Goal: Transaction & Acquisition: Purchase product/service

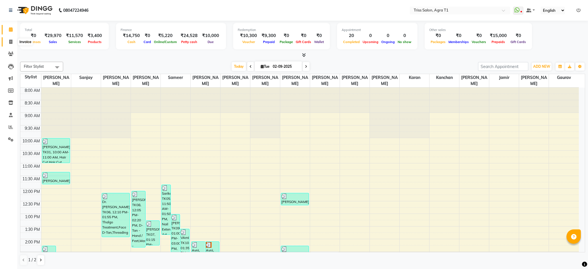
click at [11, 41] on icon at bounding box center [10, 42] width 3 height 4
select select "service"
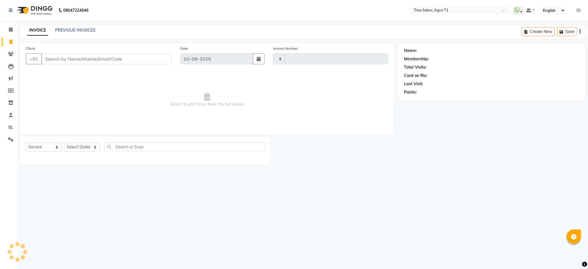
type input "6641"
select select "4300"
click at [77, 149] on select "Select Stylist [PERSON_NAME] [PERSON_NAME] [PERSON_NAME] [PERSON_NAME] [PERSON_…" at bounding box center [82, 147] width 36 height 9
select select "67269"
click at [64, 143] on select "Select Stylist [PERSON_NAME] [PERSON_NAME] [PERSON_NAME] [PERSON_NAME] [PERSON_…" at bounding box center [82, 147] width 36 height 9
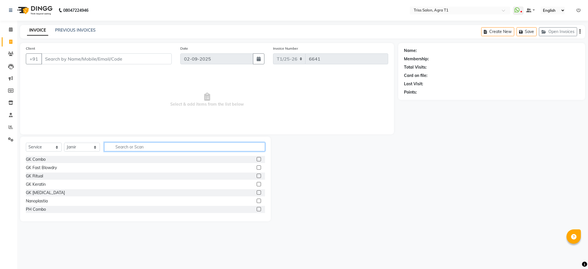
click at [134, 147] on input "text" at bounding box center [184, 146] width 161 height 9
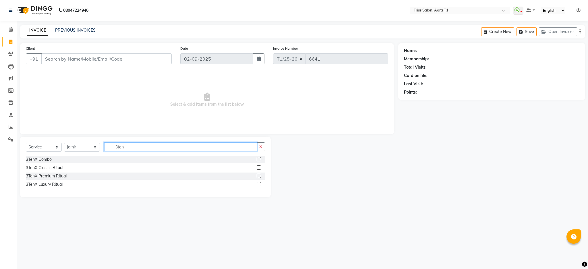
type input "3ten"
click at [259, 176] on label at bounding box center [259, 176] width 4 height 4
click at [259, 176] on input "checkbox" at bounding box center [259, 176] width 4 height 4
checkbox input "true"
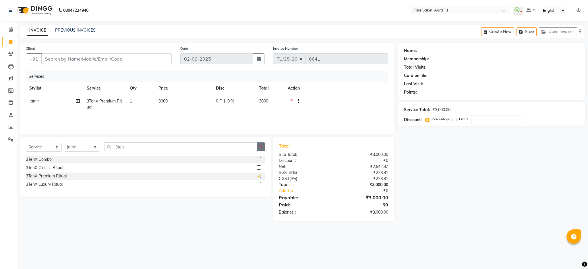
click at [262, 147] on icon "button" at bounding box center [260, 147] width 3 height 4
checkbox input "false"
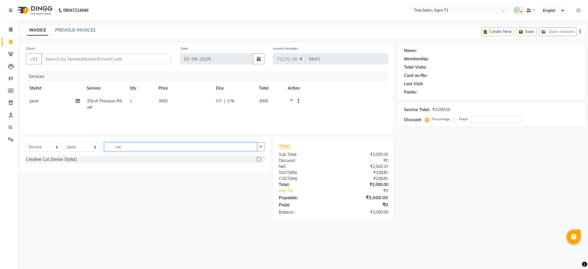
type input "cre"
click at [260, 159] on label at bounding box center [259, 159] width 4 height 4
click at [260, 159] on input "checkbox" at bounding box center [259, 160] width 4 height 4
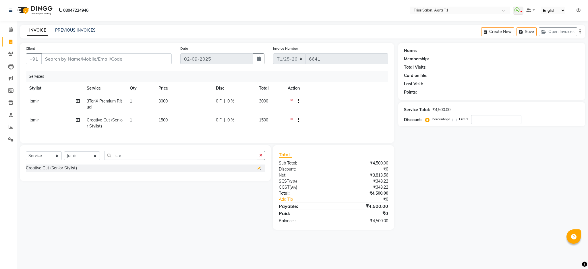
checkbox input "false"
click at [154, 58] on input "Client" at bounding box center [106, 58] width 130 height 11
type input "9"
type input "0"
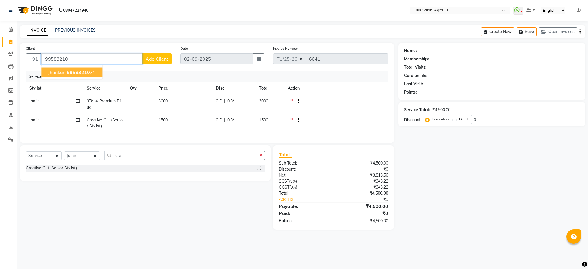
click at [74, 72] on span "99583210" at bounding box center [78, 72] width 23 height 6
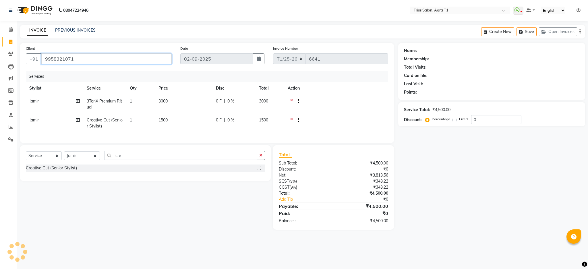
type input "9958321071"
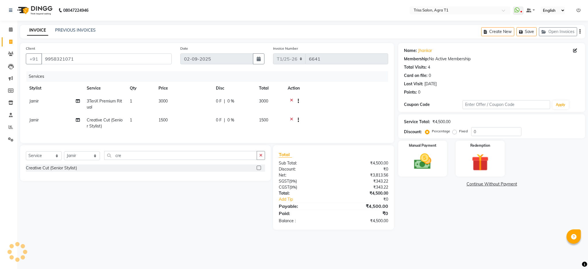
click at [218, 121] on span "0 F" at bounding box center [219, 120] width 6 height 6
select select "67269"
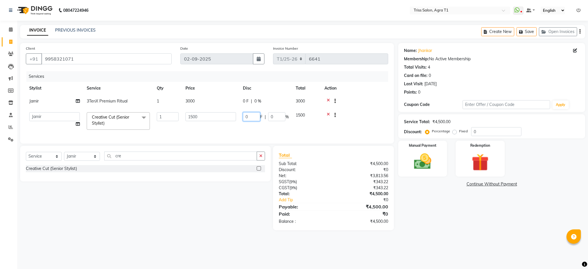
click at [255, 116] on input "0" at bounding box center [251, 116] width 17 height 9
type input "700"
click at [490, 224] on div "Name: Jhankar Membership: No Active Membership Total Visits: 4 Card on file: 0 …" at bounding box center [493, 136] width 191 height 187
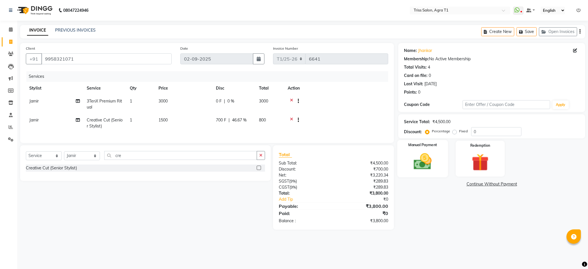
click at [430, 159] on img at bounding box center [422, 161] width 29 height 21
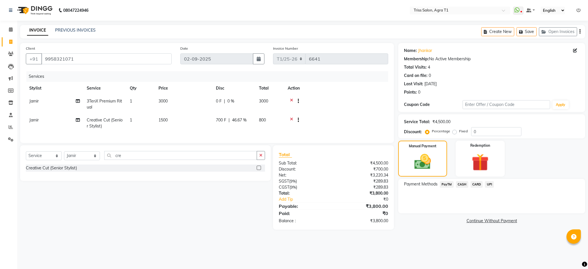
click at [465, 183] on span "CASH" at bounding box center [462, 184] width 12 height 7
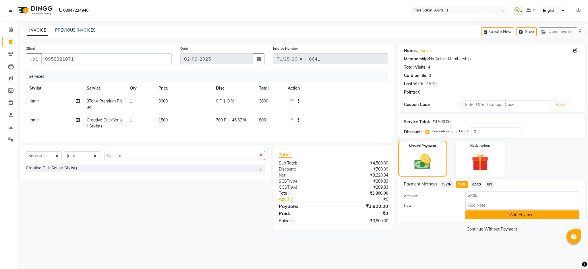
click at [512, 214] on button "Add Payment" at bounding box center [522, 214] width 114 height 9
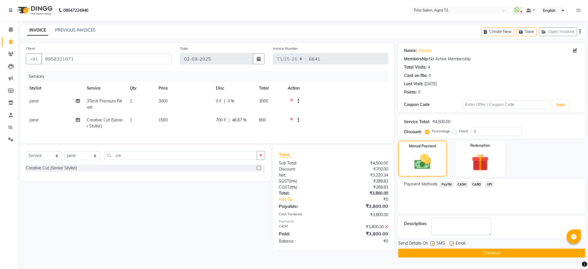
click at [523, 250] on button "Checkout" at bounding box center [491, 252] width 187 height 9
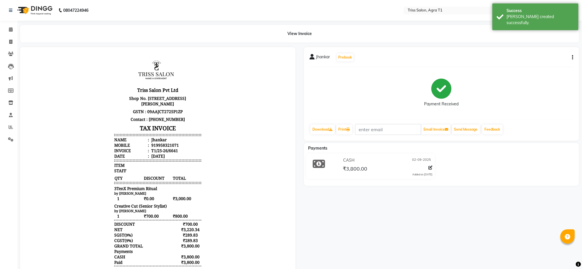
click at [40, 15] on img at bounding box center [34, 10] width 39 height 16
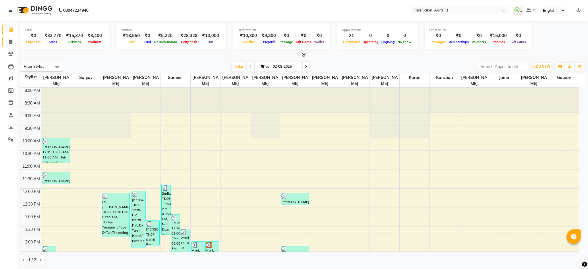
click at [15, 39] on span at bounding box center [11, 42] width 10 height 7
select select "service"
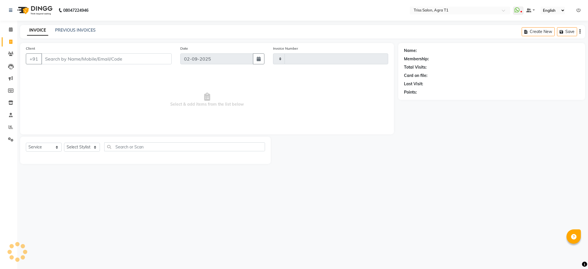
type input "6642"
select select "4300"
click at [57, 31] on link "PREVIOUS INVOICES" at bounding box center [75, 30] width 40 height 5
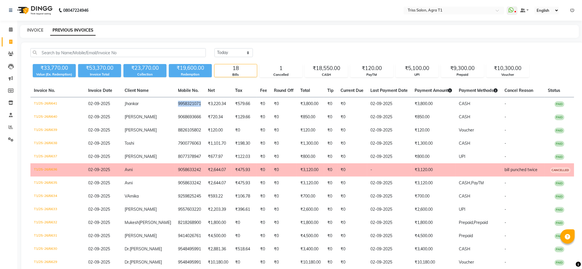
click at [36, 32] on link "INVOICE" at bounding box center [35, 30] width 16 height 5
select select "service"
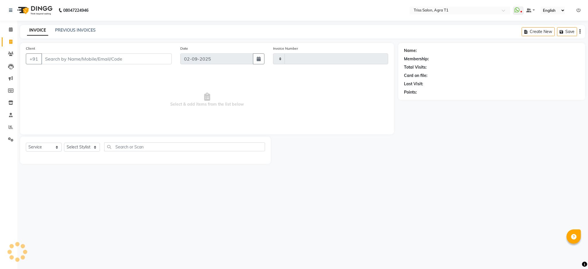
type input "6642"
select select "4300"
type input "9958321071"
click at [88, 111] on span "Select & add items from the list below" at bounding box center [207, 99] width 362 height 57
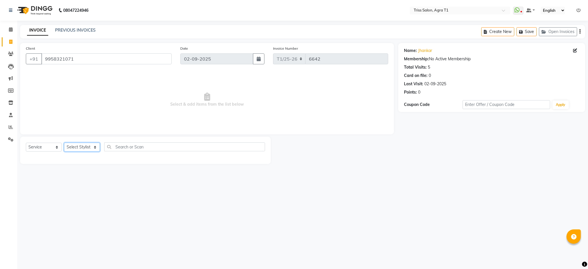
click at [86, 148] on select "Select Stylist [PERSON_NAME] [PERSON_NAME] [PERSON_NAME] [PERSON_NAME] [PERSON_…" at bounding box center [82, 147] width 36 height 9
select select "67269"
click at [64, 143] on select "Select Stylist [PERSON_NAME] [PERSON_NAME] [PERSON_NAME] [PERSON_NAME] [PERSON_…" at bounding box center [82, 147] width 36 height 9
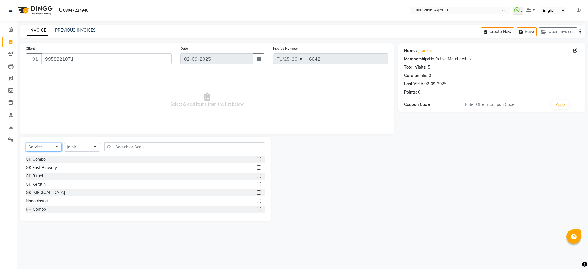
click at [46, 145] on select "Select Service Product Membership Package Voucher Prepaid Gift Card" at bounding box center [44, 147] width 36 height 9
select select "product"
click at [26, 143] on select "Select Service Product Membership Package Voucher Prepaid Gift Card" at bounding box center [44, 147] width 36 height 9
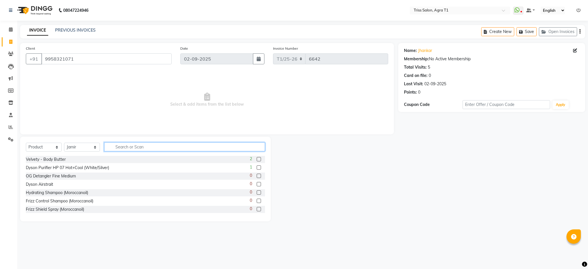
click at [133, 145] on input "text" at bounding box center [184, 146] width 161 height 9
type input "pur"
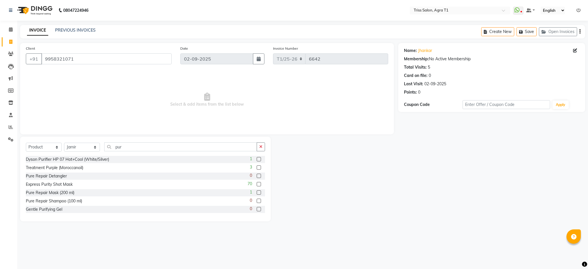
click at [257, 168] on label at bounding box center [259, 167] width 4 height 4
click at [257, 168] on input "checkbox" at bounding box center [259, 168] width 4 height 4
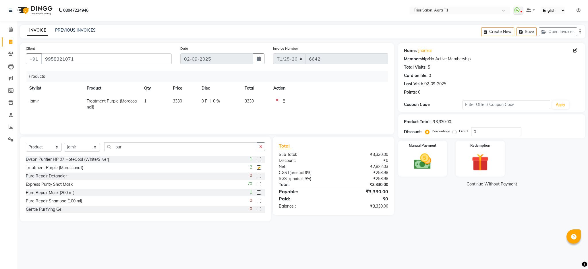
checkbox input "false"
click at [428, 158] on img at bounding box center [422, 162] width 28 height 20
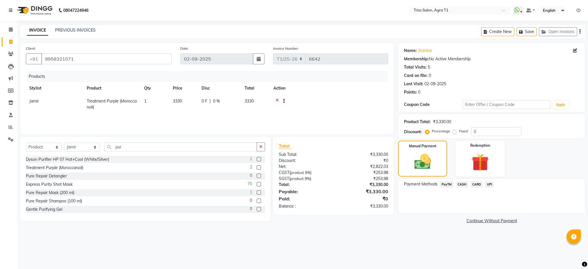
click at [466, 184] on span "CASH" at bounding box center [462, 184] width 12 height 7
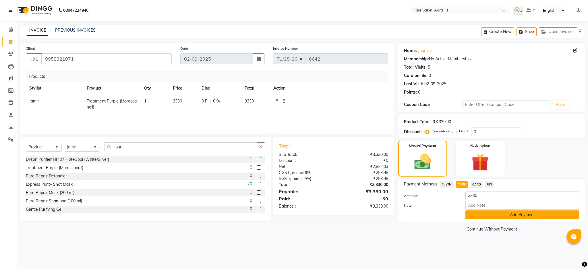
click at [544, 217] on button "Add Payment" at bounding box center [522, 214] width 114 height 9
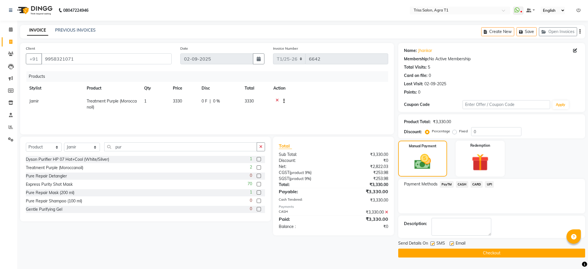
click at [535, 254] on button "Checkout" at bounding box center [491, 252] width 187 height 9
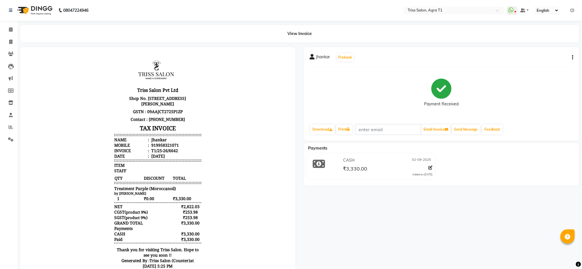
click at [39, 17] on img at bounding box center [34, 10] width 39 height 16
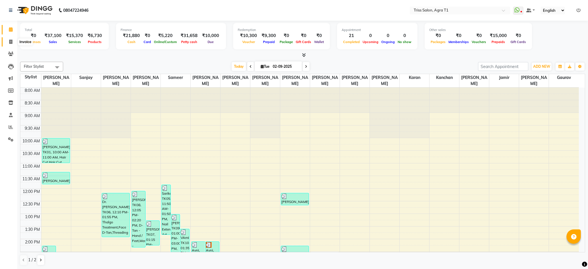
click at [9, 40] on icon at bounding box center [10, 42] width 3 height 4
select select "service"
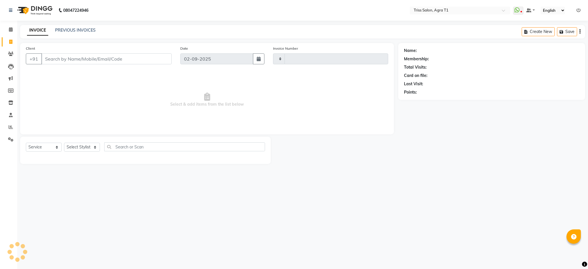
type input "6643"
select select "4300"
click at [84, 152] on div "Select Service Product Membership Package Voucher Prepaid Gift Card Select Styl…" at bounding box center [145, 148] width 239 height 13
click at [84, 145] on select "Select Stylist [PERSON_NAME] [PERSON_NAME] [PERSON_NAME] [PERSON_NAME] [PERSON_…" at bounding box center [82, 147] width 36 height 9
select select "67269"
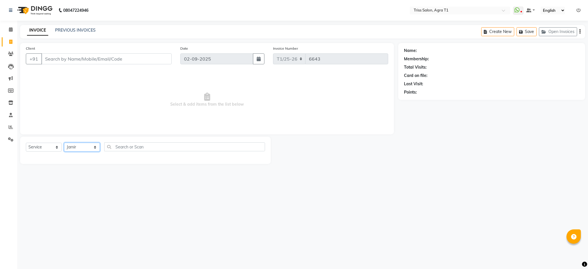
click at [64, 143] on select "Select Stylist [PERSON_NAME] [PERSON_NAME] [PERSON_NAME] [PERSON_NAME] [PERSON_…" at bounding box center [82, 147] width 36 height 9
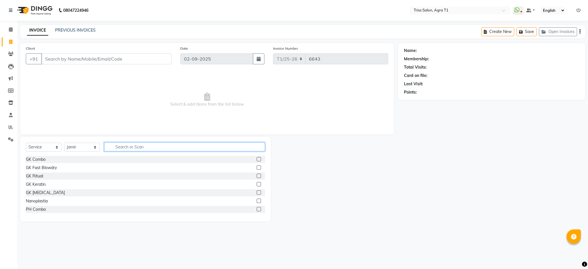
click at [134, 146] on input "text" at bounding box center [184, 146] width 161 height 9
type input "crea"
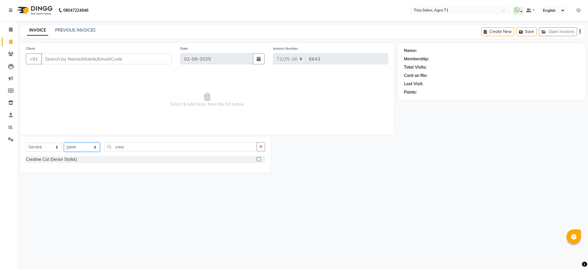
click at [84, 146] on select "Select Stylist [PERSON_NAME] [PERSON_NAME] [PERSON_NAME] [PERSON_NAME] [PERSON_…" at bounding box center [82, 147] width 36 height 9
select select "14689"
click at [64, 143] on select "Select Stylist [PERSON_NAME] [PERSON_NAME] [PERSON_NAME] [PERSON_NAME] [PERSON_…" at bounding box center [82, 147] width 36 height 9
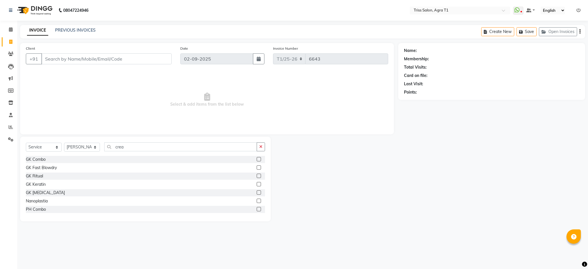
click at [229, 151] on div "Select Service Product Membership Package Voucher Prepaid Gift Card Select Styl…" at bounding box center [145, 148] width 239 height 13
click at [173, 144] on input "crea" at bounding box center [180, 146] width 153 height 9
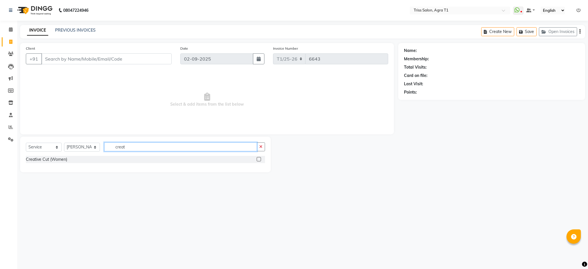
type input "creat"
click at [261, 159] on label at bounding box center [259, 159] width 4 height 4
click at [260, 159] on input "checkbox" at bounding box center [259, 160] width 4 height 4
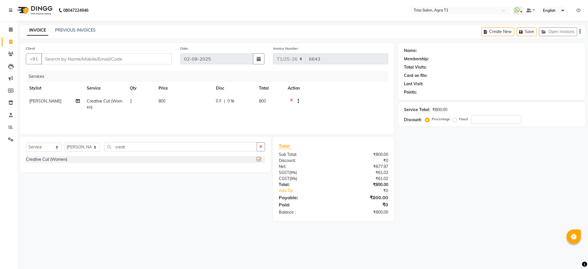
checkbox input "false"
click at [167, 60] on input "Client" at bounding box center [106, 58] width 130 height 11
type input "8"
type input "0"
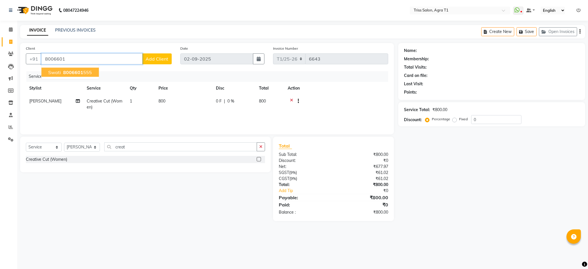
click at [90, 75] on ngb-highlight "8006601 555" at bounding box center [77, 72] width 30 height 6
type input "8006601555"
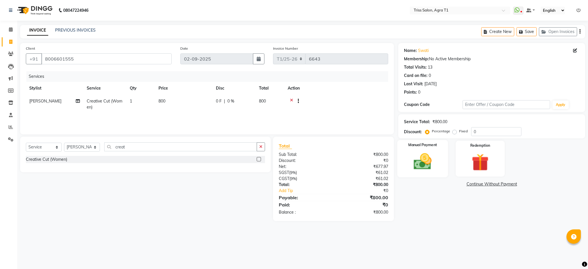
click at [430, 168] on img at bounding box center [422, 161] width 29 height 21
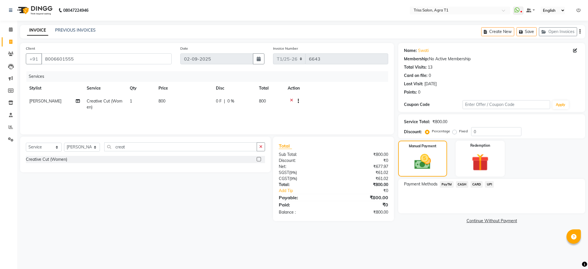
click at [463, 183] on span "CASH" at bounding box center [462, 184] width 12 height 7
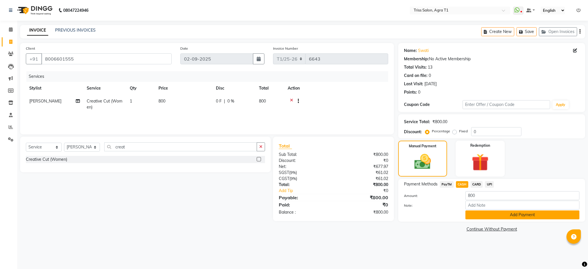
click at [494, 218] on button "Add Payment" at bounding box center [522, 214] width 114 height 9
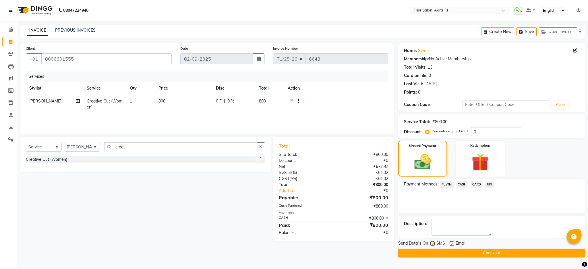
click at [510, 250] on button "Checkout" at bounding box center [491, 252] width 187 height 9
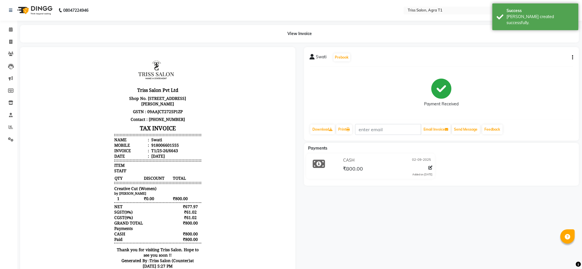
click at [26, 5] on img at bounding box center [34, 10] width 39 height 16
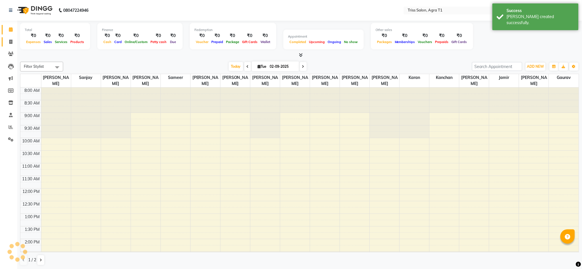
click at [6, 42] on span at bounding box center [11, 42] width 10 height 7
select select "service"
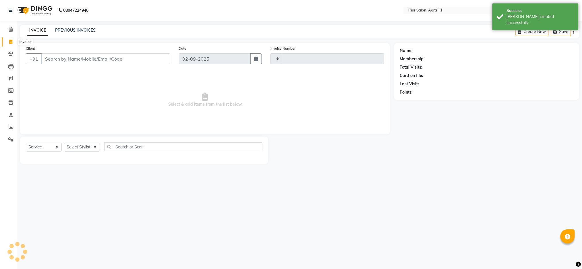
type input "6644"
click at [75, 31] on link "PREVIOUS INVOICES" at bounding box center [75, 30] width 40 height 5
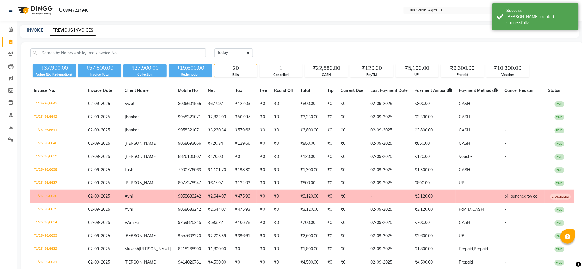
click at [34, 15] on img at bounding box center [34, 10] width 39 height 16
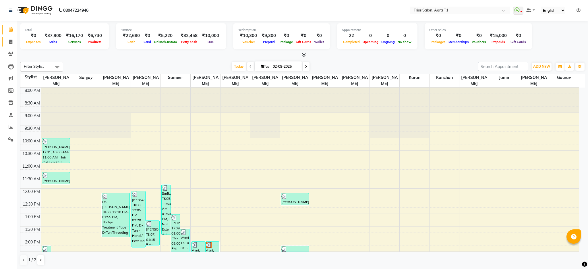
click at [6, 42] on span at bounding box center [11, 42] width 10 height 7
select select "service"
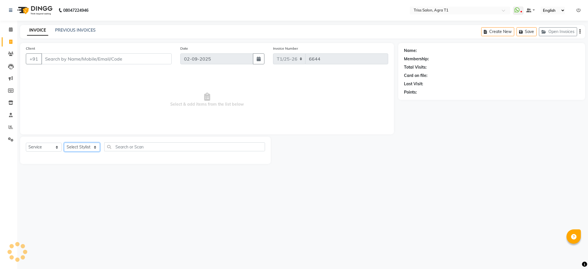
click at [76, 146] on select "Select Stylist" at bounding box center [82, 147] width 36 height 9
click at [81, 150] on select "Select Stylist [PERSON_NAME] [PERSON_NAME] [PERSON_NAME] [PERSON_NAME] [PERSON_…" at bounding box center [82, 147] width 36 height 9
click at [75, 152] on select "Select Stylist [PERSON_NAME] [PERSON_NAME] [PERSON_NAME] [PERSON_NAME] [PERSON_…" at bounding box center [82, 147] width 36 height 9
select select "23106"
click at [64, 143] on select "Select Stylist [PERSON_NAME] [PERSON_NAME] [PERSON_NAME] [PERSON_NAME] [PERSON_…" at bounding box center [82, 147] width 36 height 9
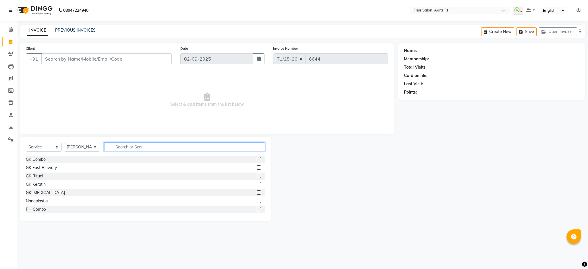
click at [116, 146] on input "text" at bounding box center [184, 146] width 161 height 9
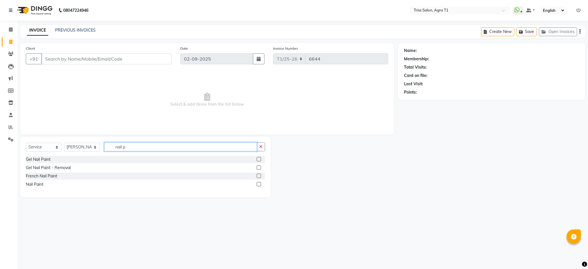
type input "nail p"
click at [258, 185] on label at bounding box center [259, 184] width 4 height 4
click at [258, 185] on input "checkbox" at bounding box center [259, 184] width 4 height 4
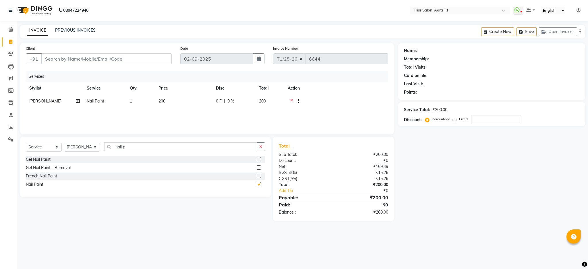
checkbox input "false"
click at [143, 108] on td "1" at bounding box center [140, 102] width 29 height 14
select select "23106"
click at [167, 106] on input "1" at bounding box center [168, 102] width 22 height 9
type input "2"
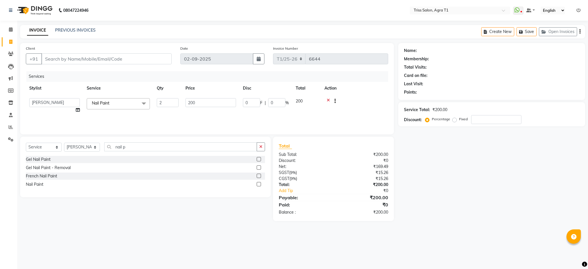
click at [453, 237] on div "08047224946 Select Location × Triss Salon, Agra T1 WhatsApp Status ✕ Status: Di…" at bounding box center [294, 134] width 588 height 269
click at [71, 149] on select "Select Stylist [PERSON_NAME] [PERSON_NAME] [PERSON_NAME] [PERSON_NAME] [PERSON_…" at bounding box center [82, 147] width 36 height 9
select select "32494"
click at [64, 143] on select "Select Stylist [PERSON_NAME] [PERSON_NAME] [PERSON_NAME] [PERSON_NAME] [PERSON_…" at bounding box center [82, 147] width 36 height 9
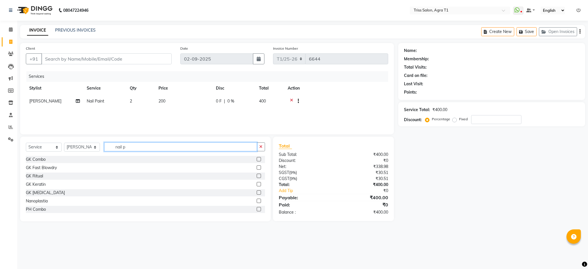
click at [143, 147] on input "nail p" at bounding box center [180, 146] width 153 height 9
type input "n"
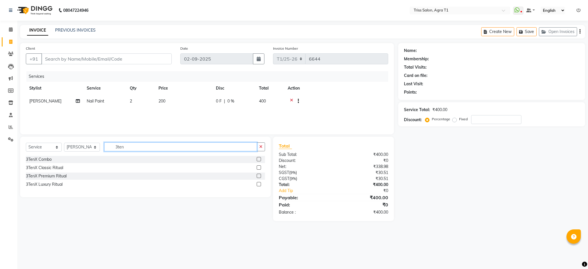
type input "3ten"
click at [259, 159] on label at bounding box center [259, 159] width 4 height 4
click at [259, 159] on input "checkbox" at bounding box center [259, 160] width 4 height 4
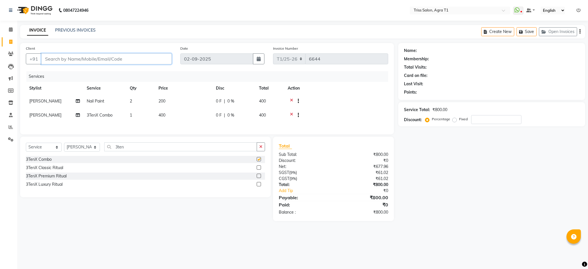
click at [165, 63] on input "Client" at bounding box center [106, 58] width 130 height 11
checkbox input "false"
type input "y"
type input "0"
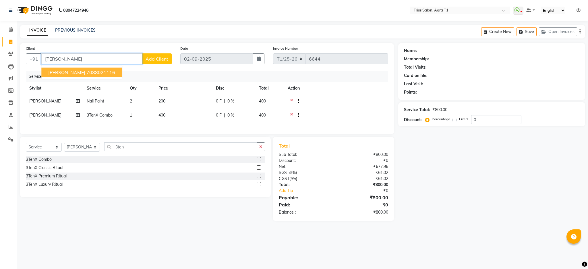
click at [63, 73] on span "Yashna kapoor" at bounding box center [66, 72] width 37 height 6
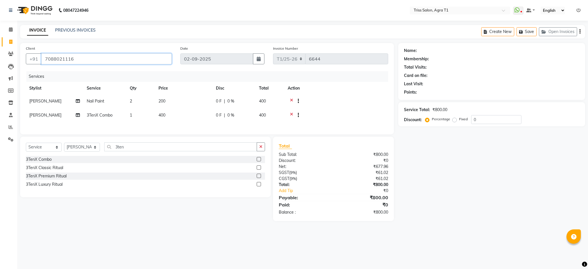
type input "7088021116"
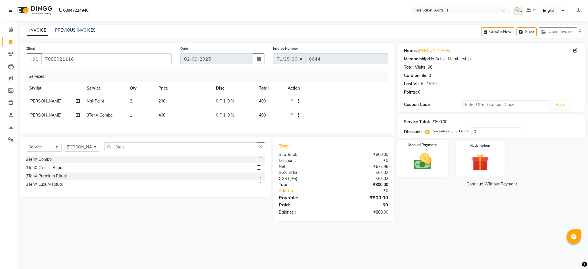
click at [434, 167] on img at bounding box center [422, 161] width 29 height 21
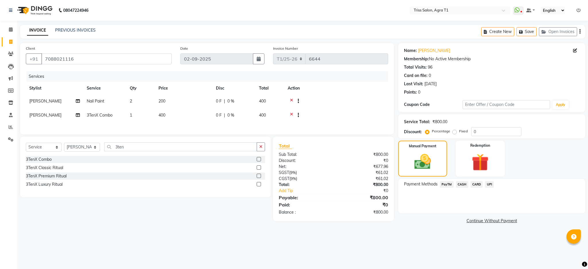
click at [475, 185] on span "CARD" at bounding box center [476, 184] width 12 height 7
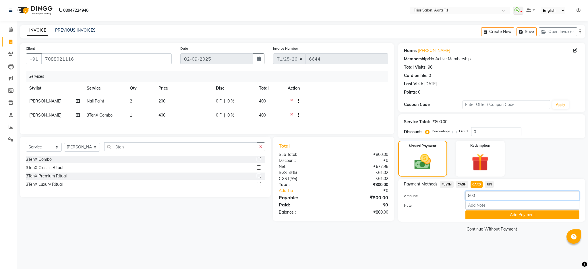
click at [488, 197] on input "800" at bounding box center [522, 195] width 114 height 9
type input "8"
type input "500"
click at [547, 214] on button "Add Payment" at bounding box center [522, 214] width 114 height 9
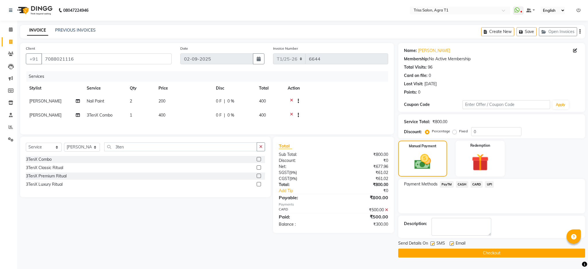
click at [462, 184] on span "CASH" at bounding box center [462, 184] width 12 height 7
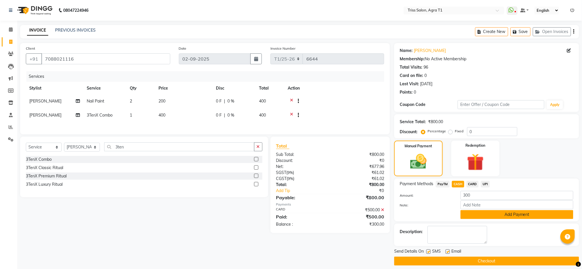
click at [526, 216] on button "Add Payment" at bounding box center [516, 214] width 113 height 9
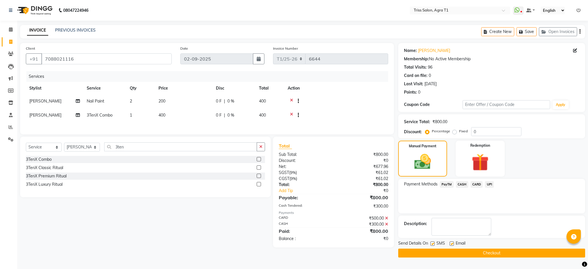
click at [518, 249] on button "Checkout" at bounding box center [491, 252] width 187 height 9
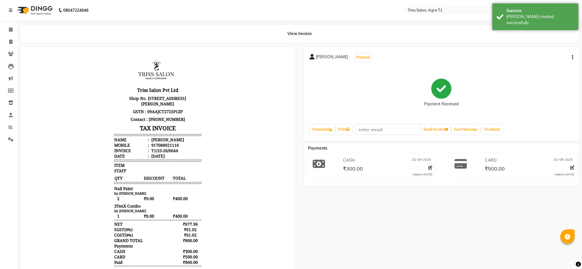
click at [23, 16] on img at bounding box center [34, 10] width 39 height 16
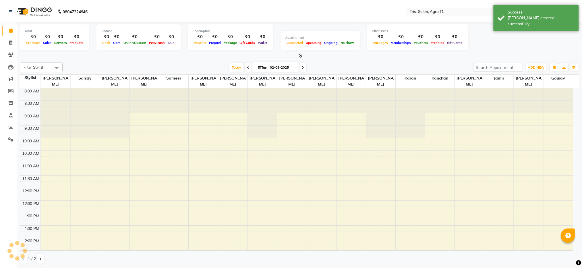
scroll to position [210, 0]
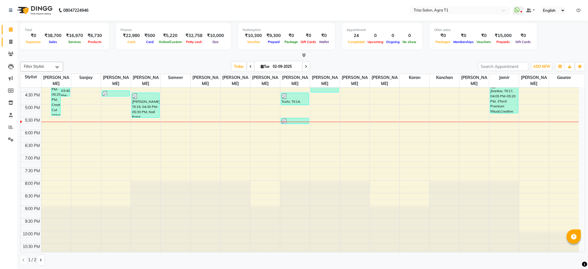
click at [13, 44] on span at bounding box center [11, 42] width 10 height 7
select select "service"
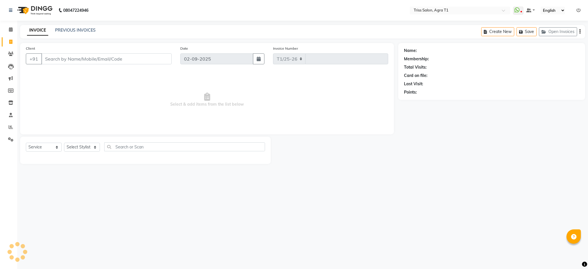
select select "4300"
type input "6645"
click at [14, 44] on span at bounding box center [11, 42] width 10 height 7
select select "service"
type input "6645"
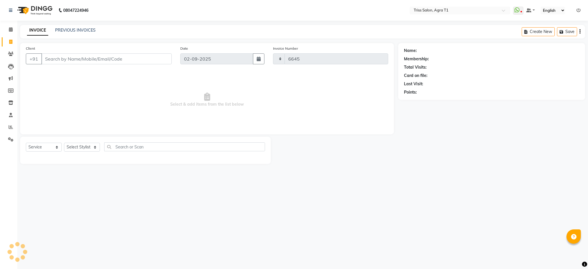
select select "4300"
click at [94, 60] on input "Client" at bounding box center [106, 58] width 130 height 11
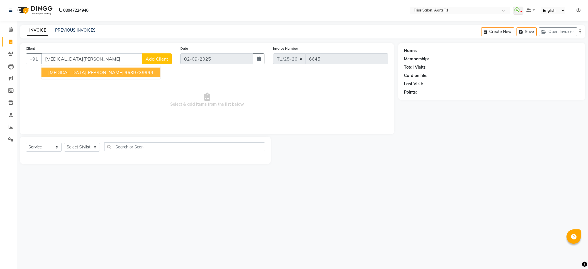
click at [75, 73] on span "Nikita Magan" at bounding box center [85, 72] width 75 height 6
type input "9639739999"
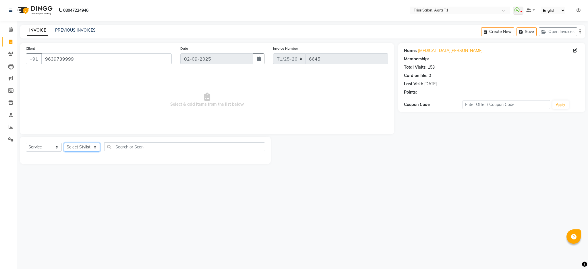
click at [79, 147] on select "Select Stylist [PERSON_NAME] [PERSON_NAME] [PERSON_NAME] [PERSON_NAME] [PERSON_…" at bounding box center [82, 147] width 36 height 9
select select "34237"
click at [64, 143] on select "Select Stylist [PERSON_NAME] [PERSON_NAME] [PERSON_NAME] [PERSON_NAME] [PERSON_…" at bounding box center [82, 147] width 36 height 9
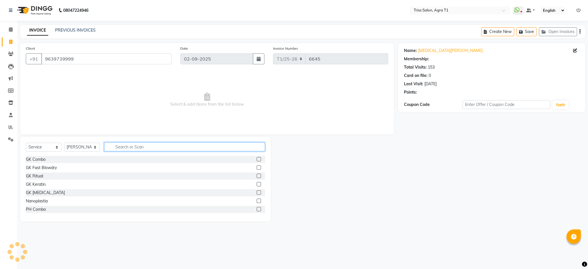
click at [131, 143] on input "text" at bounding box center [184, 146] width 161 height 9
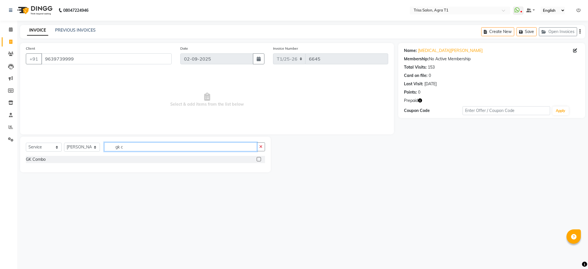
type input "gk c"
click at [258, 159] on label at bounding box center [259, 159] width 4 height 4
click at [258, 159] on input "checkbox" at bounding box center [259, 160] width 4 height 4
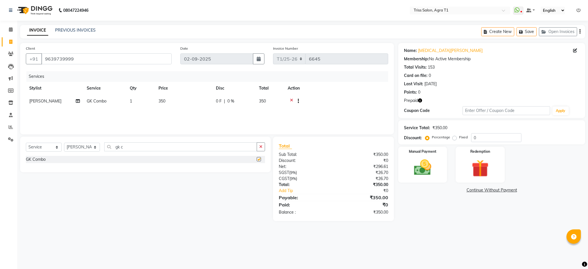
checkbox input "false"
click at [467, 174] on img at bounding box center [479, 168] width 29 height 22
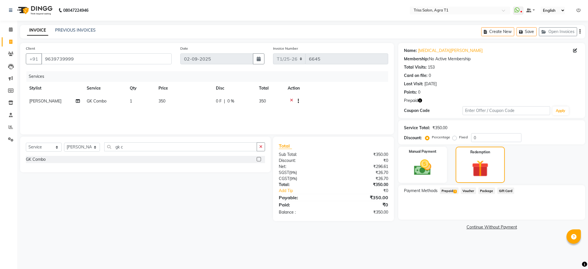
click at [455, 191] on span "1" at bounding box center [454, 191] width 3 height 3
click at [568, 216] on button "Add" at bounding box center [565, 214] width 21 height 10
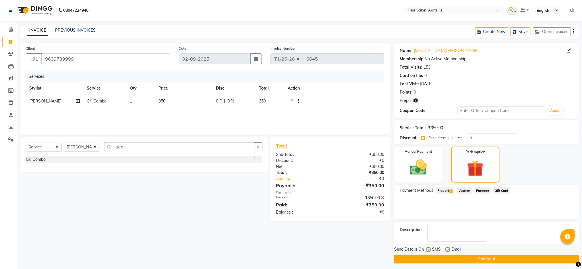
click at [528, 261] on button "Checkout" at bounding box center [486, 259] width 185 height 9
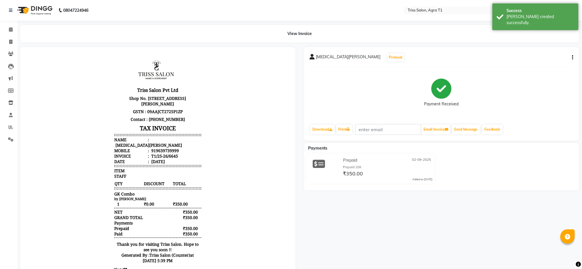
click at [49, 18] on img at bounding box center [34, 10] width 39 height 16
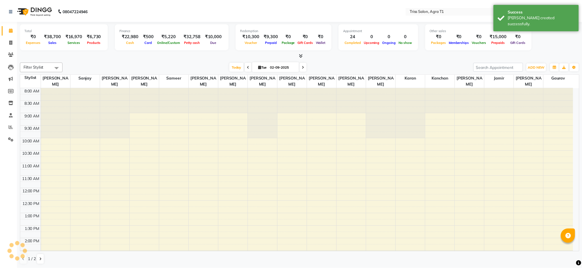
scroll to position [210, 0]
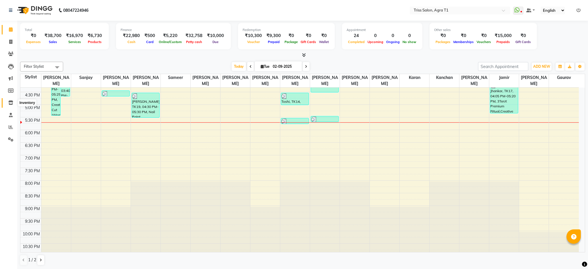
click at [9, 102] on icon at bounding box center [10, 102] width 5 height 4
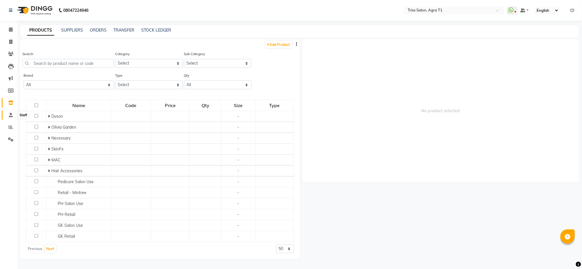
click at [11, 114] on icon at bounding box center [11, 115] width 4 height 4
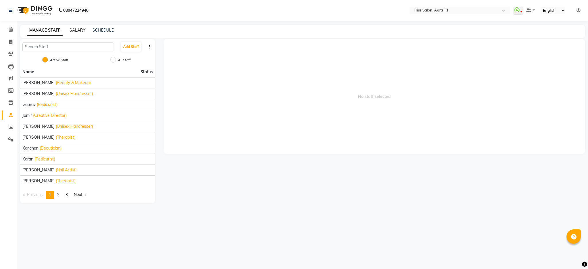
click at [74, 29] on link "SALARY" at bounding box center [77, 30] width 16 height 5
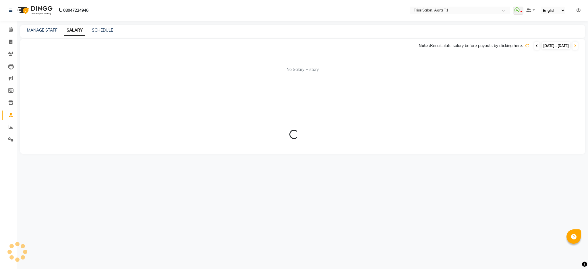
click at [535, 47] on icon at bounding box center [536, 45] width 2 height 3
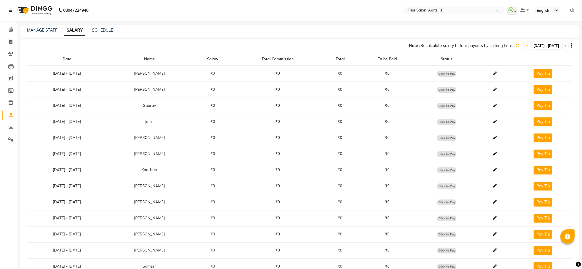
click at [515, 46] on icon at bounding box center [517, 46] width 4 height 4
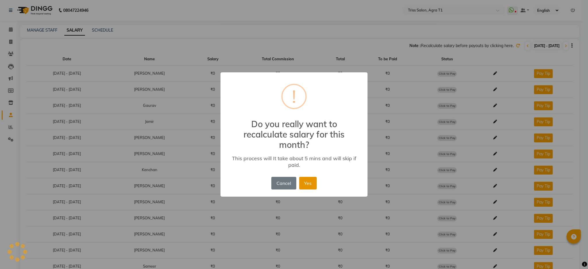
click at [308, 185] on button "Yes" at bounding box center [308, 183] width 18 height 13
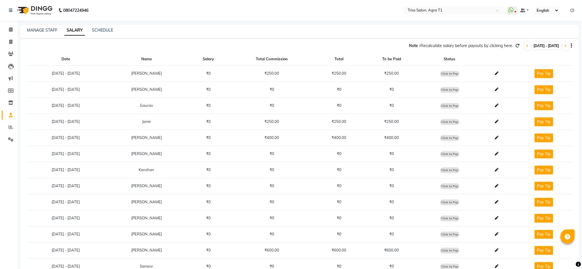
click at [448, 137] on span "Click to Pay" at bounding box center [450, 138] width 20 height 6
select select "1"
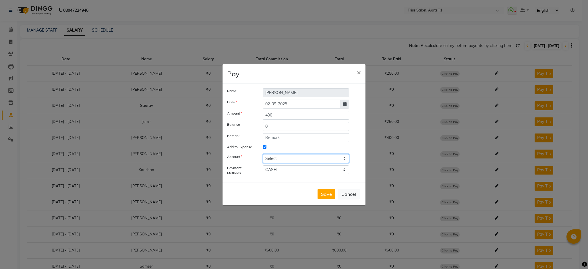
click at [317, 159] on select "Select Petty cash" at bounding box center [306, 158] width 86 height 9
select select "2456"
click at [263, 154] on select "Select Petty cash" at bounding box center [306, 158] width 86 height 9
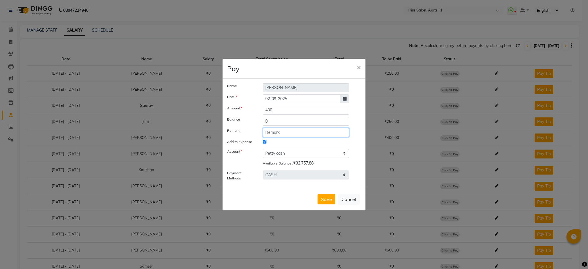
click at [314, 132] on input "text" at bounding box center [306, 132] width 86 height 9
type input "daily incentive 1/9/25"
click at [324, 200] on button "Save" at bounding box center [326, 199] width 18 height 10
select select
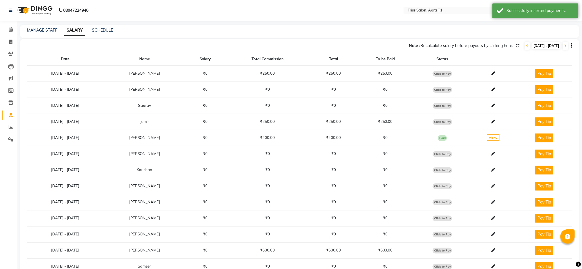
click at [39, 8] on img at bounding box center [34, 10] width 39 height 16
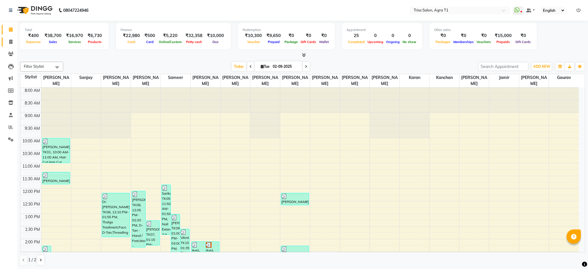
click at [11, 42] on icon at bounding box center [10, 42] width 3 height 4
select select "service"
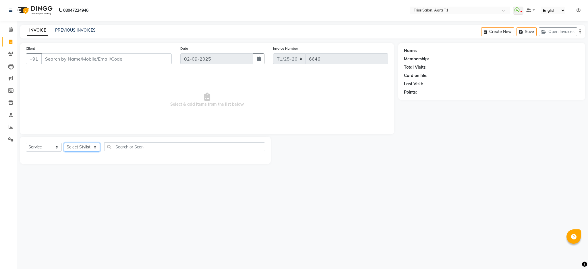
click at [86, 148] on select "Select Stylist" at bounding box center [82, 147] width 36 height 9
select select "24768"
click at [64, 143] on select "Select Stylist [PERSON_NAME] [PERSON_NAME] [PERSON_NAME] [PERSON_NAME] [PERSON_…" at bounding box center [82, 147] width 36 height 9
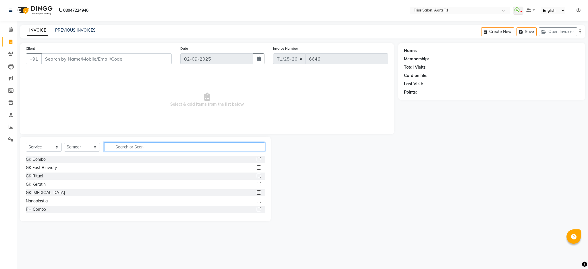
click at [140, 149] on input "text" at bounding box center [184, 146] width 161 height 9
type input "e"
type input "nail ext"
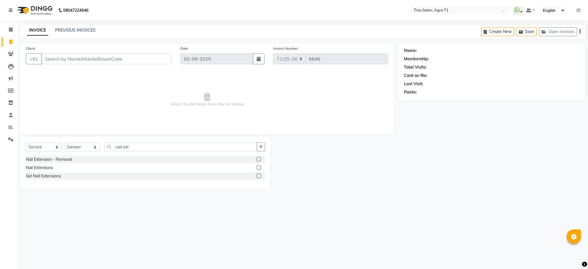
click at [259, 168] on label at bounding box center [259, 167] width 4 height 4
click at [259, 168] on input "checkbox" at bounding box center [259, 168] width 4 height 4
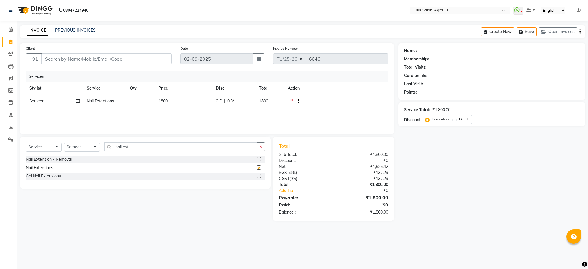
checkbox input "false"
click at [261, 146] on icon "button" at bounding box center [260, 147] width 3 height 4
type input "gel nai"
click at [259, 158] on label at bounding box center [259, 159] width 4 height 4
click at [259, 158] on input "checkbox" at bounding box center [259, 160] width 4 height 4
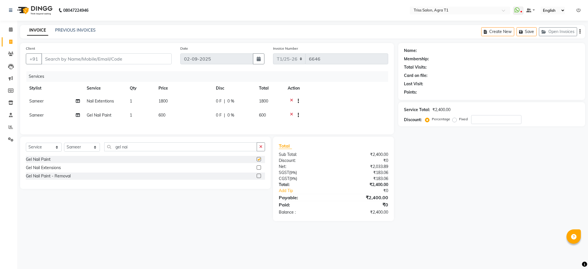
checkbox input "false"
click at [131, 59] on input "Client" at bounding box center [106, 58] width 130 height 11
type input "9"
type input "0"
type input "9010200049"
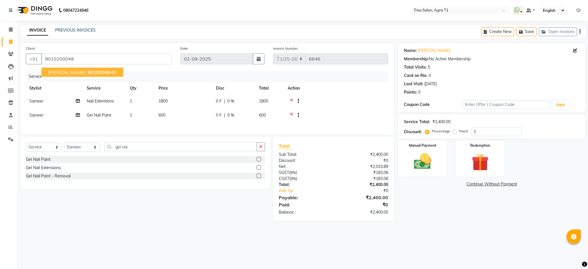
click at [88, 69] on span "90102000" at bounding box center [99, 72] width 23 height 6
click at [163, 114] on span "600" at bounding box center [161, 114] width 7 height 5
select select "24768"
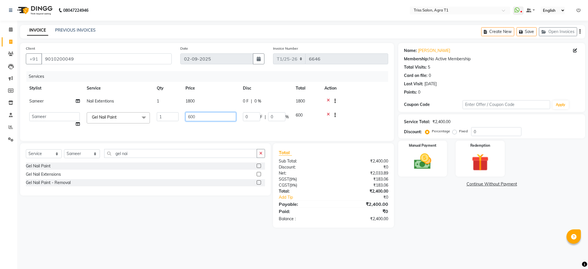
click at [201, 116] on input "600" at bounding box center [210, 116] width 51 height 9
type input "6"
type input "800"
click at [364, 88] on th "Action" at bounding box center [354, 88] width 67 height 13
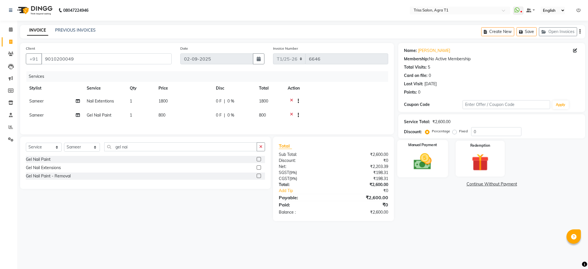
click at [423, 168] on img at bounding box center [422, 161] width 29 height 21
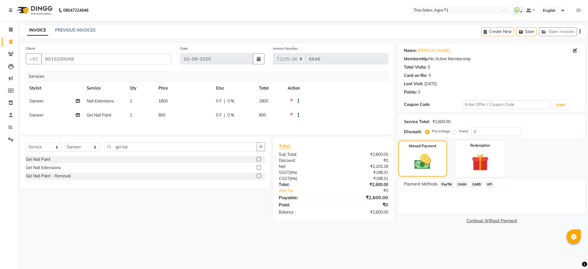
click at [463, 184] on span "CASH" at bounding box center [462, 184] width 12 height 7
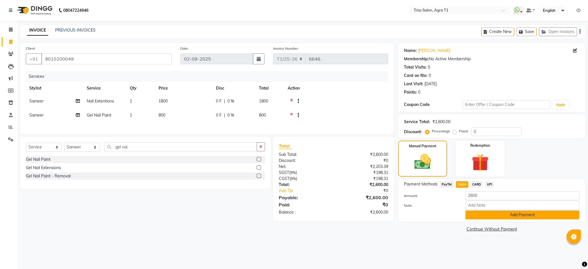
click at [493, 219] on button "Add Payment" at bounding box center [522, 214] width 114 height 9
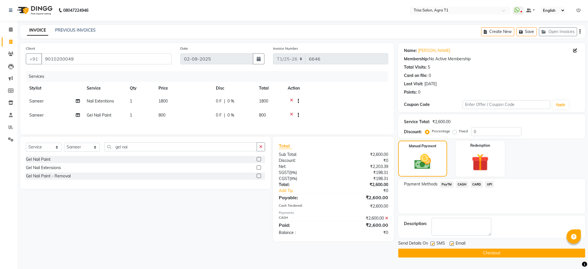
click at [484, 250] on button "Checkout" at bounding box center [491, 252] width 187 height 9
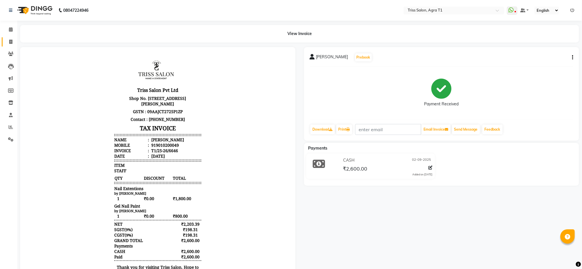
click at [10, 40] on icon at bounding box center [10, 42] width 3 height 4
select select "service"
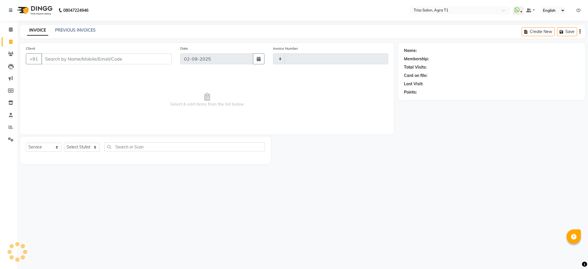
type input "6647"
select select "4300"
click at [81, 145] on select "Select Stylist" at bounding box center [82, 147] width 36 height 9
select select "88159"
click at [64, 143] on select "Select Stylist [PERSON_NAME] [PERSON_NAME] [PERSON_NAME] [PERSON_NAME] [PERSON_…" at bounding box center [82, 147] width 36 height 9
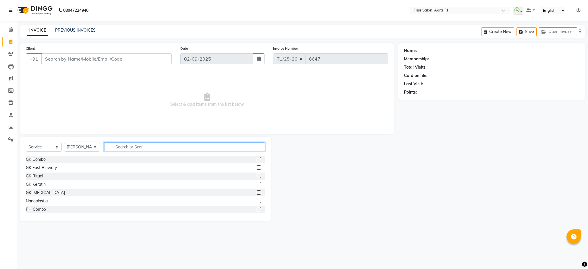
click at [142, 148] on input "text" at bounding box center [184, 146] width 161 height 9
type input "thre"
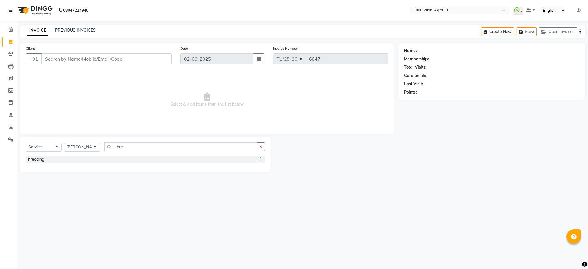
click at [259, 159] on label at bounding box center [259, 159] width 4 height 4
click at [259, 159] on input "checkbox" at bounding box center [259, 160] width 4 height 4
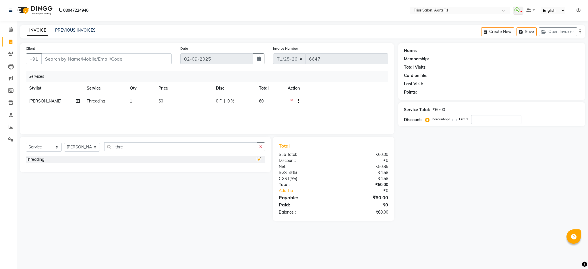
checkbox input "false"
click at [130, 106] on td "1" at bounding box center [140, 102] width 29 height 14
select select "88159"
click at [170, 102] on input "1" at bounding box center [168, 102] width 22 height 9
type input "3"
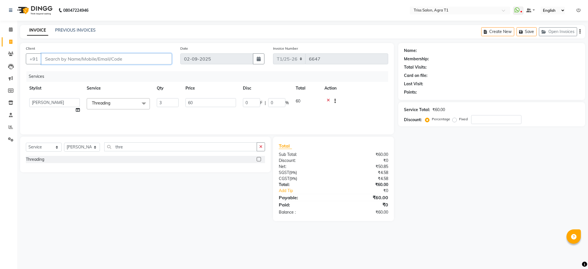
click at [157, 61] on input "Client" at bounding box center [106, 58] width 130 height 11
type input "8"
type input "0"
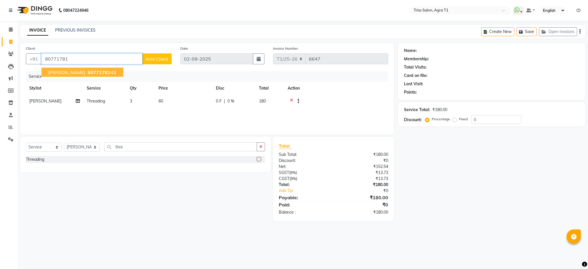
click at [90, 68] on button "SWATI THAKUR 80771781 42" at bounding box center [82, 72] width 82 height 9
type input "8077178142"
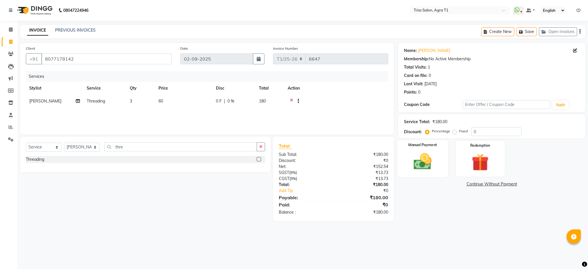
click at [423, 164] on img at bounding box center [422, 161] width 29 height 21
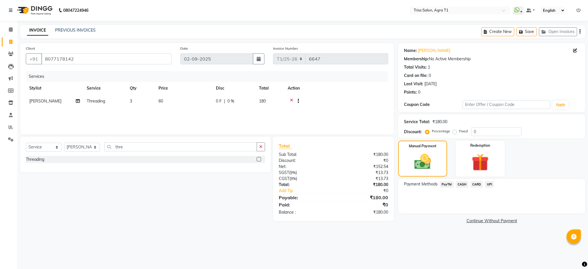
click at [461, 184] on span "CASH" at bounding box center [462, 184] width 12 height 7
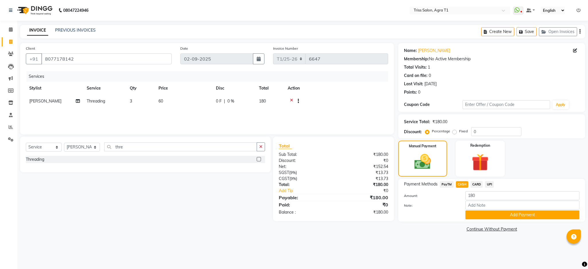
click at [482, 227] on link "Continue Without Payment" at bounding box center [491, 229] width 185 height 6
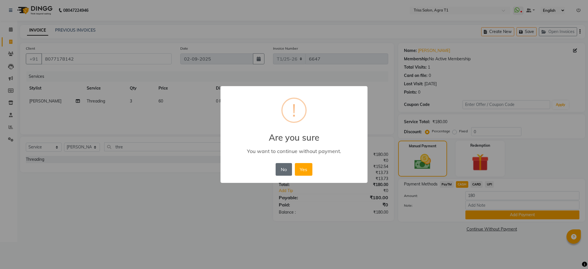
click at [284, 165] on button "No" at bounding box center [283, 169] width 16 height 13
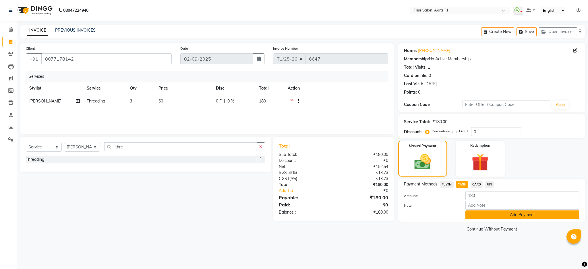
click at [513, 219] on button "Add Payment" at bounding box center [522, 214] width 114 height 9
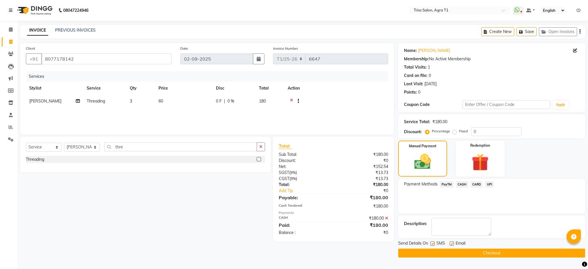
click at [481, 254] on button "Checkout" at bounding box center [491, 252] width 187 height 9
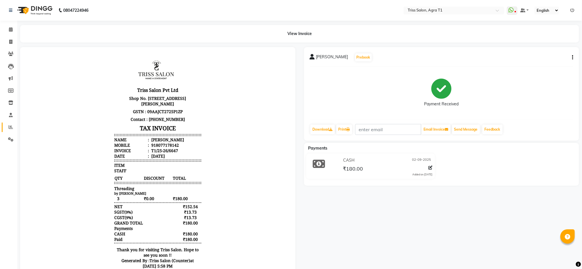
click at [11, 127] on icon at bounding box center [11, 127] width 4 height 4
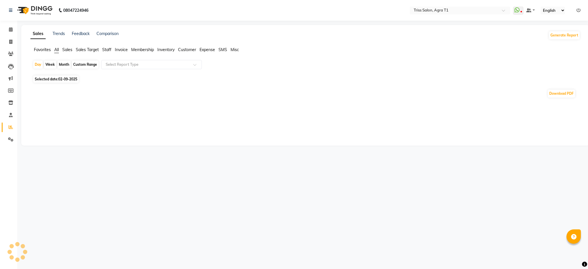
click at [77, 65] on div "Custom Range" at bounding box center [85, 65] width 27 height 8
select select "9"
select select "2025"
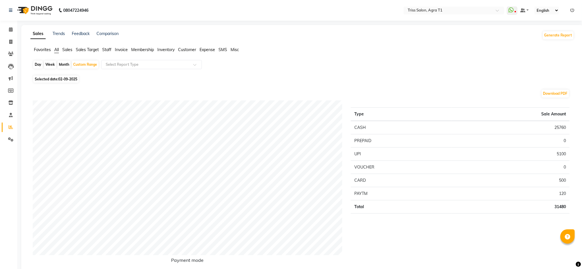
click at [98, 48] on span "Sales Target" at bounding box center [87, 49] width 23 height 5
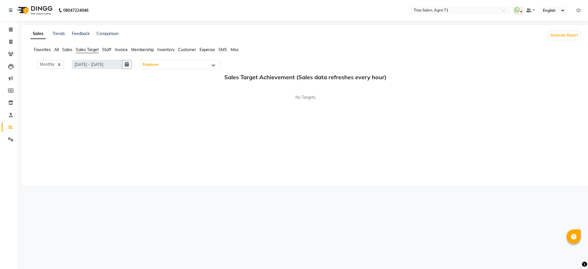
click at [106, 47] on span "Staff" at bounding box center [106, 49] width 9 height 5
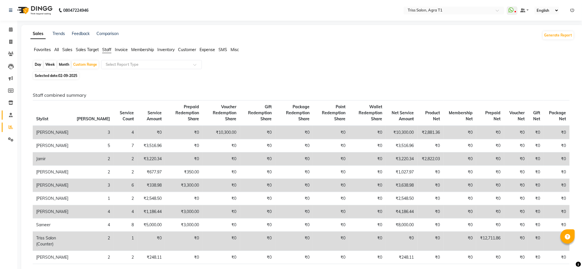
click at [8, 119] on link "Staff" at bounding box center [9, 114] width 14 height 9
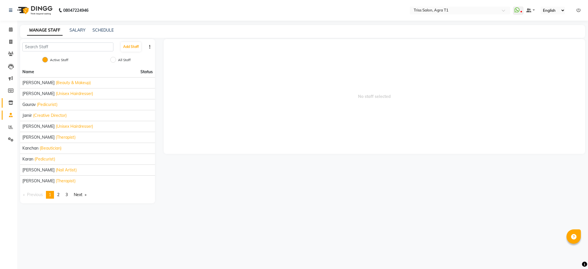
click at [6, 107] on link "Inventory" at bounding box center [9, 102] width 14 height 9
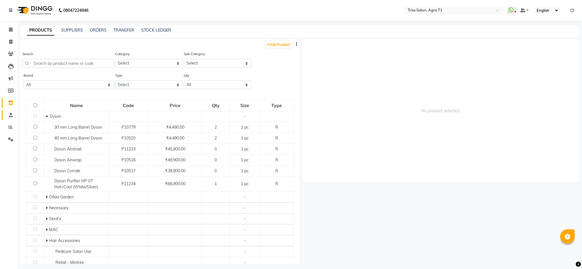
click at [5, 114] on link "Staff" at bounding box center [9, 114] width 14 height 9
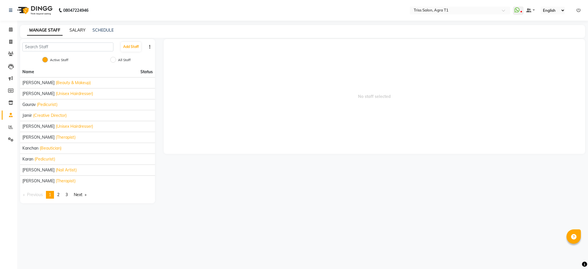
click at [73, 28] on link "SALARY" at bounding box center [77, 30] width 16 height 5
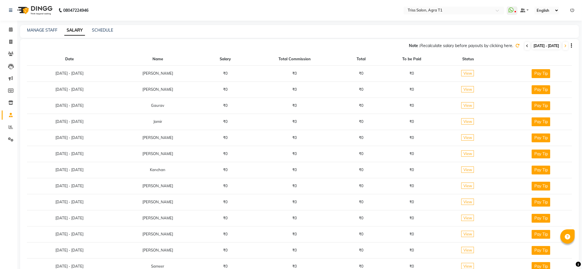
click at [526, 45] on icon at bounding box center [527, 45] width 2 height 3
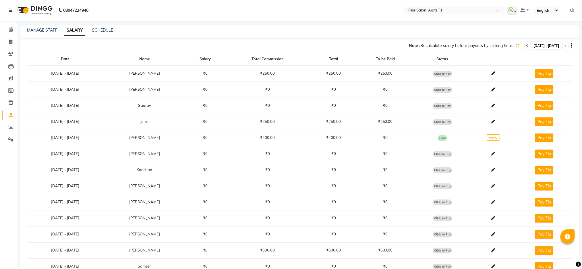
click at [526, 45] on icon at bounding box center [527, 45] width 2 height 3
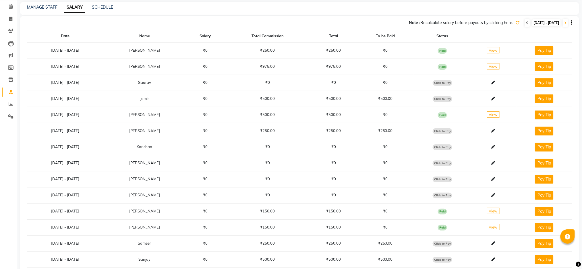
scroll to position [54, 0]
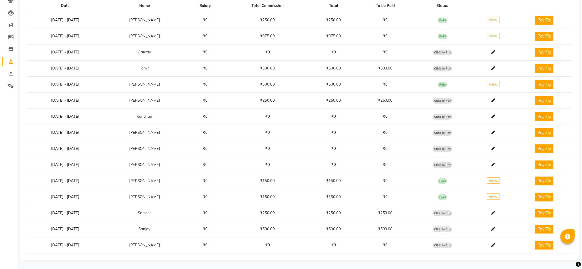
click at [448, 102] on span "Click to Pay" at bounding box center [442, 101] width 20 height 6
select select "1"
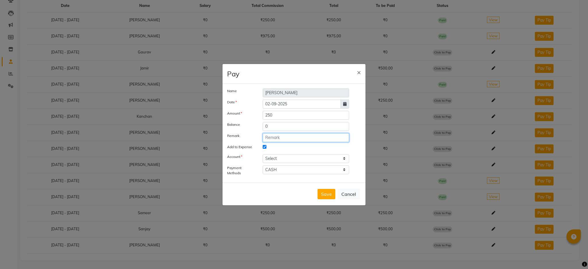
click at [288, 139] on input "text" at bounding box center [306, 137] width 86 height 9
type input "Daily Incentive 31/08/2025"
click at [321, 156] on select "Select Petty cash" at bounding box center [306, 158] width 86 height 9
select select "2456"
click at [263, 154] on select "Select Petty cash" at bounding box center [306, 158] width 86 height 9
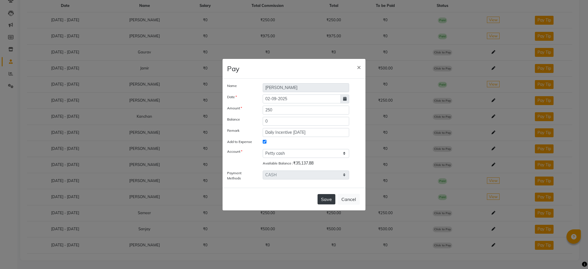
click at [326, 203] on button "Save" at bounding box center [326, 199] width 18 height 10
select select
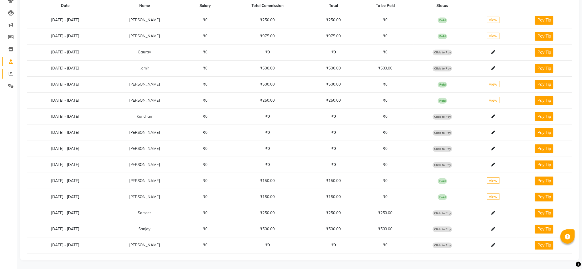
click at [9, 73] on icon at bounding box center [11, 73] width 4 height 4
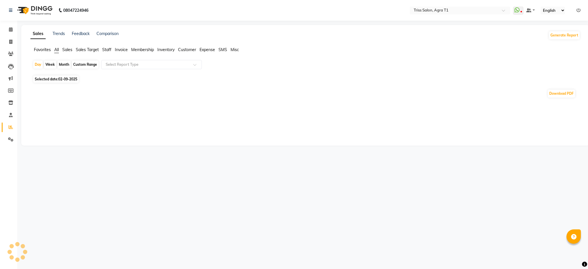
click at [107, 51] on span "Staff" at bounding box center [106, 49] width 9 height 5
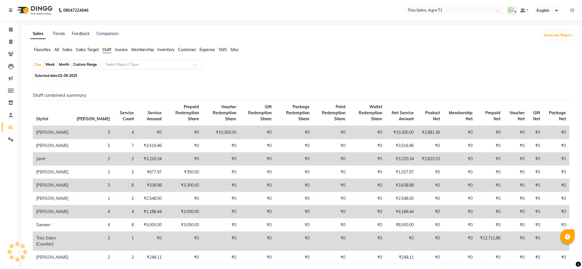
click at [126, 66] on input "text" at bounding box center [145, 65] width 83 height 6
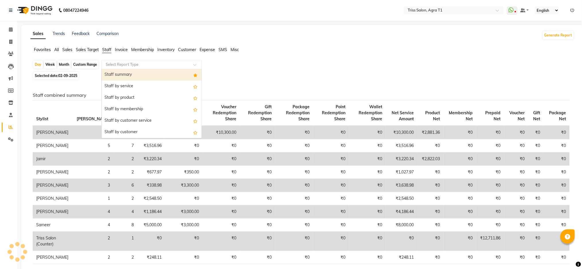
click at [110, 73] on div "Staff summary" at bounding box center [152, 74] width 100 height 11
select select "filtered_report"
select select "pdf"
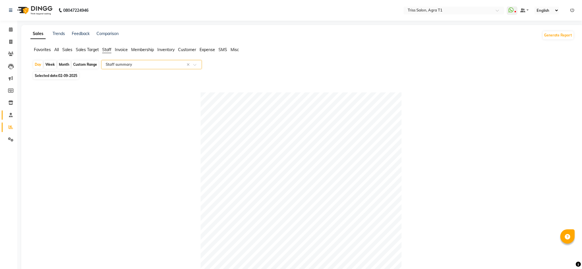
click at [7, 118] on link "Staff" at bounding box center [9, 114] width 14 height 9
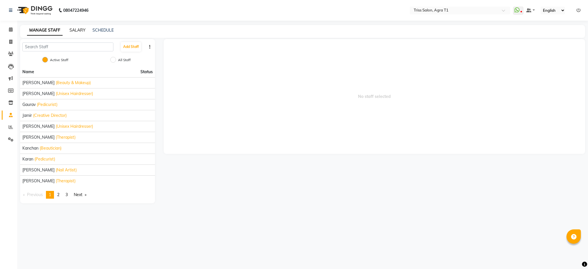
click at [75, 29] on link "SALARY" at bounding box center [77, 30] width 16 height 5
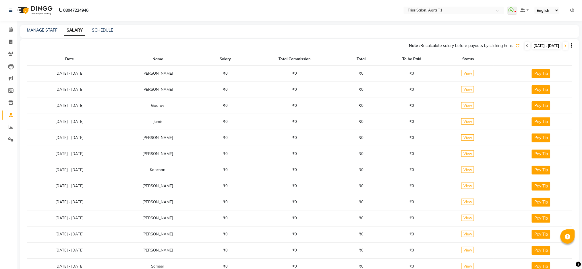
click at [525, 48] on span at bounding box center [527, 46] width 5 height 8
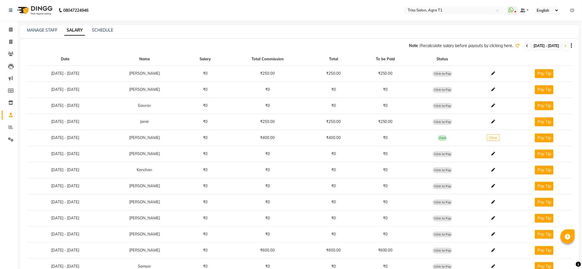
click at [526, 46] on icon at bounding box center [527, 45] width 2 height 3
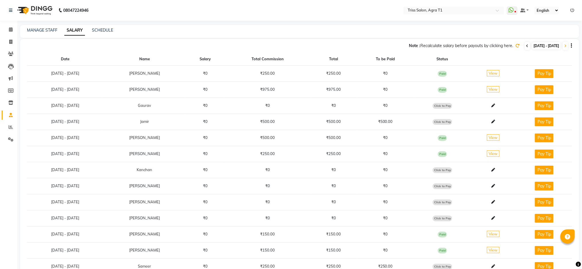
click at [526, 44] on icon at bounding box center [527, 45] width 2 height 3
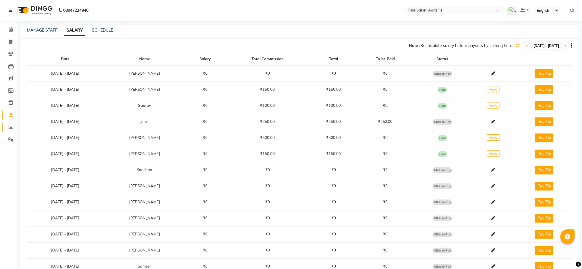
click at [7, 129] on span at bounding box center [11, 127] width 10 height 7
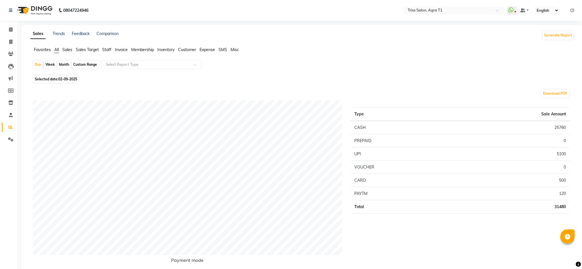
click at [108, 50] on span "Staff" at bounding box center [106, 49] width 9 height 5
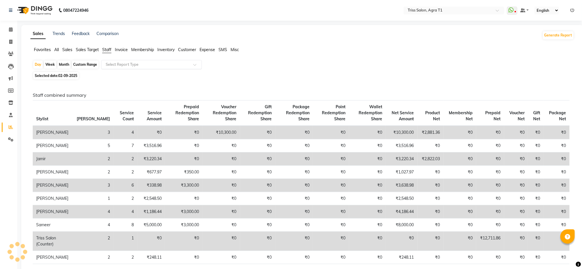
click at [122, 63] on input "text" at bounding box center [145, 65] width 83 height 6
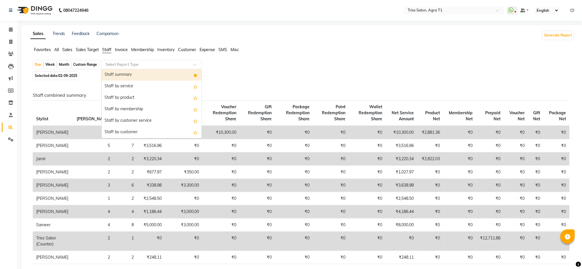
click at [110, 88] on div "Staff by service" at bounding box center [152, 86] width 100 height 11
select select "filtered_report"
select select "pdf"
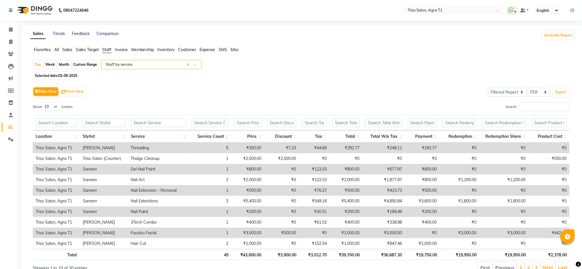
click at [45, 74] on span "Selected date: 02-09-2025" at bounding box center [55, 75] width 45 height 7
select select "9"
select select "2025"
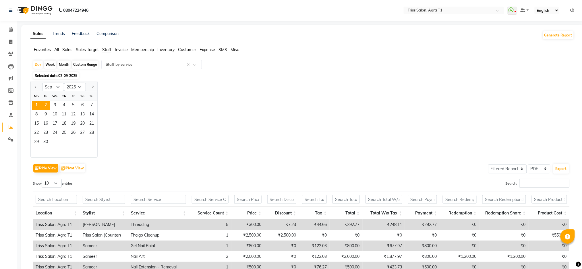
click at [36, 104] on span "1" at bounding box center [36, 105] width 9 height 9
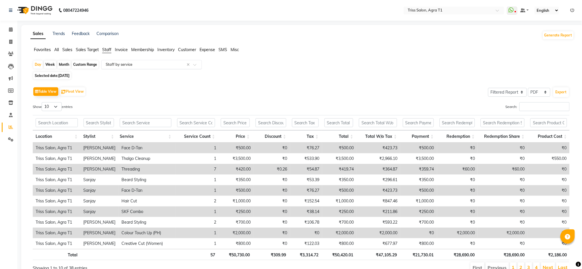
click at [134, 63] on input "text" at bounding box center [145, 65] width 83 height 6
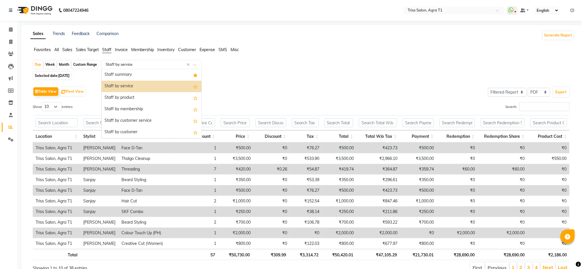
click at [115, 74] on div "Staff summary" at bounding box center [152, 74] width 100 height 11
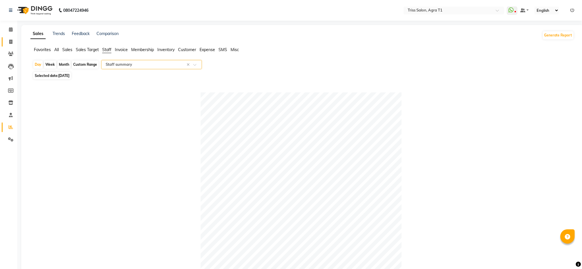
click at [8, 44] on span at bounding box center [11, 42] width 10 height 7
select select "service"
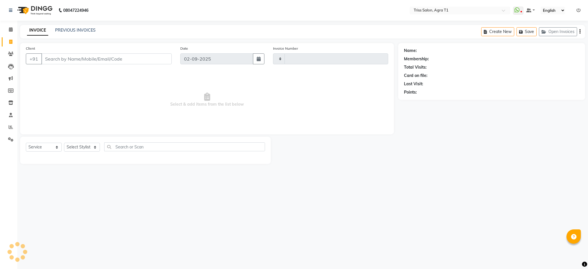
type input "6648"
select select "4300"
click at [8, 30] on span at bounding box center [11, 29] width 10 height 7
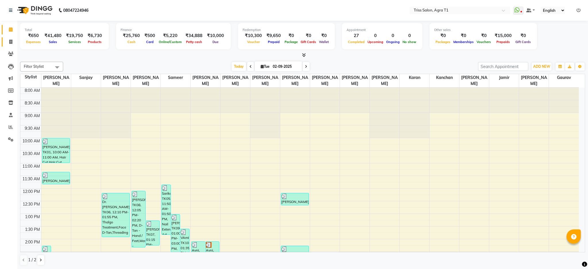
click at [10, 38] on link "Invoice" at bounding box center [9, 41] width 14 height 9
select select "service"
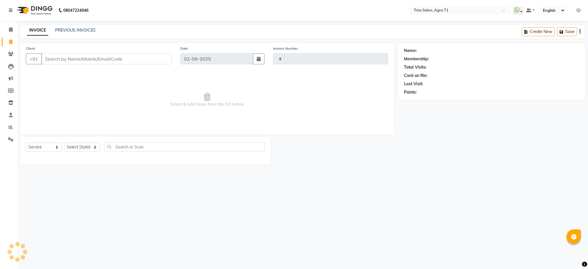
type input "6648"
select select "4300"
click at [88, 147] on select "Select Stylist" at bounding box center [82, 147] width 36 height 9
click at [85, 145] on select "Select Stylist" at bounding box center [82, 147] width 36 height 9
click at [78, 138] on div "Select Service Product Membership Package Voucher Prepaid Gift Card Select Styl…" at bounding box center [145, 150] width 251 height 27
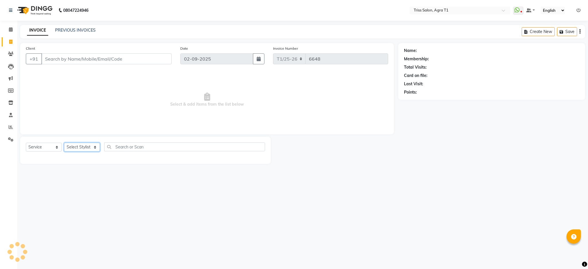
click at [83, 145] on select "Select Stylist" at bounding box center [82, 147] width 36 height 9
click at [91, 149] on select "Select Stylist" at bounding box center [82, 147] width 36 height 9
click at [91, 144] on select "Select Stylist" at bounding box center [82, 147] width 36 height 9
click at [83, 148] on select "Select Stylist" at bounding box center [82, 147] width 36 height 9
click at [74, 146] on select "Select Stylist" at bounding box center [82, 147] width 36 height 9
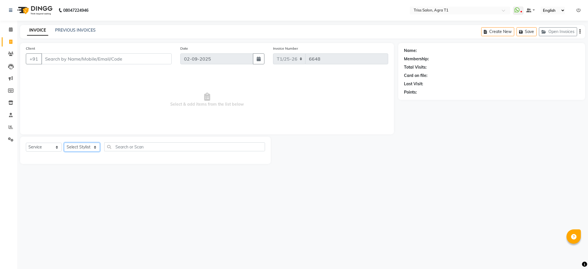
select select "14691"
click at [64, 143] on select "Select Stylist [PERSON_NAME] [PERSON_NAME] [PERSON_NAME] [PERSON_NAME] [PERSON_…" at bounding box center [82, 147] width 36 height 9
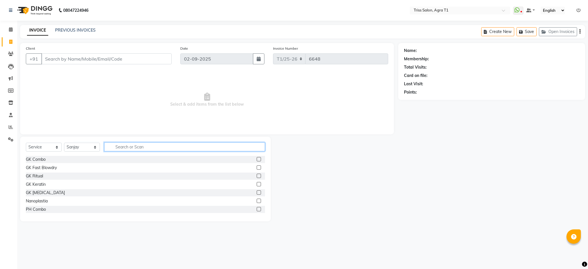
click at [139, 147] on input "text" at bounding box center [184, 146] width 161 height 9
type input "com"
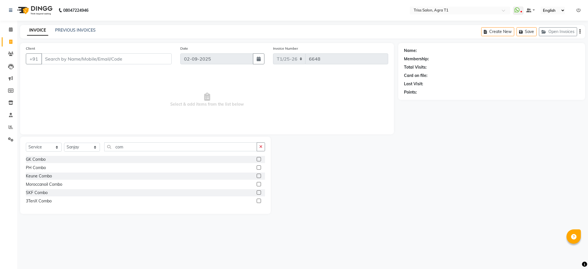
click at [259, 176] on label at bounding box center [259, 176] width 4 height 4
click at [259, 176] on input "checkbox" at bounding box center [259, 176] width 4 height 4
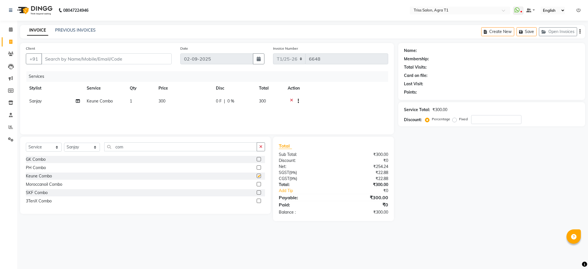
checkbox input "false"
click at [291, 102] on icon at bounding box center [291, 101] width 3 height 7
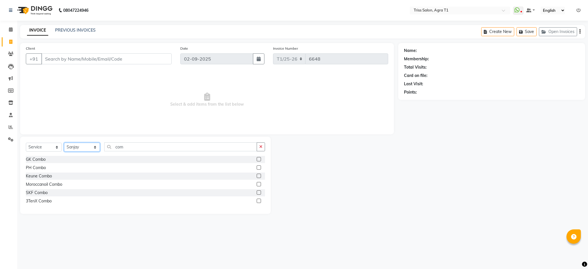
click at [88, 149] on select "Select Stylist [PERSON_NAME] [PERSON_NAME] [PERSON_NAME] [PERSON_NAME] [PERSON_…" at bounding box center [82, 147] width 36 height 9
select select "32494"
click at [64, 143] on select "Select Stylist [PERSON_NAME] [PERSON_NAME] [PERSON_NAME] [PERSON_NAME] [PERSON_…" at bounding box center [82, 147] width 36 height 9
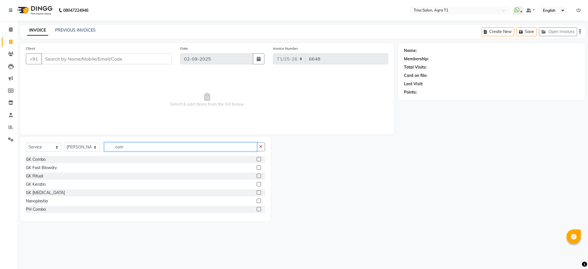
click at [139, 145] on input "com" at bounding box center [180, 146] width 153 height 9
type input "c"
type input "hair cut"
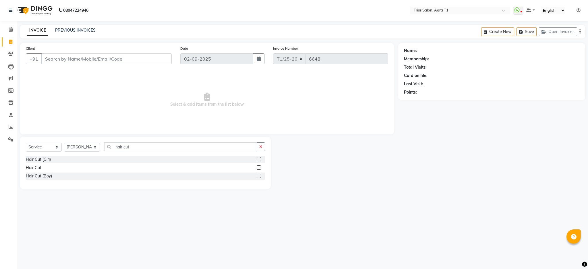
click at [259, 168] on label at bounding box center [259, 167] width 4 height 4
click at [259, 168] on input "checkbox" at bounding box center [259, 168] width 4 height 4
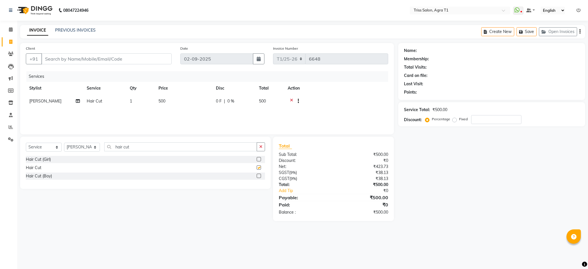
checkbox input "false"
click at [260, 146] on icon "button" at bounding box center [260, 147] width 3 height 4
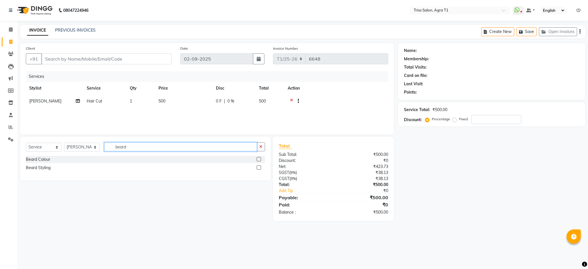
type input "beard"
click at [259, 166] on label at bounding box center [259, 167] width 4 height 4
click at [259, 166] on input "checkbox" at bounding box center [259, 168] width 4 height 4
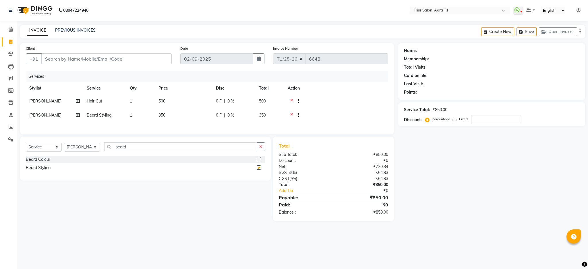
checkbox input "false"
click at [137, 57] on input "Client" at bounding box center [106, 58] width 130 height 11
type input "9"
type input "0"
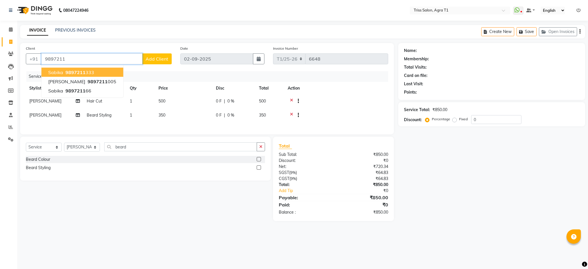
click at [79, 73] on span "9897211" at bounding box center [75, 72] width 20 height 6
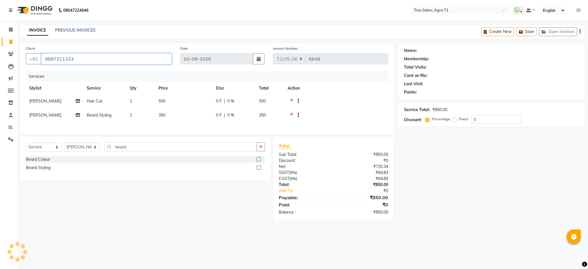
type input "9897211333"
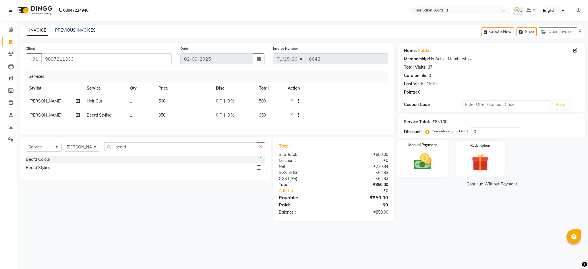
click at [428, 172] on div "Manual Payment" at bounding box center [422, 158] width 51 height 37
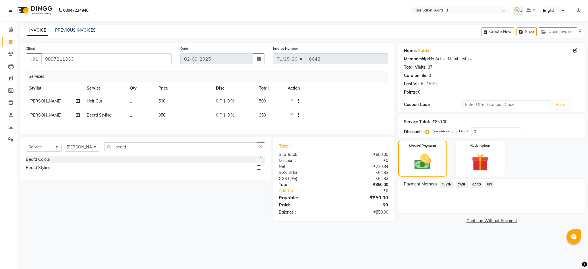
click at [463, 187] on span "CASH" at bounding box center [462, 184] width 12 height 7
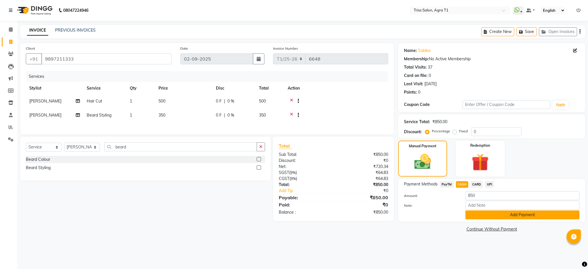
click at [498, 217] on button "Add Payment" at bounding box center [522, 214] width 114 height 9
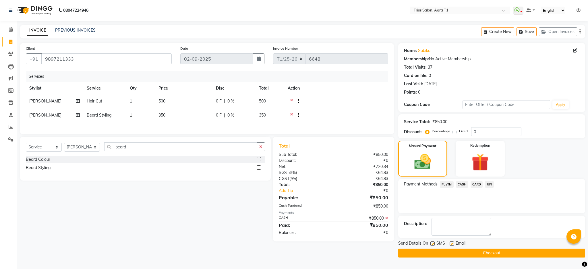
click at [501, 253] on button "Checkout" at bounding box center [491, 252] width 187 height 9
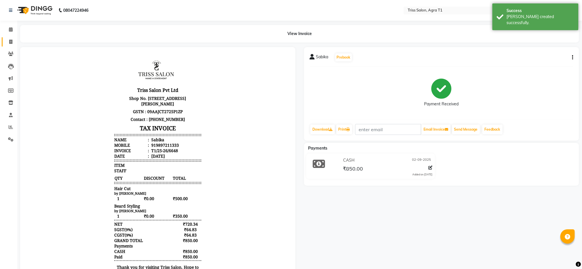
click at [11, 41] on icon at bounding box center [10, 42] width 3 height 4
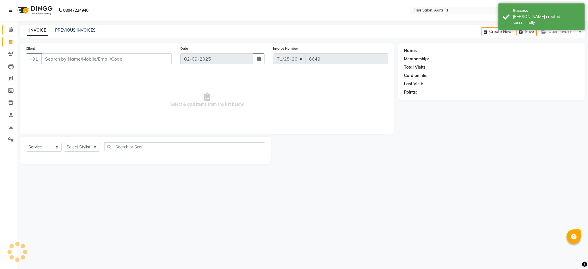
click at [8, 29] on span at bounding box center [11, 29] width 10 height 7
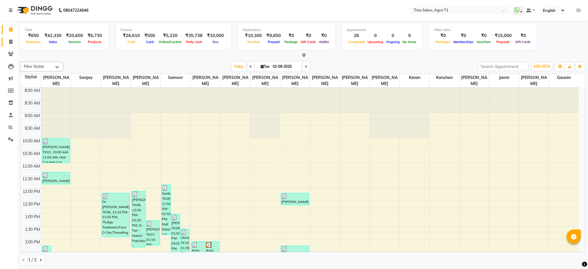
click at [6, 40] on span at bounding box center [11, 42] width 10 height 7
select select "service"
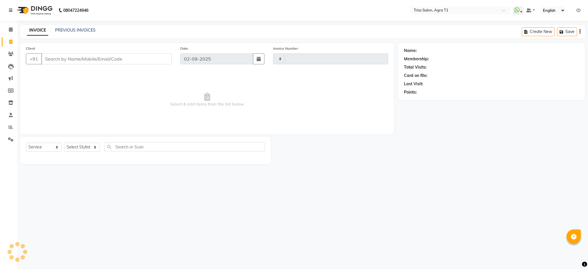
type input "6649"
select select "4300"
click at [89, 148] on select "Select Stylist [PERSON_NAME] [PERSON_NAME] [PERSON_NAME] [PERSON_NAME] [PERSON_…" at bounding box center [82, 147] width 36 height 9
select select "23106"
click at [64, 143] on select "Select Stylist [PERSON_NAME] [PERSON_NAME] [PERSON_NAME] [PERSON_NAME] [PERSON_…" at bounding box center [82, 147] width 36 height 9
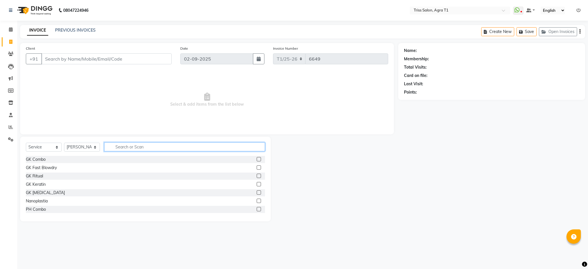
click at [137, 145] on input "text" at bounding box center [184, 146] width 161 height 9
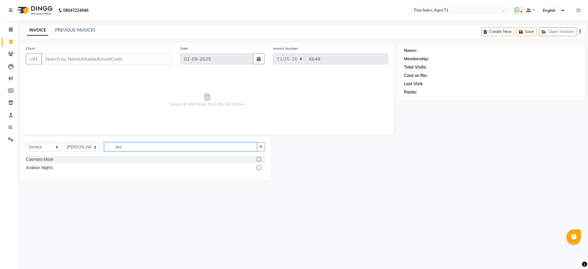
type input "ara"
click at [259, 169] on label at bounding box center [259, 167] width 4 height 4
click at [259, 169] on input "checkbox" at bounding box center [259, 168] width 4 height 4
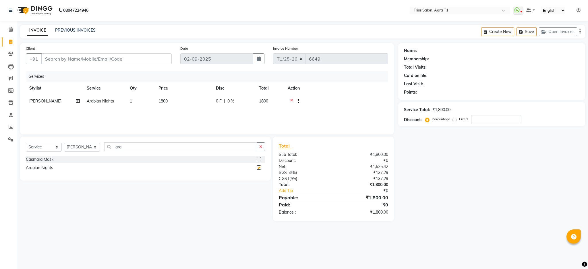
checkbox input "false"
click at [132, 58] on input "Client" at bounding box center [106, 58] width 130 height 11
type input "9"
type input "0"
type input "9717079052"
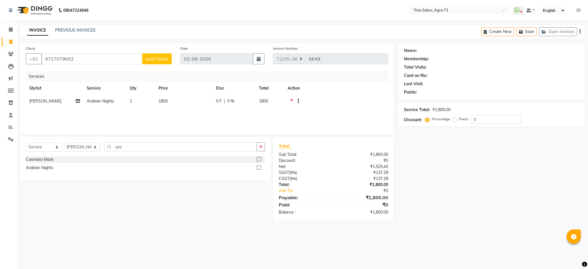
click at [158, 58] on span "Add Client" at bounding box center [156, 59] width 23 height 6
select select "38"
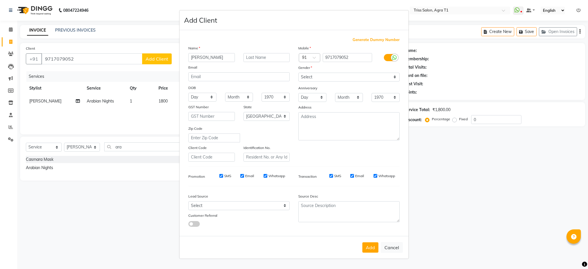
type input "Jatin"
click at [342, 74] on select "Select Male Female Other Prefer Not To Say" at bounding box center [348, 77] width 101 height 9
select select "male"
click at [298, 73] on select "Select Male Female Other Prefer Not To Say" at bounding box center [348, 77] width 101 height 9
click at [370, 248] on button "Add" at bounding box center [370, 247] width 16 height 10
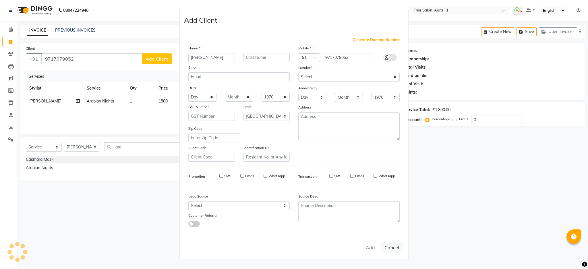
select select
select select "null"
select select
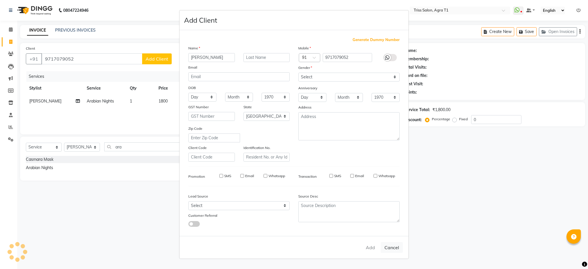
select select
checkbox input "false"
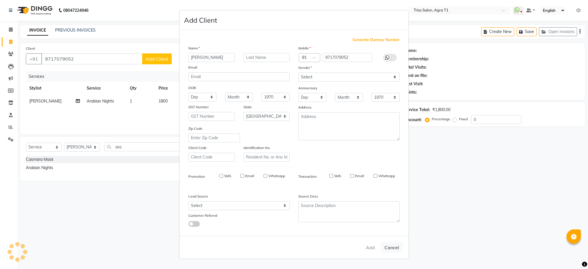
checkbox input "false"
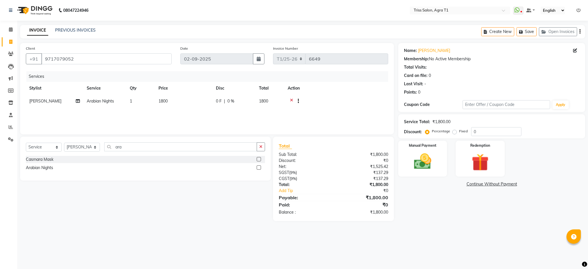
click at [430, 163] on img at bounding box center [422, 162] width 28 height 20
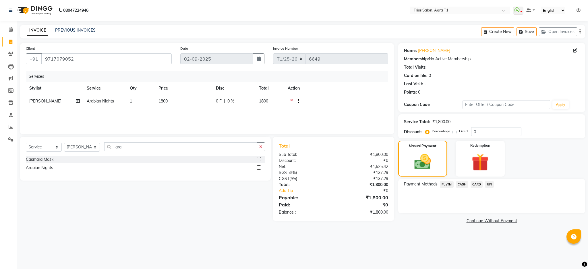
click at [465, 182] on span "CASH" at bounding box center [462, 184] width 12 height 7
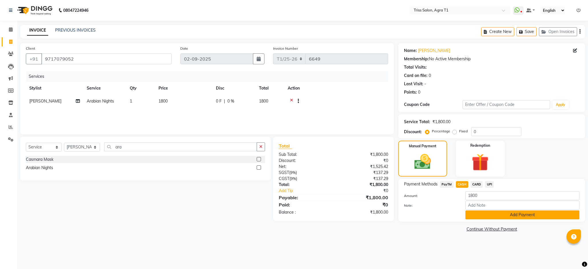
click at [482, 215] on button "Add Payment" at bounding box center [522, 214] width 114 height 9
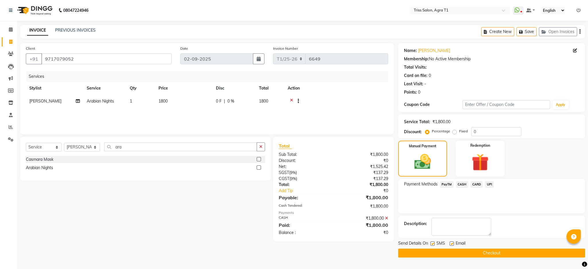
click at [475, 253] on button "Checkout" at bounding box center [491, 252] width 187 height 9
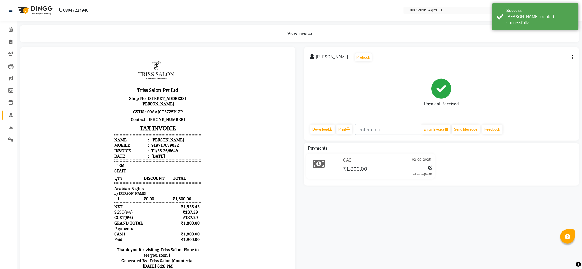
click at [9, 112] on span at bounding box center [11, 115] width 10 height 7
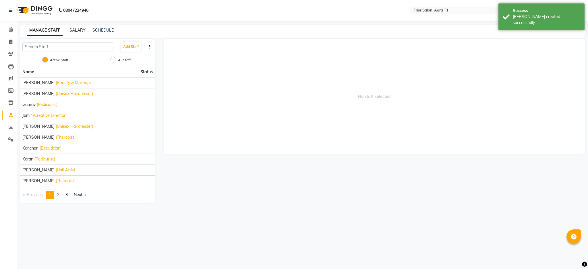
click at [77, 29] on link "SALARY" at bounding box center [77, 30] width 16 height 5
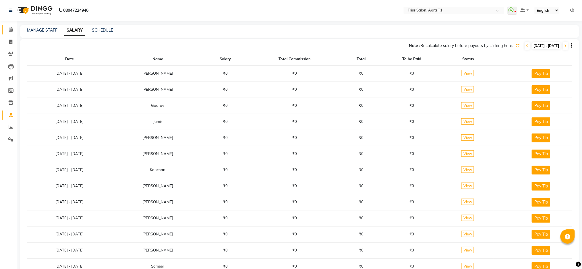
click at [10, 30] on icon at bounding box center [11, 29] width 4 height 4
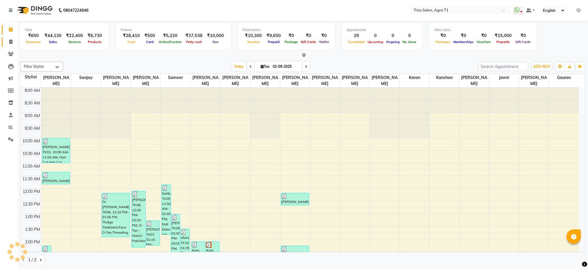
click at [11, 40] on icon at bounding box center [10, 42] width 3 height 4
select select "service"
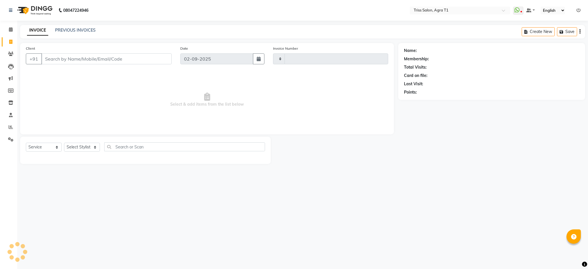
type input "6650"
select select "4300"
click at [78, 149] on select "Select Stylist" at bounding box center [82, 147] width 36 height 9
select select "14689"
click at [64, 143] on select "Select Stylist [PERSON_NAME] [PERSON_NAME] [PERSON_NAME] [PERSON_NAME] [PERSON_…" at bounding box center [82, 147] width 36 height 9
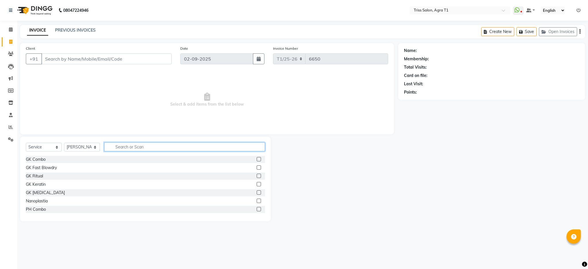
click at [145, 147] on input "text" at bounding box center [184, 146] width 161 height 9
type input "skf"
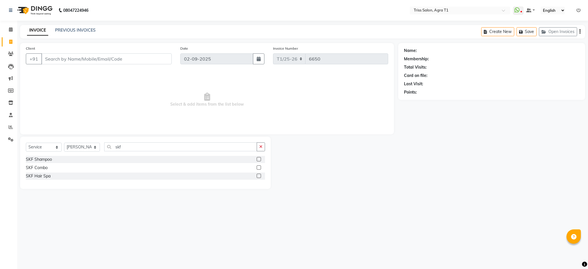
click at [259, 168] on label at bounding box center [259, 167] width 4 height 4
click at [259, 168] on input "checkbox" at bounding box center [259, 168] width 4 height 4
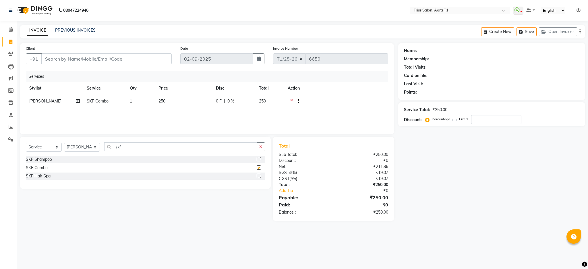
checkbox input "false"
click at [291, 100] on icon at bounding box center [291, 101] width 3 height 7
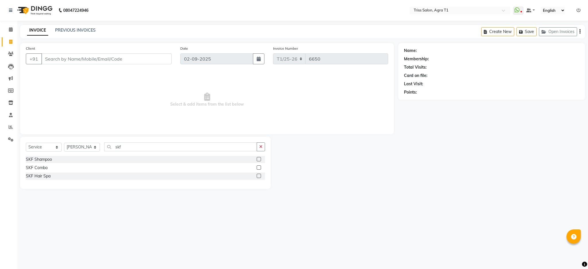
click at [259, 176] on label at bounding box center [259, 176] width 4 height 4
click at [259, 176] on input "checkbox" at bounding box center [259, 176] width 4 height 4
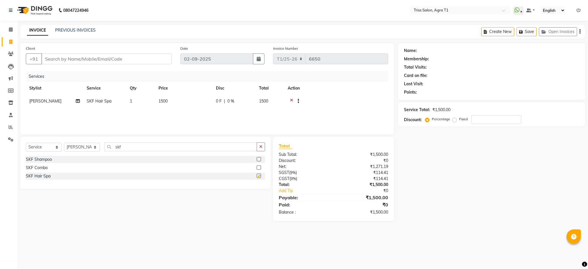
checkbox input "false"
click at [169, 101] on td "1500" at bounding box center [183, 102] width 57 height 14
select select "14689"
click at [215, 101] on input "1500" at bounding box center [210, 102] width 51 height 9
type input "1"
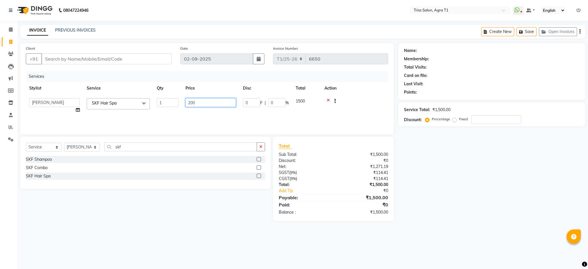
type input "2000"
click at [360, 96] on td at bounding box center [354, 106] width 67 height 22
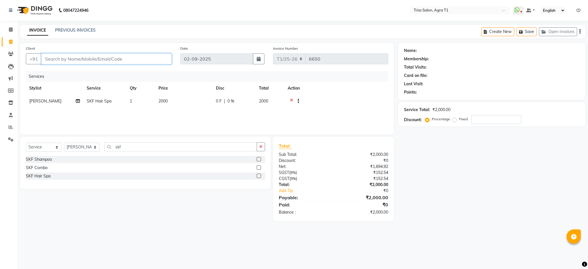
click at [93, 57] on input "Client" at bounding box center [106, 58] width 130 height 11
type input "8"
type input "0"
type input "8890709753"
click at [159, 56] on span "Add Client" at bounding box center [156, 59] width 23 height 6
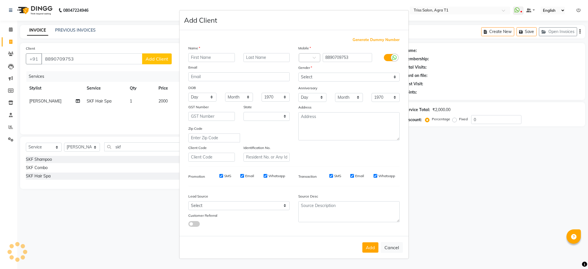
select select "38"
type input "Vinita"
type input "rathi"
click at [345, 79] on select "Select Male Female Other Prefer Not To Say" at bounding box center [348, 77] width 101 height 9
select select "female"
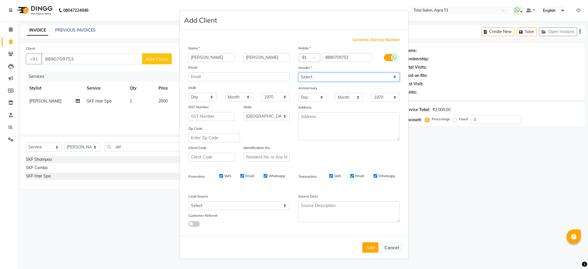
click at [298, 73] on select "Select Male Female Other Prefer Not To Say" at bounding box center [348, 77] width 101 height 9
click at [366, 244] on button "Add" at bounding box center [370, 247] width 16 height 10
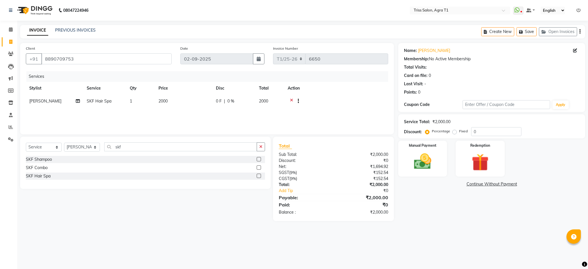
click at [424, 162] on img at bounding box center [422, 162] width 28 height 20
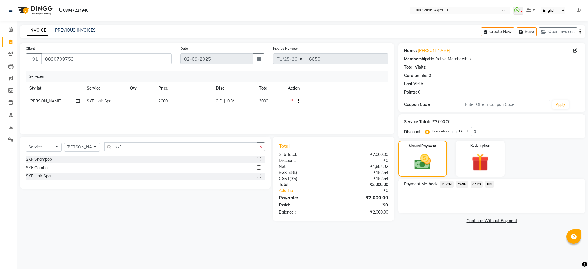
click at [463, 185] on span "CASH" at bounding box center [462, 184] width 12 height 7
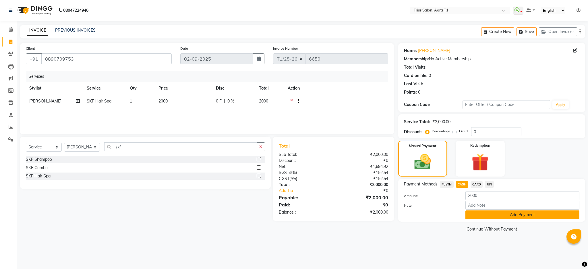
click at [501, 218] on button "Add Payment" at bounding box center [522, 214] width 114 height 9
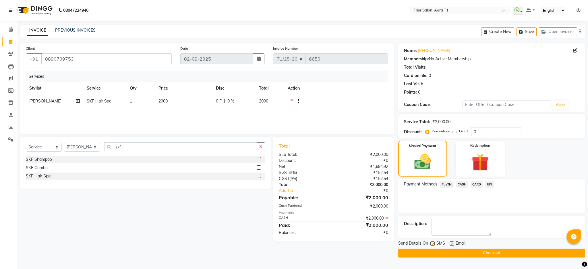
click at [493, 255] on button "Checkout" at bounding box center [491, 252] width 187 height 9
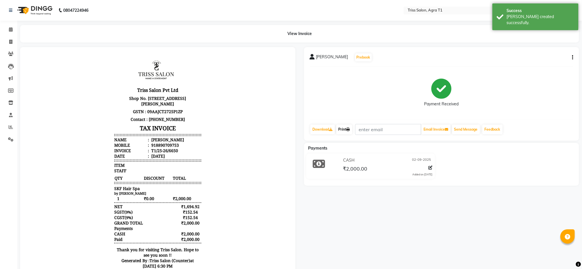
click at [346, 129] on link "Print" at bounding box center [344, 130] width 16 height 10
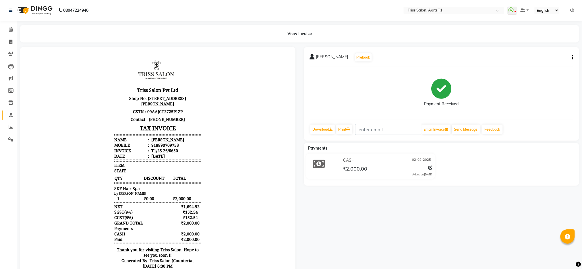
click at [11, 111] on link "Staff" at bounding box center [9, 114] width 14 height 9
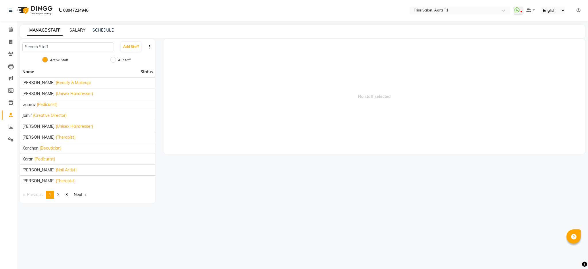
click at [75, 28] on link "SALARY" at bounding box center [77, 30] width 16 height 5
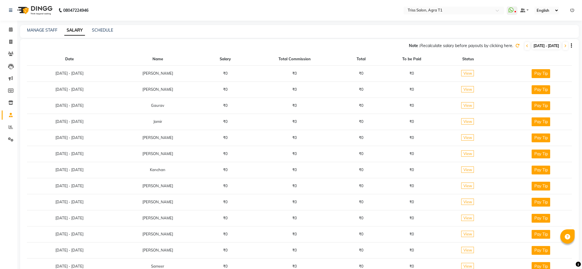
click at [532, 48] on span "02-09-2025 - 02-09-2025" at bounding box center [546, 45] width 28 height 7
select select "9"
select select "2025"
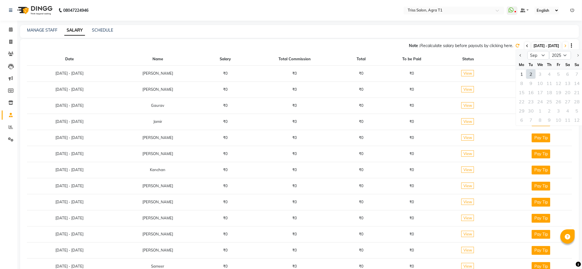
click at [526, 45] on icon at bounding box center [527, 45] width 2 height 3
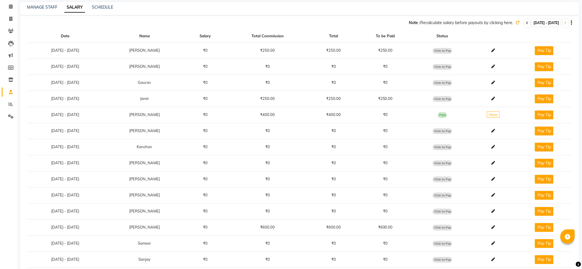
scroll to position [54, 0]
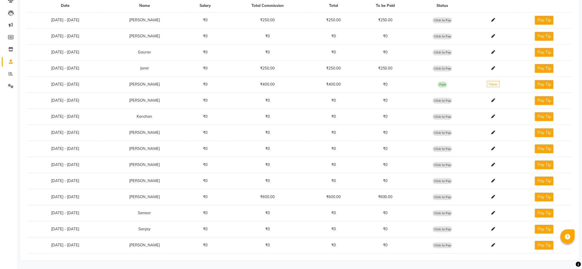
click at [451, 197] on span "Click to Pay" at bounding box center [442, 197] width 20 height 6
select select "1"
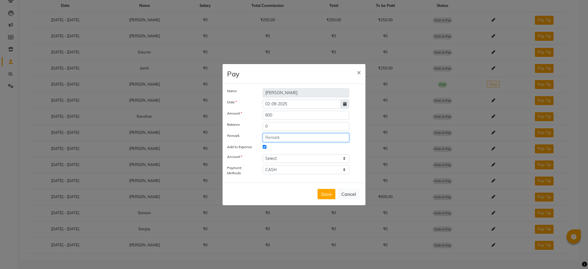
click at [292, 135] on input "text" at bounding box center [306, 137] width 86 height 9
type input "Daily Incentive 01/09/2025"
click at [324, 156] on select "Select Petty cash" at bounding box center [306, 158] width 86 height 9
select select "2456"
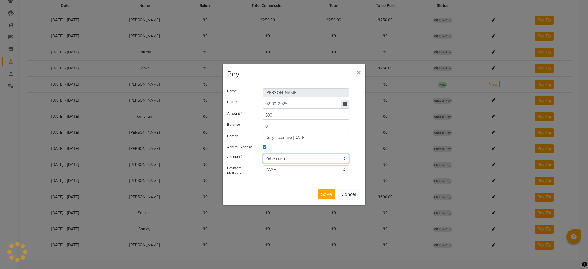
click at [263, 154] on select "Select Petty cash" at bounding box center [306, 158] width 86 height 9
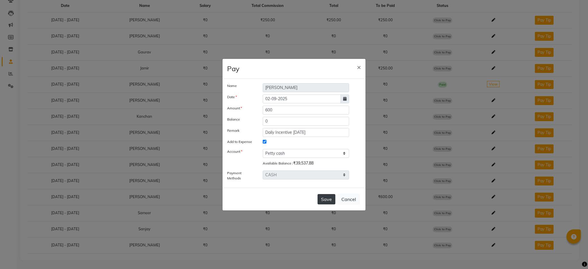
click at [325, 203] on button "Save" at bounding box center [326, 199] width 18 height 10
select select
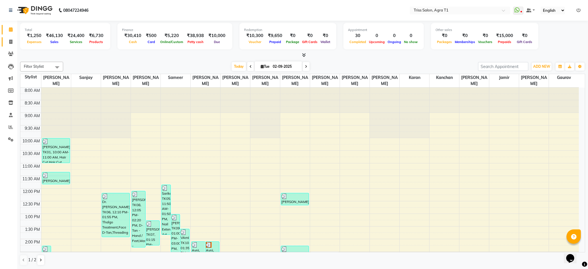
click at [10, 44] on span at bounding box center [11, 42] width 10 height 7
select select "service"
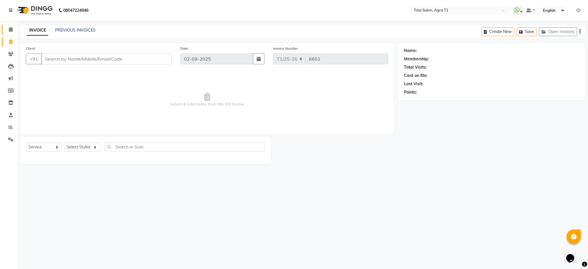
click at [8, 29] on span at bounding box center [11, 29] width 10 height 7
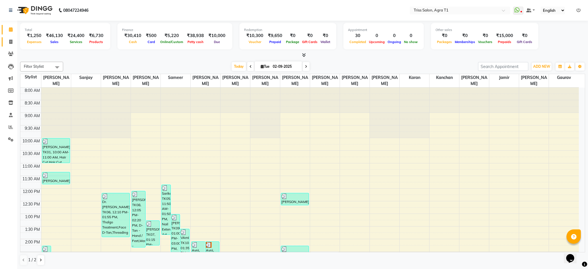
click at [14, 42] on span at bounding box center [11, 42] width 10 height 7
select select "service"
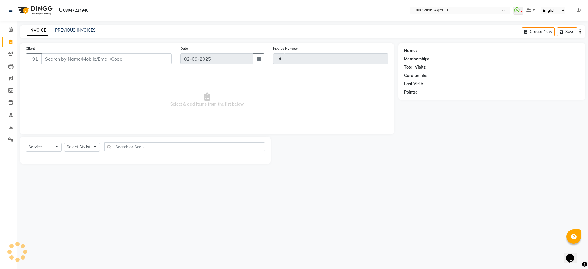
type input "6651"
select select "4300"
click at [8, 123] on link "Reports" at bounding box center [9, 127] width 14 height 9
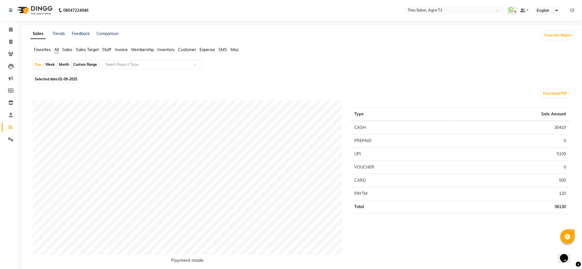
click at [104, 47] on span "Staff" at bounding box center [106, 49] width 9 height 5
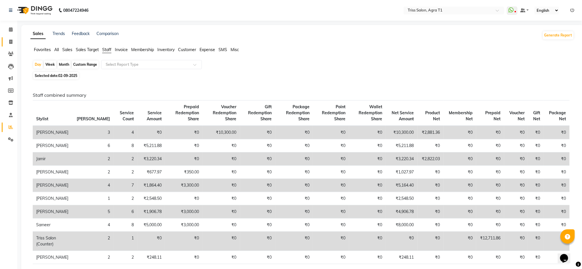
click at [12, 44] on span at bounding box center [11, 42] width 10 height 7
select select "service"
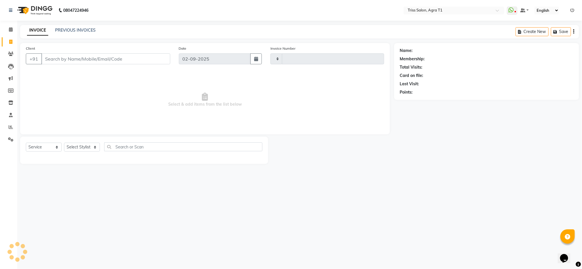
type input "6651"
select select "4300"
click at [6, 28] on span at bounding box center [11, 29] width 10 height 7
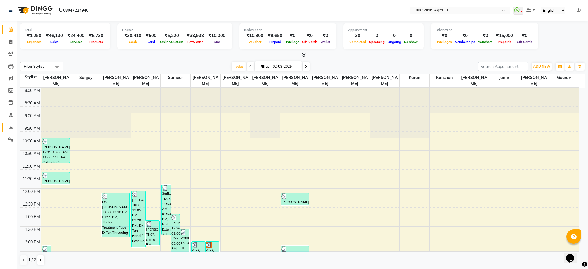
click at [10, 129] on icon at bounding box center [11, 127] width 4 height 4
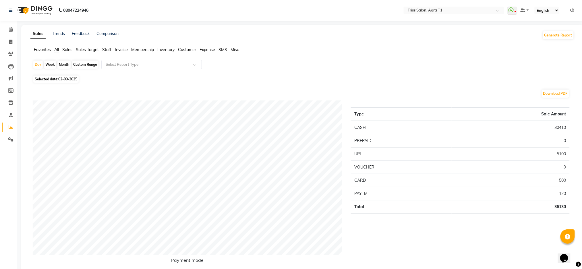
click at [106, 50] on span "Staff" at bounding box center [106, 49] width 9 height 5
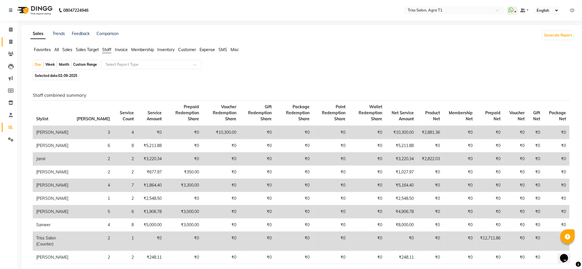
click at [10, 42] on icon at bounding box center [10, 42] width 3 height 4
select select "service"
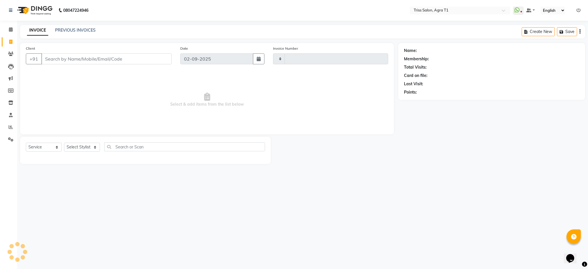
type input "6651"
select select "4300"
click at [96, 143] on select "Select Stylist [PERSON_NAME] [PERSON_NAME] [PERSON_NAME] [PERSON_NAME] [PERSON_…" at bounding box center [82, 147] width 36 height 9
select select "14689"
click at [64, 143] on select "Select Stylist [PERSON_NAME] [PERSON_NAME] [PERSON_NAME] [PERSON_NAME] [PERSON_…" at bounding box center [82, 147] width 36 height 9
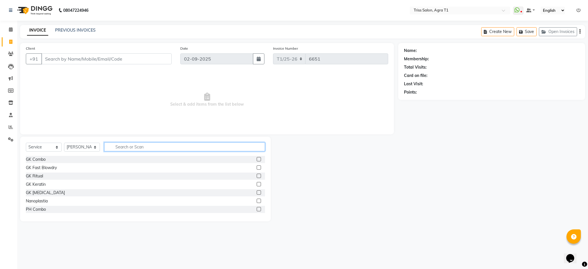
click at [144, 148] on input "text" at bounding box center [184, 146] width 161 height 9
type input "cut"
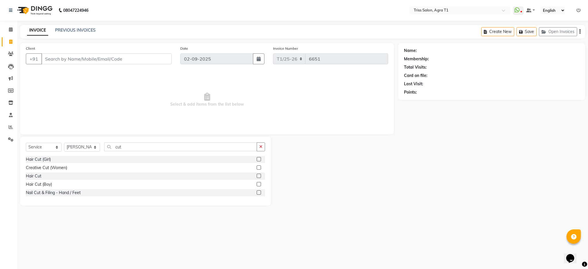
click at [259, 176] on label at bounding box center [259, 176] width 4 height 4
click at [259, 176] on input "checkbox" at bounding box center [259, 176] width 4 height 4
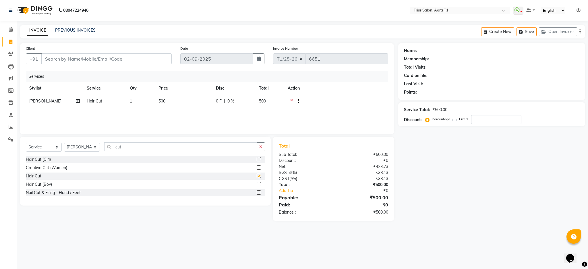
checkbox input "false"
click at [60, 59] on input "Client" at bounding box center [106, 58] width 130 height 11
type input "9"
type input "0"
type input "9557856926"
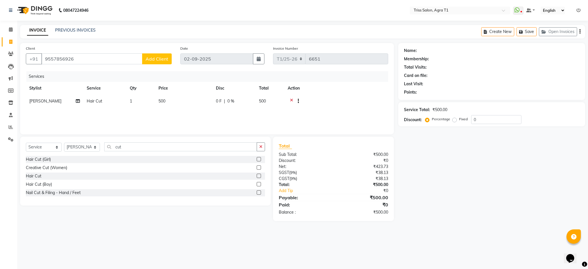
click at [160, 59] on span "Add Client" at bounding box center [156, 59] width 23 height 6
select select "38"
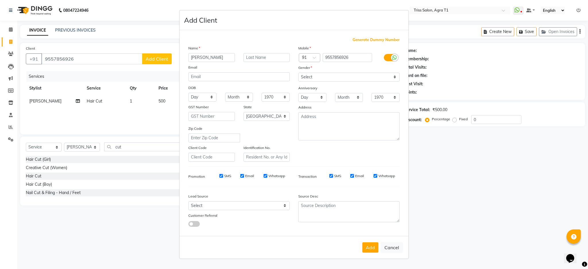
type input "yuvraj"
click at [369, 74] on select "Select Male Female Other Prefer Not To Say" at bounding box center [348, 77] width 101 height 9
select select "male"
click at [298, 73] on select "Select Male Female Other Prefer Not To Say" at bounding box center [348, 77] width 101 height 9
click at [371, 247] on button "Add" at bounding box center [370, 247] width 16 height 10
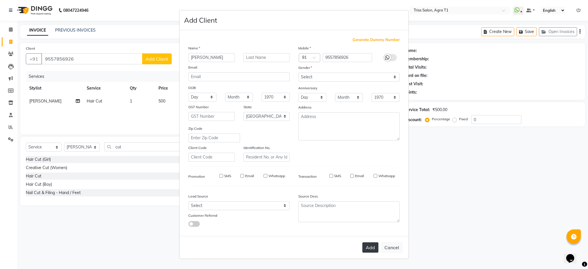
select select
select select "null"
select select
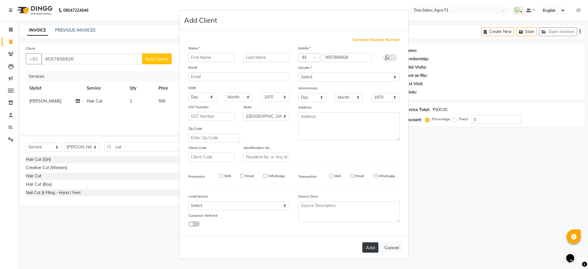
select select
checkbox input "false"
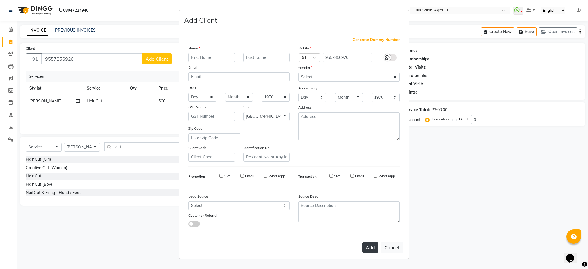
checkbox input "false"
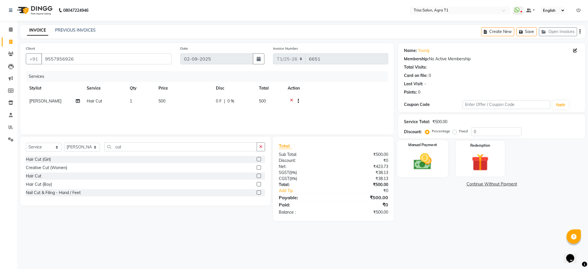
click at [430, 161] on img at bounding box center [422, 161] width 29 height 21
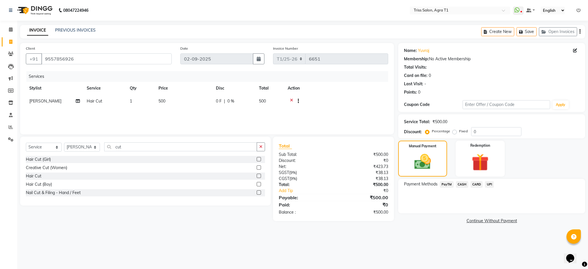
click at [492, 182] on span "UPI" at bounding box center [489, 184] width 9 height 7
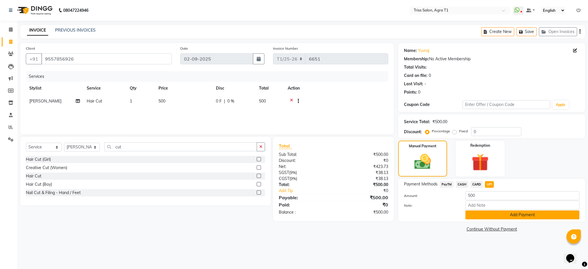
click at [502, 218] on button "Add Payment" at bounding box center [522, 214] width 114 height 9
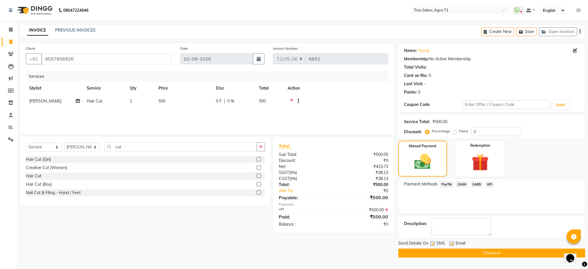
click at [517, 254] on button "Checkout" at bounding box center [491, 252] width 187 height 9
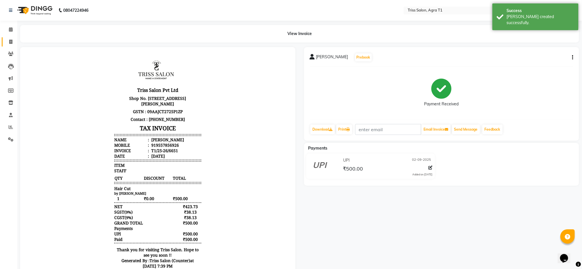
click at [10, 43] on icon at bounding box center [10, 42] width 3 height 4
select select "service"
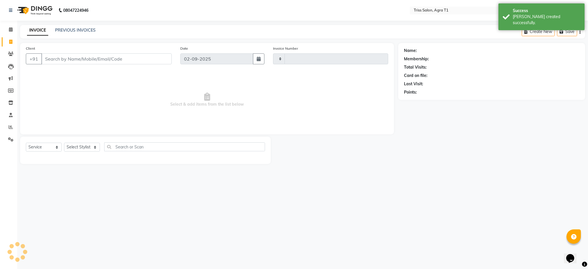
type input "6652"
select select "4300"
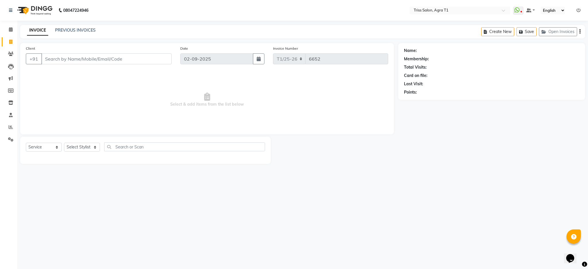
click at [9, 42] on icon at bounding box center [10, 42] width 3 height 4
select select "service"
type input "6652"
select select "4300"
click at [7, 129] on span at bounding box center [11, 127] width 10 height 7
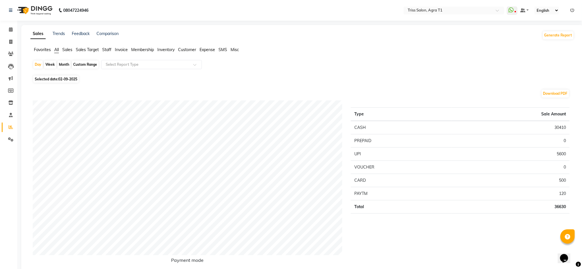
click at [106, 50] on span "Staff" at bounding box center [106, 49] width 9 height 5
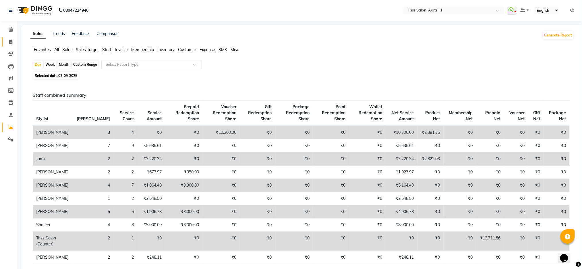
click at [8, 38] on link "Invoice" at bounding box center [9, 41] width 14 height 9
select select "service"
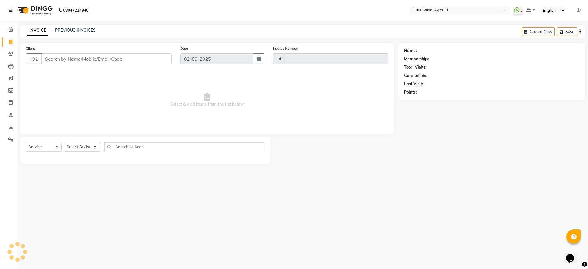
type input "6652"
select select "4300"
click at [10, 32] on span at bounding box center [11, 29] width 10 height 7
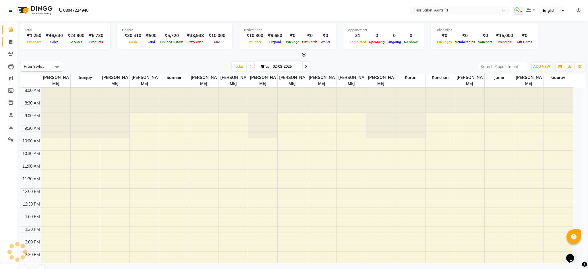
click at [9, 44] on span at bounding box center [11, 42] width 10 height 7
select select "service"
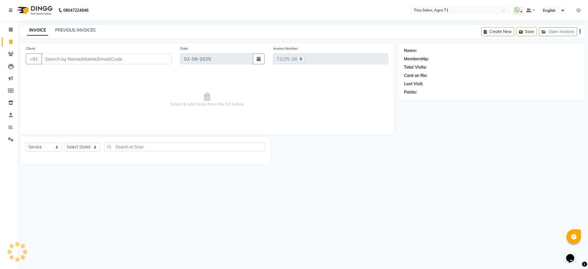
select select "4300"
type input "6652"
click at [8, 130] on span at bounding box center [11, 127] width 10 height 7
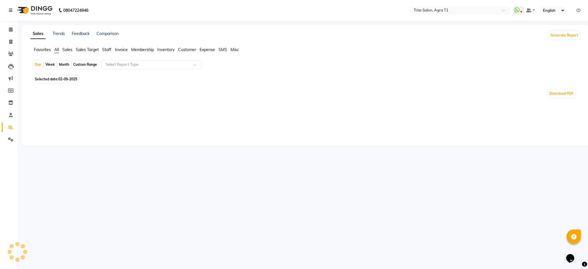
click at [106, 52] on span "Staff" at bounding box center [106, 49] width 9 height 5
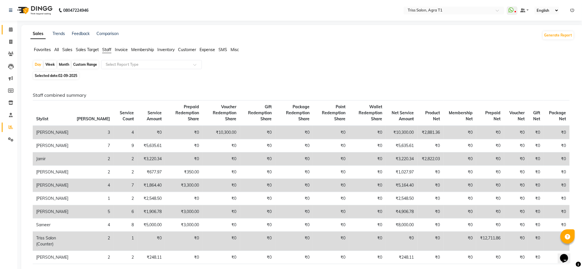
click at [10, 33] on link "Calendar" at bounding box center [9, 29] width 14 height 9
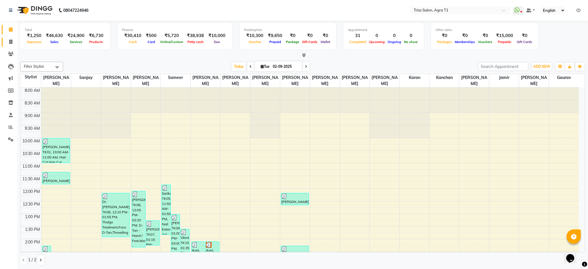
click at [9, 37] on link "Invoice" at bounding box center [9, 41] width 14 height 9
select select "service"
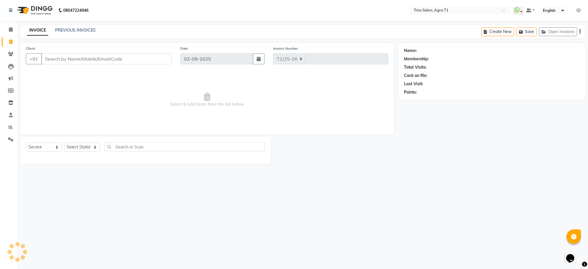
select select "4300"
type input "6652"
click at [81, 145] on select "Select Stylist" at bounding box center [82, 147] width 36 height 9
select select "32494"
click at [64, 143] on select "Select Stylist [PERSON_NAME] [PERSON_NAME] [PERSON_NAME] [PERSON_NAME] [PERSON_…" at bounding box center [82, 147] width 36 height 9
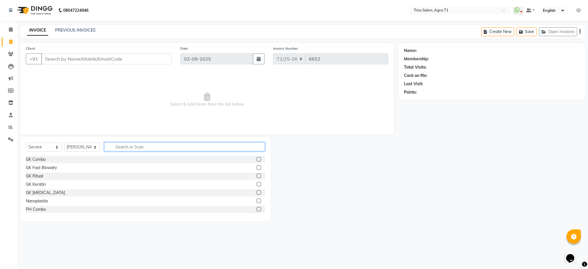
click at [138, 145] on input "text" at bounding box center [184, 146] width 161 height 9
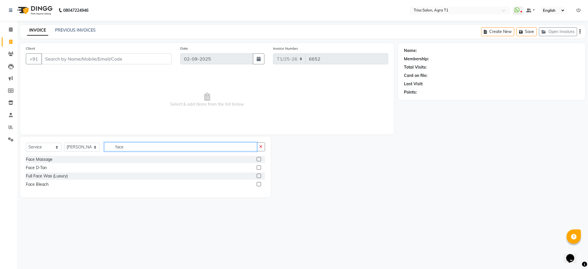
type input "face"
click at [257, 166] on label at bounding box center [259, 167] width 4 height 4
click at [257, 166] on input "checkbox" at bounding box center [259, 168] width 4 height 4
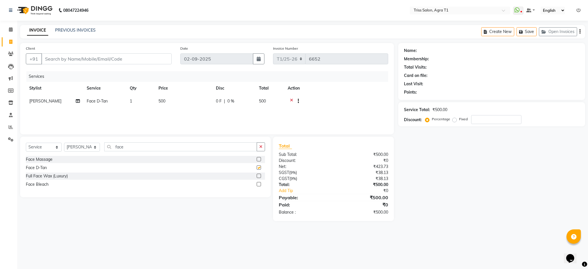
checkbox input "false"
click at [118, 47] on div "Client +91" at bounding box center [99, 57] width 154 height 24
click at [141, 57] on input "Client" at bounding box center [106, 58] width 130 height 11
type input "9"
type input "0"
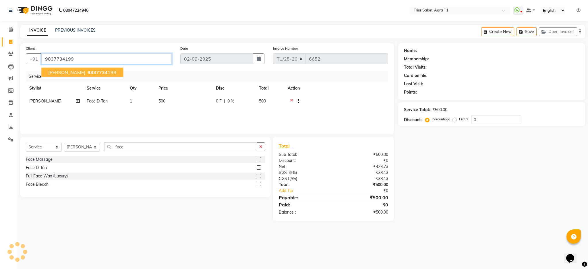
type input "9837734199"
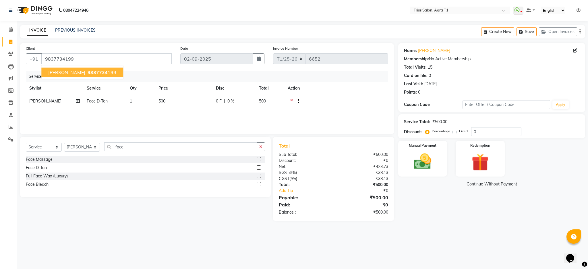
click at [89, 73] on span "9837734" at bounding box center [98, 72] width 20 height 6
click at [38, 149] on select "Select Service Product Membership Package Voucher Prepaid Gift Card" at bounding box center [44, 147] width 36 height 9
click at [105, 247] on div "08047224946 Select Location × Triss Salon, Agra T1 WhatsApp Status ✕ Status: Di…" at bounding box center [294, 134] width 588 height 269
click at [428, 159] on img at bounding box center [422, 162] width 28 height 20
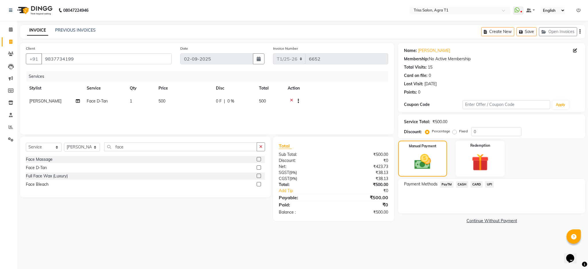
click at [459, 186] on span "CASH" at bounding box center [462, 184] width 12 height 7
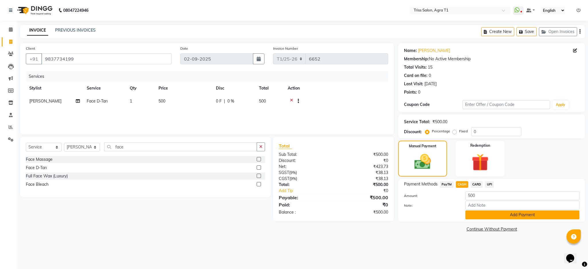
click at [474, 215] on button "Add Payment" at bounding box center [522, 214] width 114 height 9
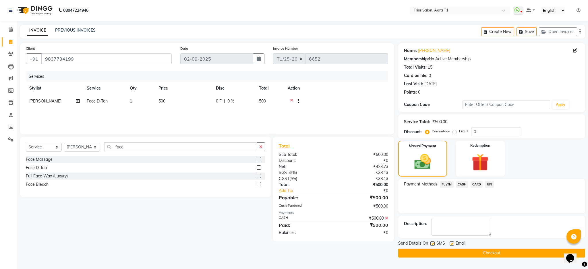
click at [510, 249] on button "Checkout" at bounding box center [491, 252] width 187 height 9
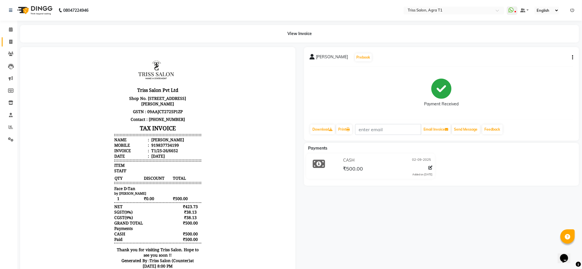
click at [11, 40] on icon at bounding box center [10, 42] width 3 height 4
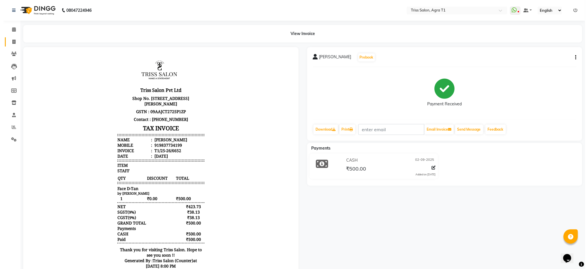
select select "service"
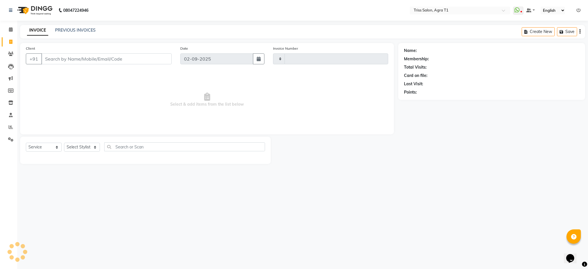
type input "6653"
select select "4300"
click at [88, 144] on select "Select Stylist [PERSON_NAME] [PERSON_NAME] [PERSON_NAME] [PERSON_NAME] [PERSON_…" at bounding box center [82, 147] width 36 height 9
select select "24769"
click at [64, 143] on select "Select Stylist [PERSON_NAME] [PERSON_NAME] [PERSON_NAME] [PERSON_NAME] [PERSON_…" at bounding box center [82, 147] width 36 height 9
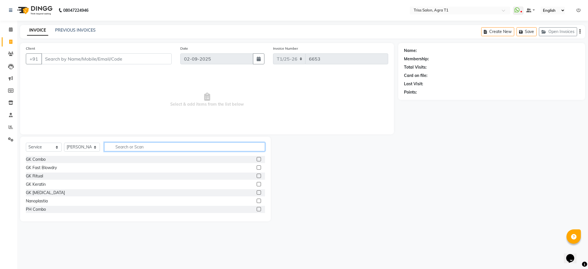
click at [129, 148] on input "text" at bounding box center [184, 146] width 161 height 9
type input "nail ex"
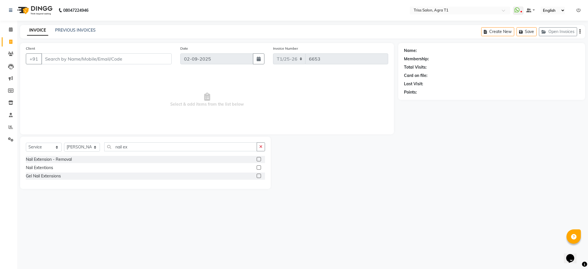
click at [259, 168] on label at bounding box center [259, 167] width 4 height 4
click at [259, 168] on input "checkbox" at bounding box center [259, 168] width 4 height 4
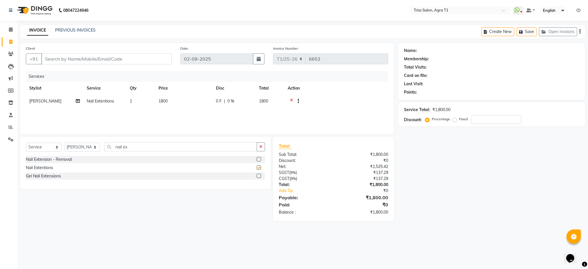
checkbox input "false"
click at [260, 146] on icon "button" at bounding box center [260, 147] width 3 height 4
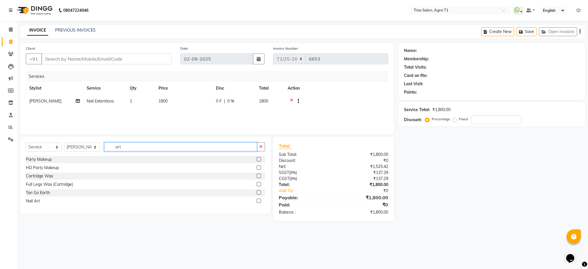
type input "art"
click at [259, 201] on label at bounding box center [259, 201] width 4 height 4
click at [259, 201] on input "checkbox" at bounding box center [259, 201] width 4 height 4
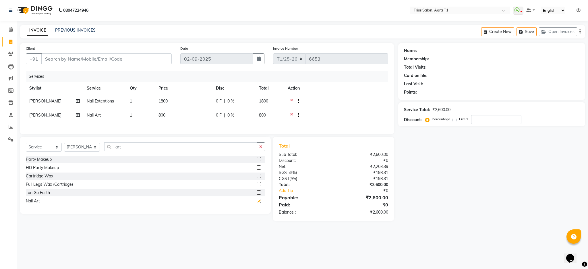
checkbox input "false"
click at [169, 117] on td "800" at bounding box center [183, 116] width 57 height 14
select select "24769"
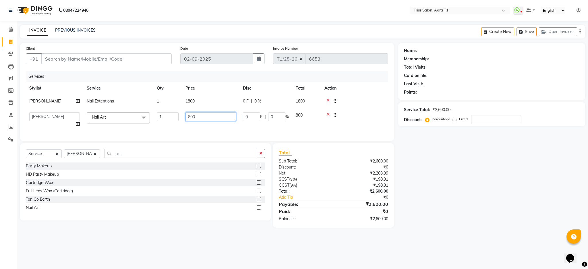
click at [207, 118] on input "800" at bounding box center [210, 116] width 51 height 9
type input "8"
type input "1200"
click at [466, 244] on div "08047224946 Select Location × Triss Salon, Agra T1 WhatsApp Status ✕ Status: Di…" at bounding box center [294, 134] width 588 height 269
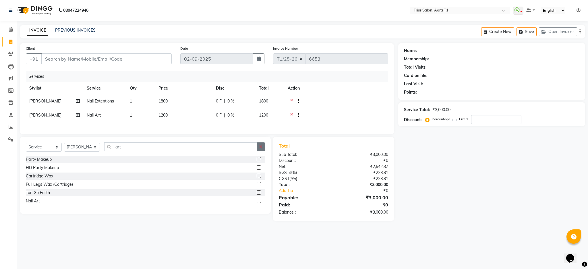
click at [260, 149] on icon "button" at bounding box center [260, 147] width 3 height 4
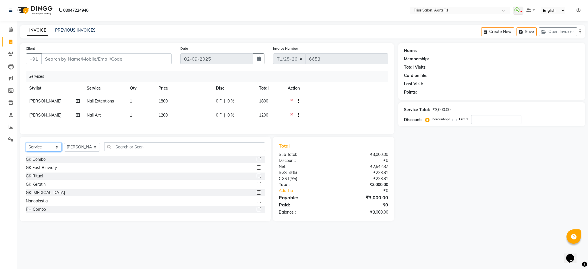
click at [42, 149] on select "Select Service Product Membership Package Voucher Prepaid Gift Card" at bounding box center [44, 147] width 36 height 9
select select "product"
click at [26, 147] on select "Select Service Product Membership Package Voucher Prepaid Gift Card" at bounding box center [44, 147] width 36 height 9
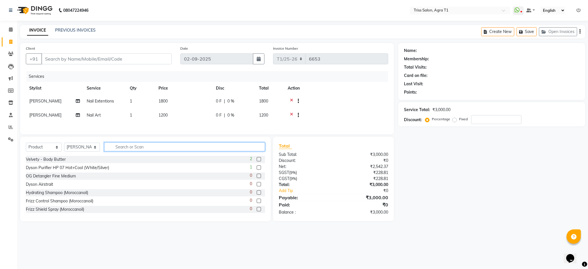
click at [143, 151] on input "text" at bounding box center [184, 146] width 161 height 9
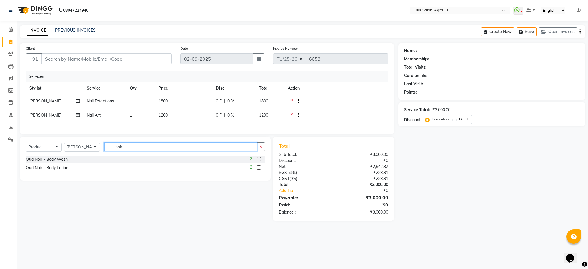
type input "noir"
click at [259, 161] on label at bounding box center [259, 159] width 4 height 4
click at [259, 161] on input "checkbox" at bounding box center [259, 160] width 4 height 4
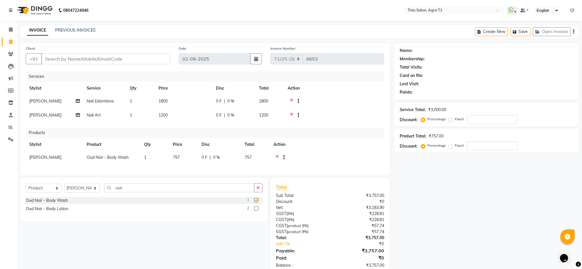
checkbox input "false"
click at [41, 193] on select "Select Service Product Membership Package Voucher Prepaid Gift Card" at bounding box center [44, 188] width 36 height 9
select select "service"
click at [26, 190] on select "Select Service Product Membership Package Voucher Prepaid Gift Card" at bounding box center [44, 188] width 36 height 9
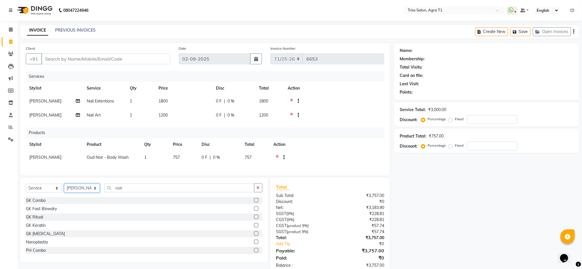
click at [85, 193] on select "Select Stylist [PERSON_NAME] [PERSON_NAME] [PERSON_NAME] [PERSON_NAME] [PERSON_…" at bounding box center [82, 188] width 36 height 9
select select "32494"
click at [64, 190] on select "Select Stylist [PERSON_NAME] [PERSON_NAME] [PERSON_NAME] [PERSON_NAME] [PERSON_…" at bounding box center [82, 188] width 36 height 9
click at [258, 190] on icon "button" at bounding box center [258, 188] width 3 height 4
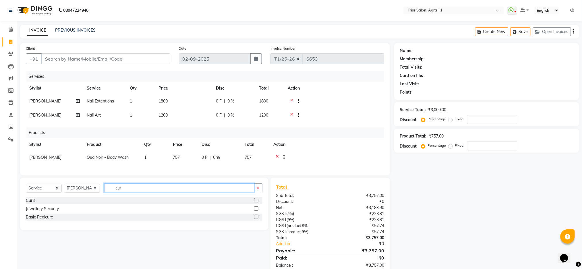
type input "cur"
click at [256, 202] on label at bounding box center [256, 200] width 4 height 4
click at [256, 202] on input "checkbox" at bounding box center [256, 201] width 4 height 4
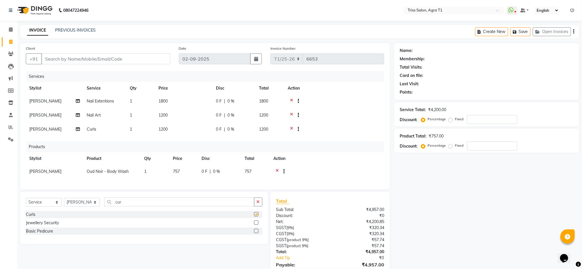
checkbox input "false"
click at [173, 125] on td "1200" at bounding box center [183, 130] width 57 height 14
select select "32494"
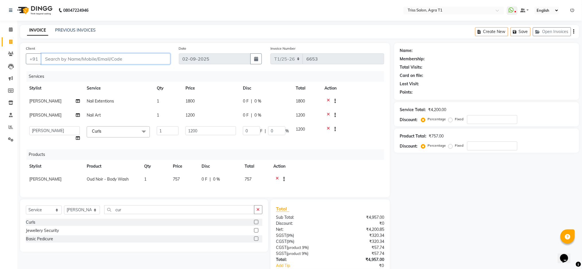
click at [148, 60] on input "Client" at bounding box center [105, 58] width 129 height 11
click at [68, 63] on input "Client" at bounding box center [105, 58] width 129 height 11
type input "9"
type input "0"
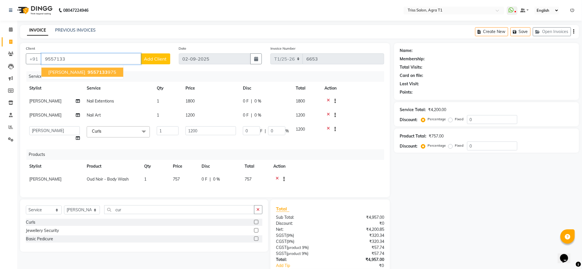
click at [67, 68] on button "Akshat Gupta 9557133 975" at bounding box center [82, 72] width 82 height 9
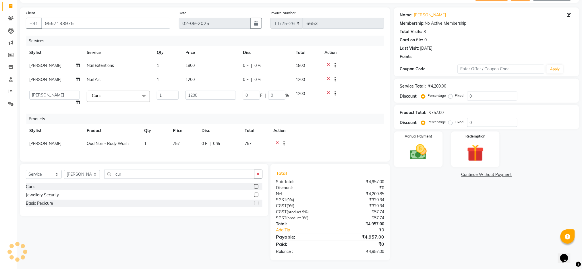
scroll to position [41, 0]
click at [100, 20] on input "9557133975" at bounding box center [105, 23] width 129 height 11
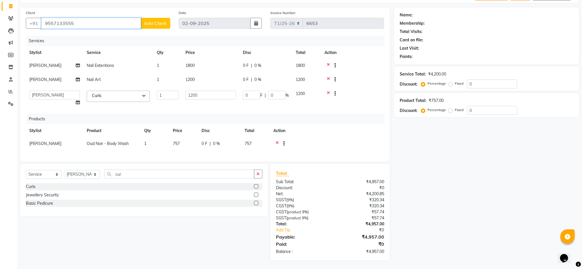
type input "9557133555"
click at [155, 18] on button "Add Client" at bounding box center [156, 23] width 30 height 11
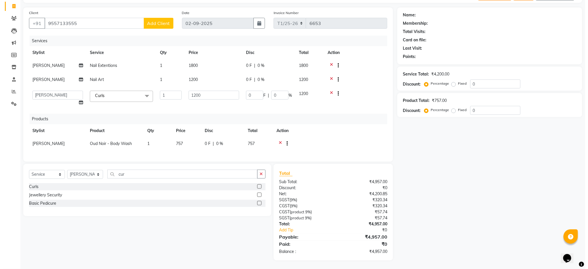
select select "38"
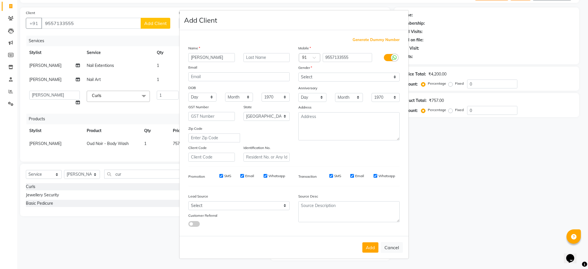
type input "Madhuri"
click at [331, 74] on select "Select Male Female Other Prefer Not To Say" at bounding box center [348, 77] width 101 height 9
select select "female"
click at [298, 73] on select "Select Male Female Other Prefer Not To Say" at bounding box center [348, 77] width 101 height 9
click at [367, 250] on button "Add" at bounding box center [370, 247] width 16 height 10
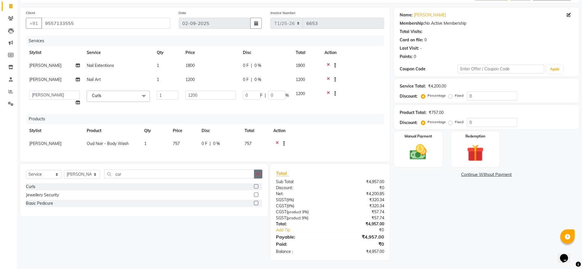
click at [262, 171] on button "button" at bounding box center [258, 174] width 8 height 9
click at [47, 176] on select "Select Service Product Membership Package Voucher Prepaid Gift Card" at bounding box center [44, 174] width 36 height 9
select select "product"
click at [26, 170] on select "Select Service Product Membership Package Voucher Prepaid Gift Card" at bounding box center [44, 174] width 36 height 9
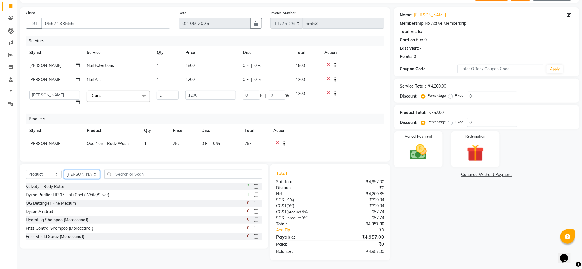
click at [80, 171] on select "Select Stylist [PERSON_NAME] [PERSON_NAME] [PERSON_NAME] [PERSON_NAME] [PERSON_…" at bounding box center [82, 174] width 36 height 9
click at [64, 170] on select "Select Stylist [PERSON_NAME] [PERSON_NAME] [PERSON_NAME] [PERSON_NAME] [PERSON_…" at bounding box center [82, 174] width 36 height 9
click at [88, 175] on select "Select Stylist [PERSON_NAME] [PERSON_NAME] [PERSON_NAME] [PERSON_NAME] [PERSON_…" at bounding box center [82, 174] width 36 height 9
select select "14700"
click at [64, 170] on select "Select Stylist [PERSON_NAME] [PERSON_NAME] [PERSON_NAME] [PERSON_NAME] [PERSON_…" at bounding box center [82, 174] width 36 height 9
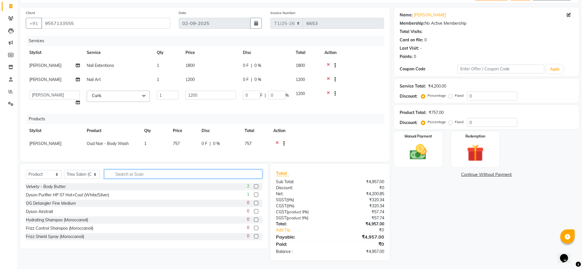
click at [140, 173] on input "text" at bounding box center [183, 174] width 158 height 9
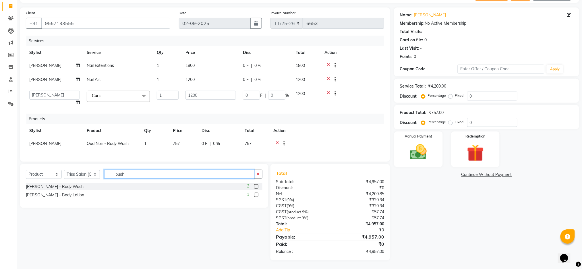
type input "push"
click at [255, 187] on label at bounding box center [256, 186] width 4 height 4
click at [255, 187] on input "checkbox" at bounding box center [256, 187] width 4 height 4
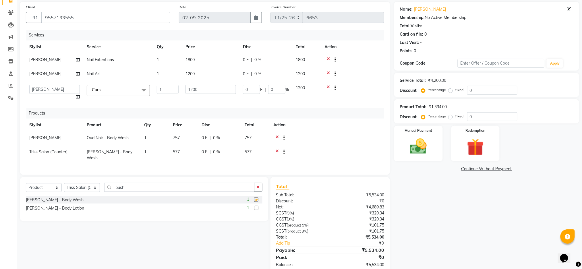
checkbox input "false"
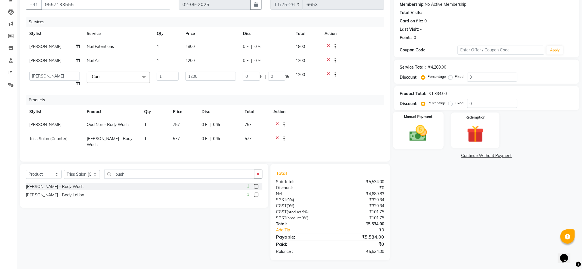
click at [421, 143] on div "Manual Payment" at bounding box center [418, 130] width 50 height 37
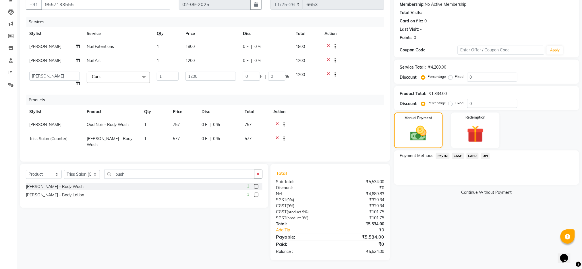
click at [459, 156] on span "CASH" at bounding box center [458, 156] width 12 height 7
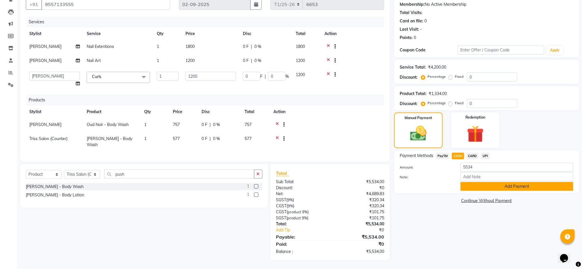
click at [479, 185] on button "Add Payment" at bounding box center [516, 186] width 113 height 9
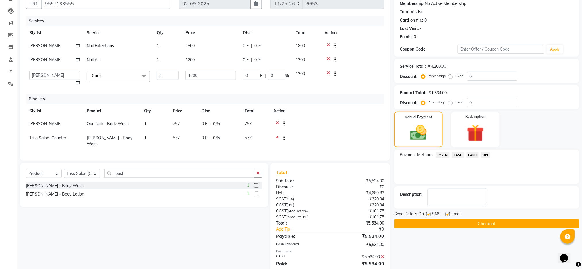
scroll to position [75, 0]
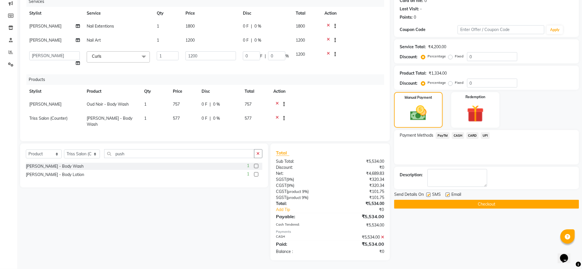
click at [517, 208] on button "Checkout" at bounding box center [486, 204] width 185 height 9
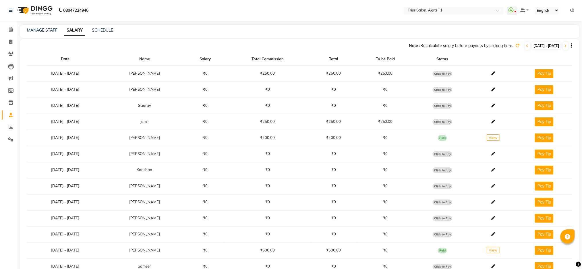
click at [45, 9] on img at bounding box center [34, 10] width 39 height 16
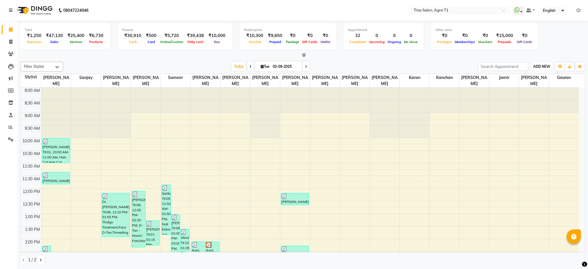
click at [542, 63] on button "ADD NEW Toggle Dropdown" at bounding box center [541, 67] width 20 height 8
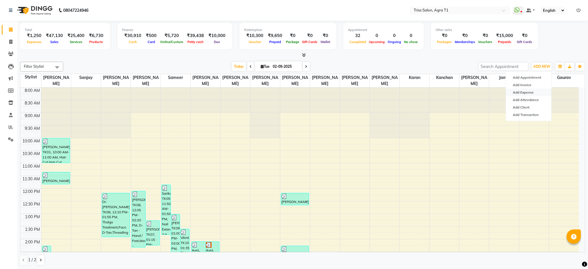
click at [524, 92] on link "Add Expense" at bounding box center [528, 92] width 45 height 7
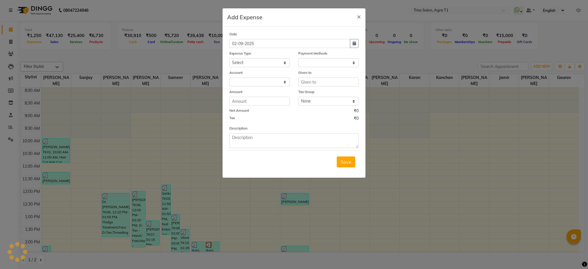
select select "1"
select select "2456"
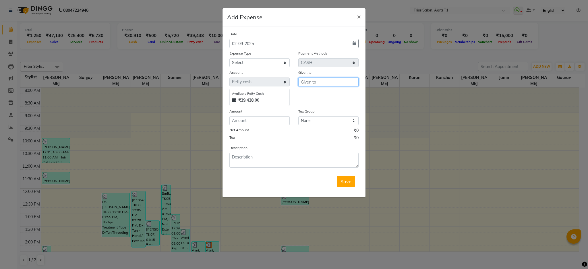
click at [343, 81] on input "text" at bounding box center [328, 81] width 60 height 9
type input "bhim"
click at [259, 121] on input "number" at bounding box center [259, 120] width 60 height 9
type input "265"
click at [241, 63] on select "Select Bank Deposit Cash Handover CLIENT TIP TO STAFF Client Welfare Conveyance…" at bounding box center [259, 62] width 60 height 9
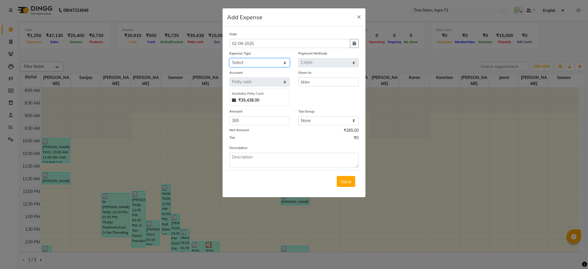
select select "1120"
click at [229, 58] on select "Select Bank Deposit Cash Handover CLIENT TIP TO STAFF Client Welfare Conveyance…" at bounding box center [259, 62] width 60 height 9
click at [254, 159] on textarea at bounding box center [293, 160] width 129 height 15
type textarea "milk,bread"
click at [345, 182] on span "Save" at bounding box center [345, 181] width 11 height 6
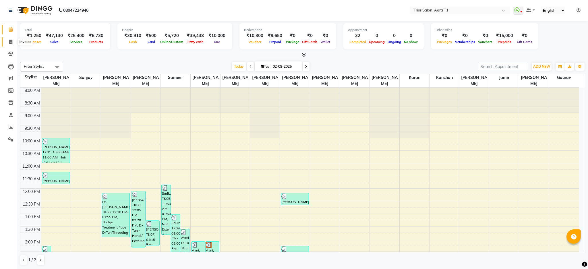
click at [10, 40] on icon at bounding box center [10, 42] width 3 height 4
select select "service"
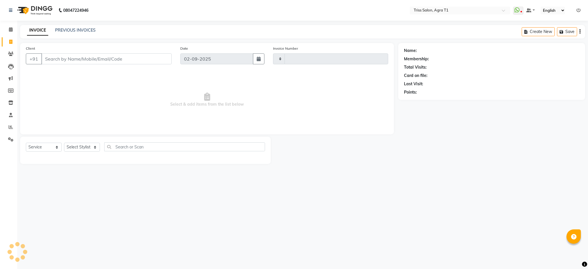
type input "6654"
select select "4300"
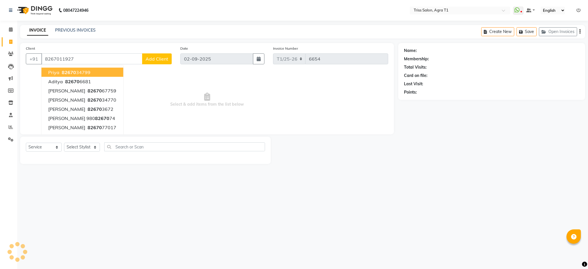
type input "8267011927"
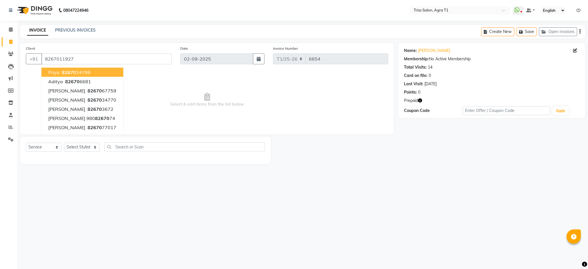
click at [420, 198] on div "08047224946 Select Location × Triss Salon, Agra T1 WhatsApp Status ✕ Status: Di…" at bounding box center [294, 134] width 588 height 269
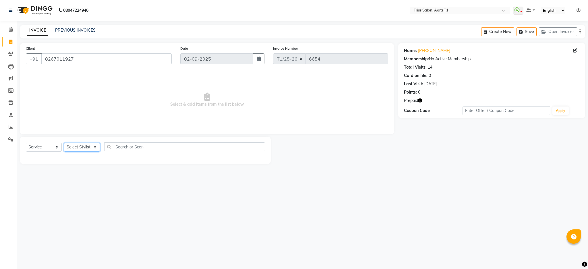
click at [80, 144] on select "Select Stylist [PERSON_NAME] [PERSON_NAME] [PERSON_NAME] [PERSON_NAME] [PERSON_…" at bounding box center [82, 147] width 36 height 9
select select "34237"
click at [64, 143] on select "Select Stylist [PERSON_NAME] [PERSON_NAME] [PERSON_NAME] [PERSON_NAME] [PERSON_…" at bounding box center [82, 147] width 36 height 9
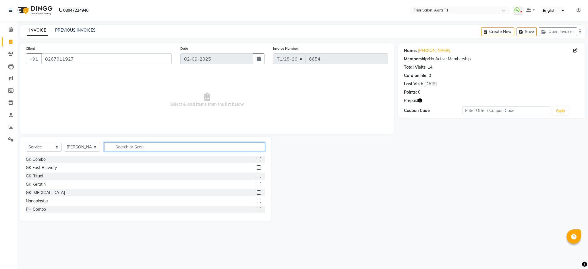
click at [120, 144] on input "text" at bounding box center [184, 146] width 161 height 9
type input "cut"
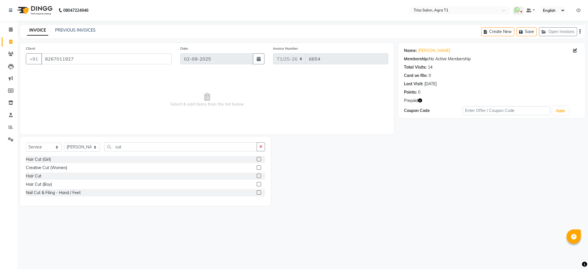
click at [259, 176] on label at bounding box center [259, 176] width 4 height 4
click at [259, 176] on input "checkbox" at bounding box center [259, 176] width 4 height 4
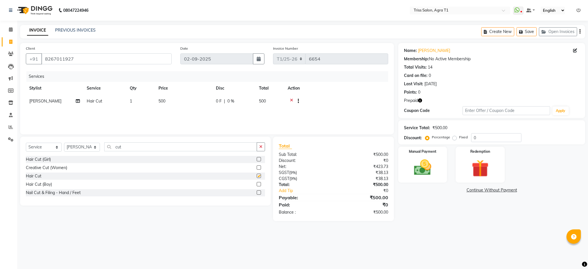
checkbox input "false"
click at [85, 149] on select "Select Stylist [PERSON_NAME] [PERSON_NAME] [PERSON_NAME] [PERSON_NAME] [PERSON_…" at bounding box center [82, 147] width 36 height 9
select select "14689"
click at [64, 143] on select "Select Stylist [PERSON_NAME] [PERSON_NAME] [PERSON_NAME] [PERSON_NAME] [PERSON_…" at bounding box center [82, 147] width 36 height 9
click at [187, 139] on div "Select Service Product Membership Package Voucher Prepaid Gift Card Select Styl…" at bounding box center [145, 179] width 251 height 85
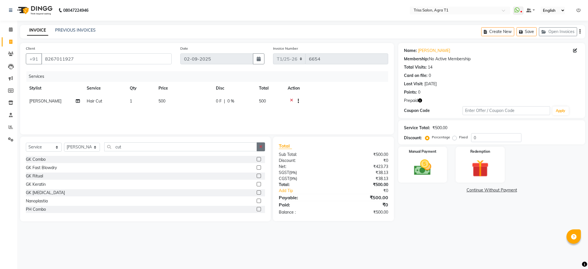
click at [260, 147] on icon "button" at bounding box center [260, 147] width 3 height 4
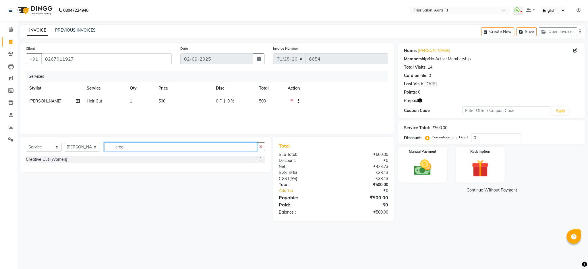
type input "crea"
click at [259, 159] on label at bounding box center [259, 159] width 4 height 4
click at [259, 159] on input "checkbox" at bounding box center [259, 160] width 4 height 4
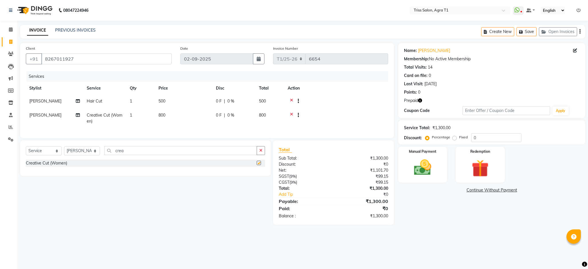
checkbox input "false"
click at [414, 96] on div "Name: [PERSON_NAME] Membership: No Active Membership Total Visits: 14 Card on f…" at bounding box center [491, 80] width 187 height 75
click at [421, 100] on icon "button" at bounding box center [420, 100] width 4 height 4
click at [469, 162] on img at bounding box center [479, 168] width 29 height 22
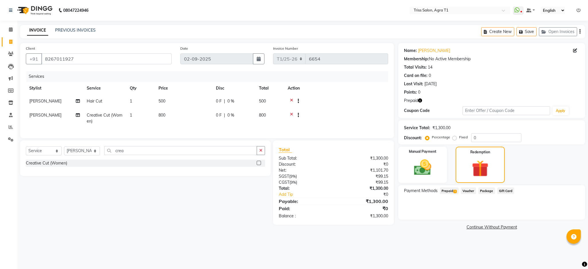
click at [453, 192] on span "Prepaid 1" at bounding box center [449, 190] width 19 height 7
click at [569, 212] on button "Add" at bounding box center [565, 214] width 21 height 10
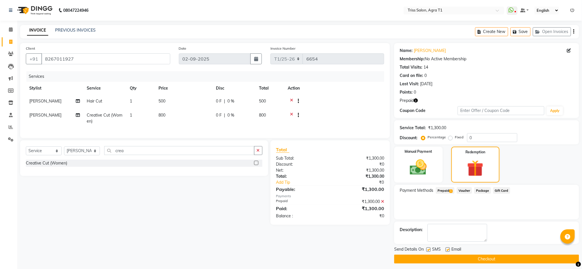
scroll to position [3, 0]
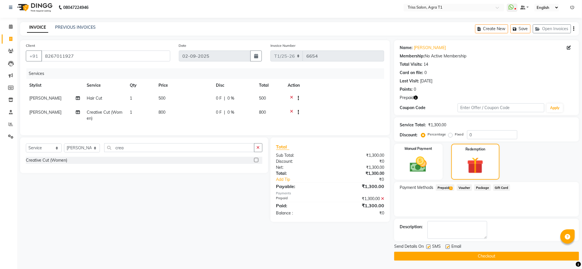
click at [519, 253] on button "Checkout" at bounding box center [486, 256] width 185 height 9
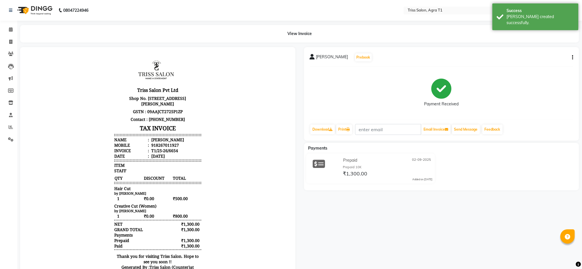
click at [37, 8] on img at bounding box center [34, 10] width 39 height 16
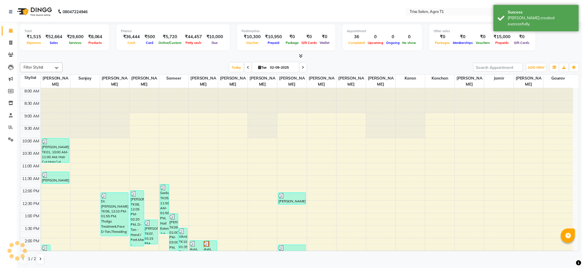
scroll to position [210, 0]
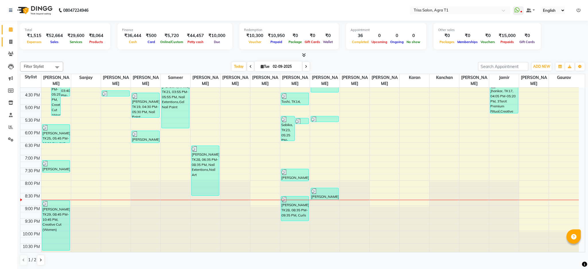
click at [11, 41] on icon at bounding box center [10, 42] width 3 height 4
select select "service"
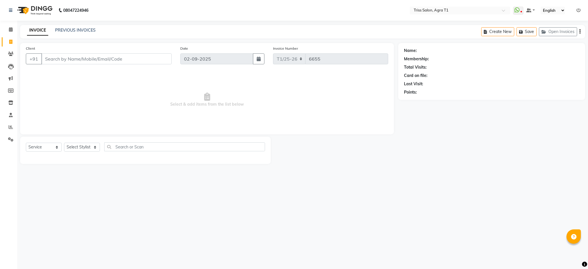
click at [56, 58] on input "Client" at bounding box center [106, 58] width 130 height 11
type input "7"
type input "8"
click at [12, 45] on link "Invoice" at bounding box center [9, 41] width 14 height 9
select select "service"
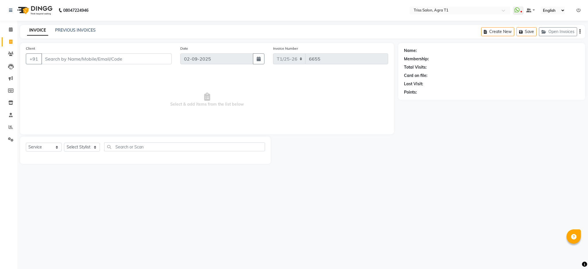
click at [11, 43] on icon at bounding box center [10, 42] width 3 height 4
select select "service"
click at [6, 43] on span at bounding box center [11, 42] width 10 height 7
select select "service"
type input "6655"
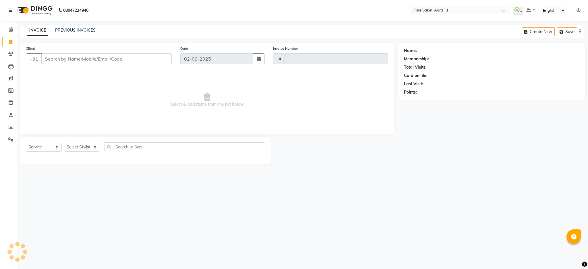
select select "4300"
click at [98, 149] on select "Select Stylist [PERSON_NAME] [PERSON_NAME] [PERSON_NAME] [PERSON_NAME] [PERSON_…" at bounding box center [82, 147] width 36 height 9
select select "32494"
click at [64, 143] on select "Select Stylist [PERSON_NAME] [PERSON_NAME] [PERSON_NAME] [PERSON_NAME] [PERSON_…" at bounding box center [82, 147] width 36 height 9
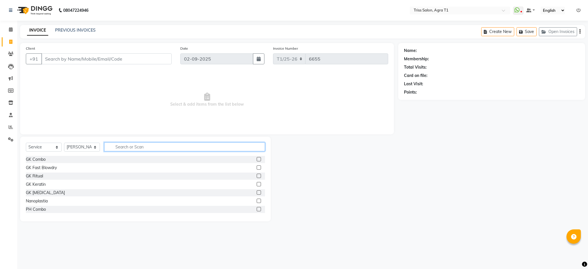
click at [121, 145] on input "text" at bounding box center [184, 146] width 161 height 9
type input "cre"
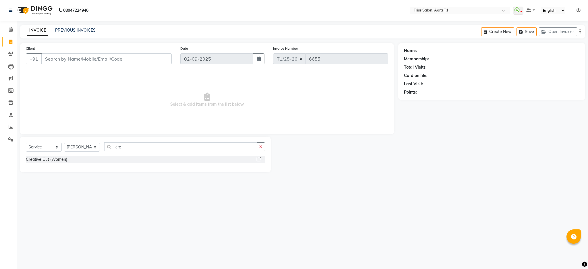
click at [259, 158] on label at bounding box center [259, 159] width 4 height 4
click at [259, 158] on input "checkbox" at bounding box center [259, 160] width 4 height 4
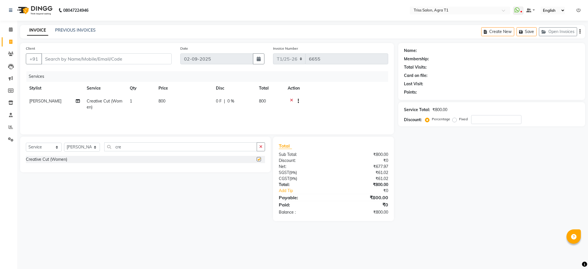
checkbox input "false"
click at [66, 61] on input "Client" at bounding box center [106, 58] width 130 height 11
type input "8"
type input "0"
click at [94, 69] on button "Anjali 8797335 348" at bounding box center [69, 72] width 57 height 9
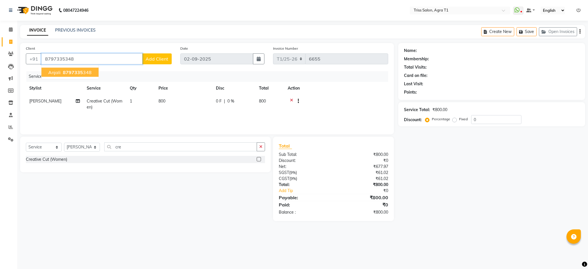
type input "8797335348"
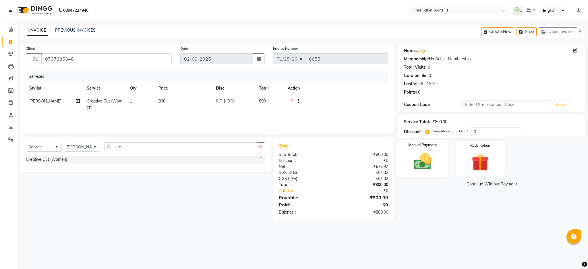
click at [430, 162] on img at bounding box center [422, 161] width 29 height 21
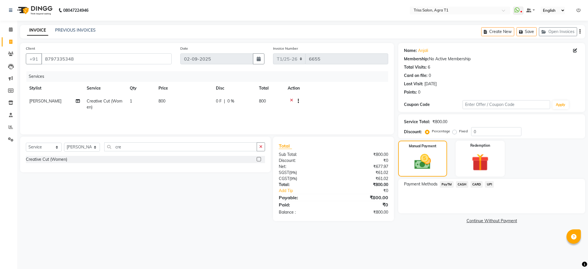
click at [490, 184] on span "UPI" at bounding box center [489, 184] width 9 height 7
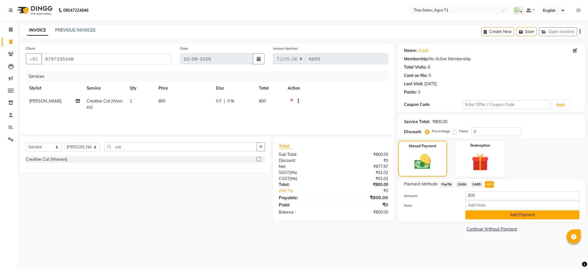
click at [517, 218] on button "Add Payment" at bounding box center [522, 214] width 114 height 9
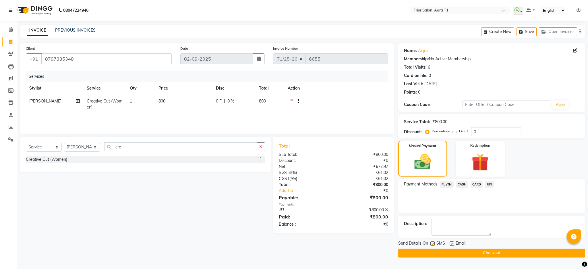
click at [522, 256] on button "Checkout" at bounding box center [491, 252] width 187 height 9
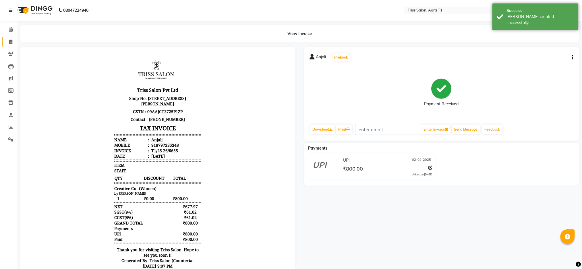
click at [11, 45] on link "Invoice" at bounding box center [9, 41] width 14 height 9
select select "service"
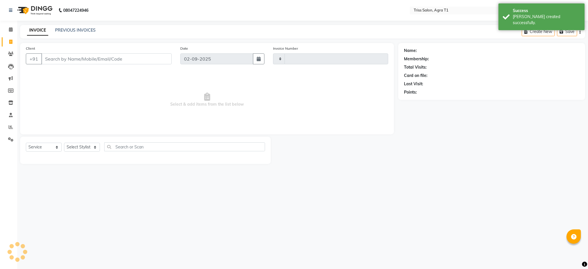
type input "6656"
select select "4300"
click at [13, 32] on span at bounding box center [11, 29] width 10 height 7
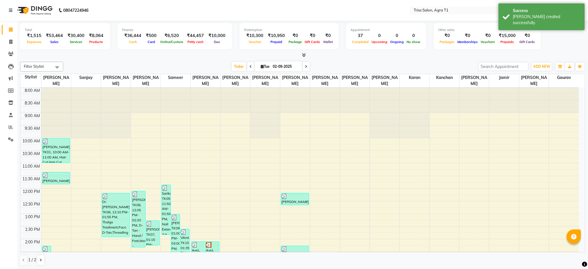
click at [7, 34] on link "Calendar" at bounding box center [9, 29] width 14 height 9
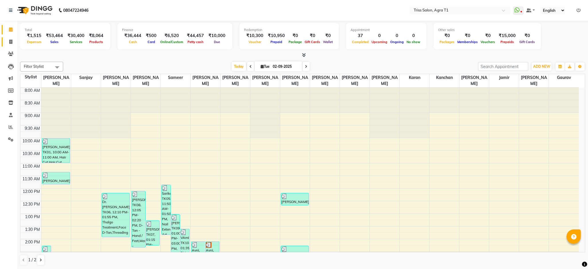
click at [10, 45] on span at bounding box center [11, 42] width 10 height 7
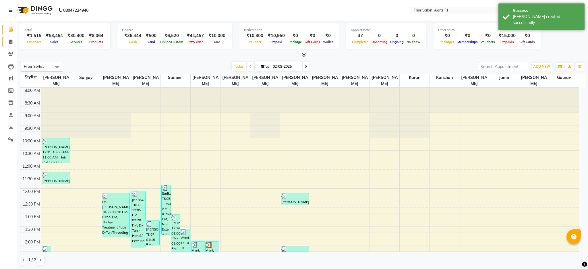
select select "service"
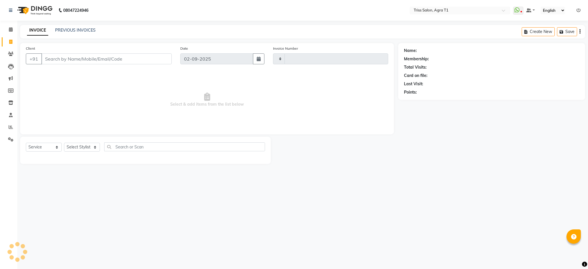
type input "6656"
select select "4300"
click at [9, 29] on icon at bounding box center [11, 29] width 4 height 4
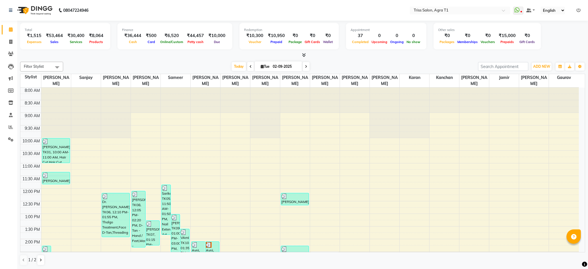
click at [302, 56] on icon at bounding box center [304, 55] width 4 height 4
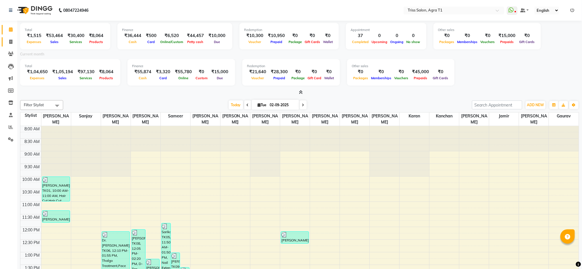
click at [10, 40] on icon at bounding box center [10, 42] width 3 height 4
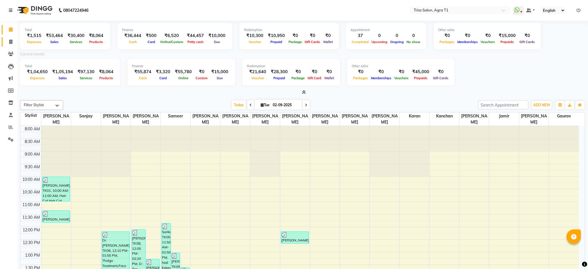
select select "service"
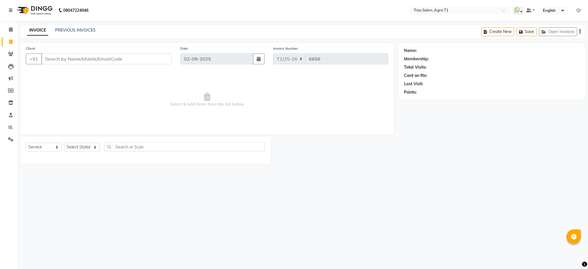
click at [9, 42] on icon at bounding box center [10, 42] width 3 height 4
select select "service"
click at [8, 31] on span at bounding box center [11, 29] width 10 height 7
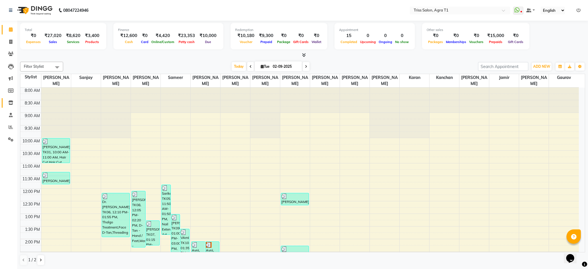
scroll to position [203, 0]
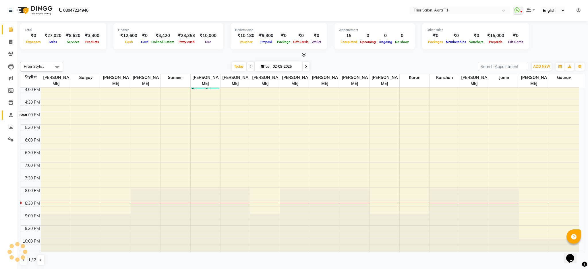
click at [7, 114] on span at bounding box center [11, 115] width 10 height 7
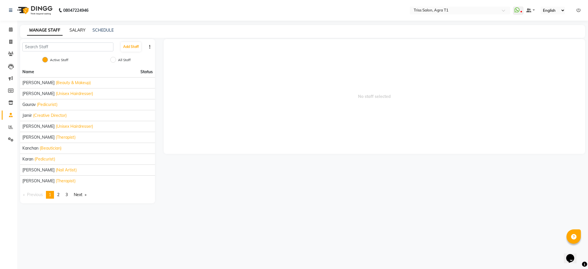
click at [71, 32] on link "SALARY" at bounding box center [77, 30] width 16 height 5
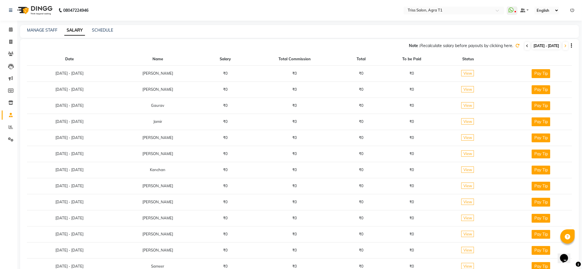
click at [526, 46] on icon at bounding box center [527, 45] width 2 height 3
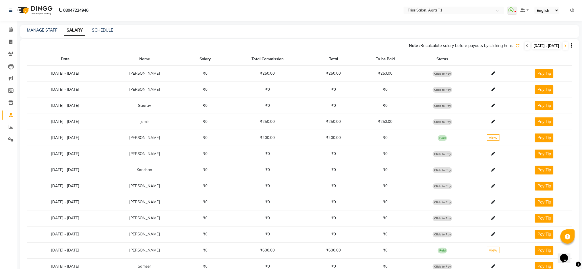
click at [525, 45] on span at bounding box center [527, 46] width 5 height 8
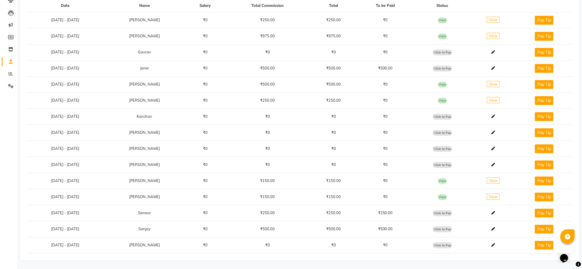
scroll to position [54, 0]
click at [443, 213] on span "Click to Pay" at bounding box center [442, 213] width 20 height 6
select select "1"
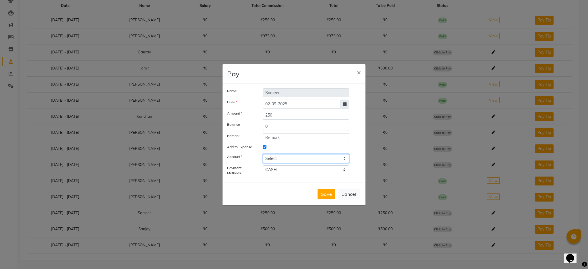
click at [289, 161] on select "Select Petty cash" at bounding box center [306, 158] width 86 height 9
select select "2456"
click at [263, 154] on select "Select Petty cash" at bounding box center [306, 158] width 86 height 9
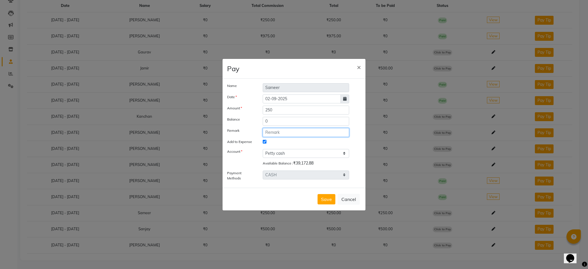
click at [289, 134] on input "text" at bounding box center [306, 132] width 86 height 9
type input "daily incentive 31/8/25"
click at [344, 98] on icon at bounding box center [344, 99] width 3 height 4
select select "9"
select select "2025"
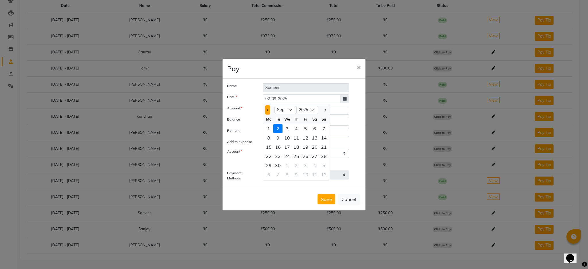
click at [268, 109] on span "Previous month" at bounding box center [268, 109] width 2 height 2
select select "8"
click at [324, 167] on div "31" at bounding box center [323, 165] width 9 height 9
type input "31-08-2025"
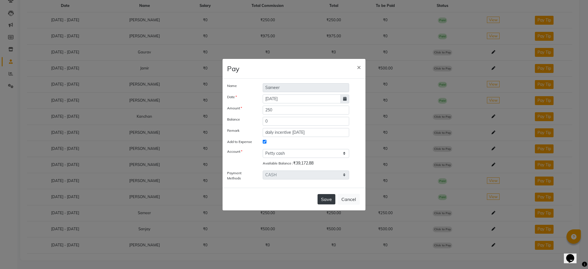
click at [326, 204] on button "Save" at bounding box center [326, 199] width 18 height 10
select select
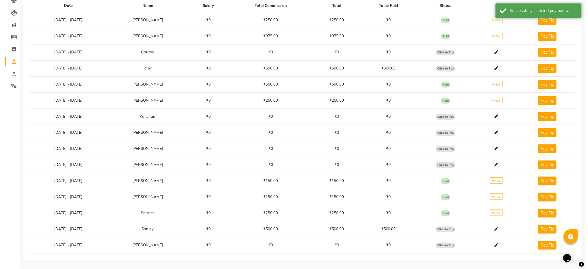
scroll to position [0, 0]
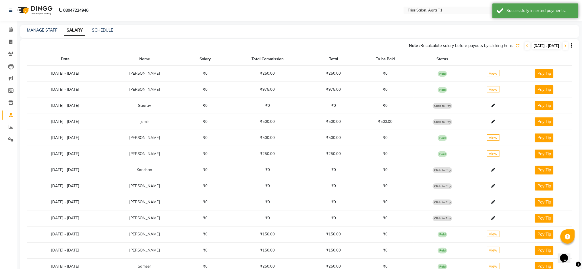
click at [43, 5] on img at bounding box center [34, 10] width 39 height 16
